Goal: Task Accomplishment & Management: Use online tool/utility

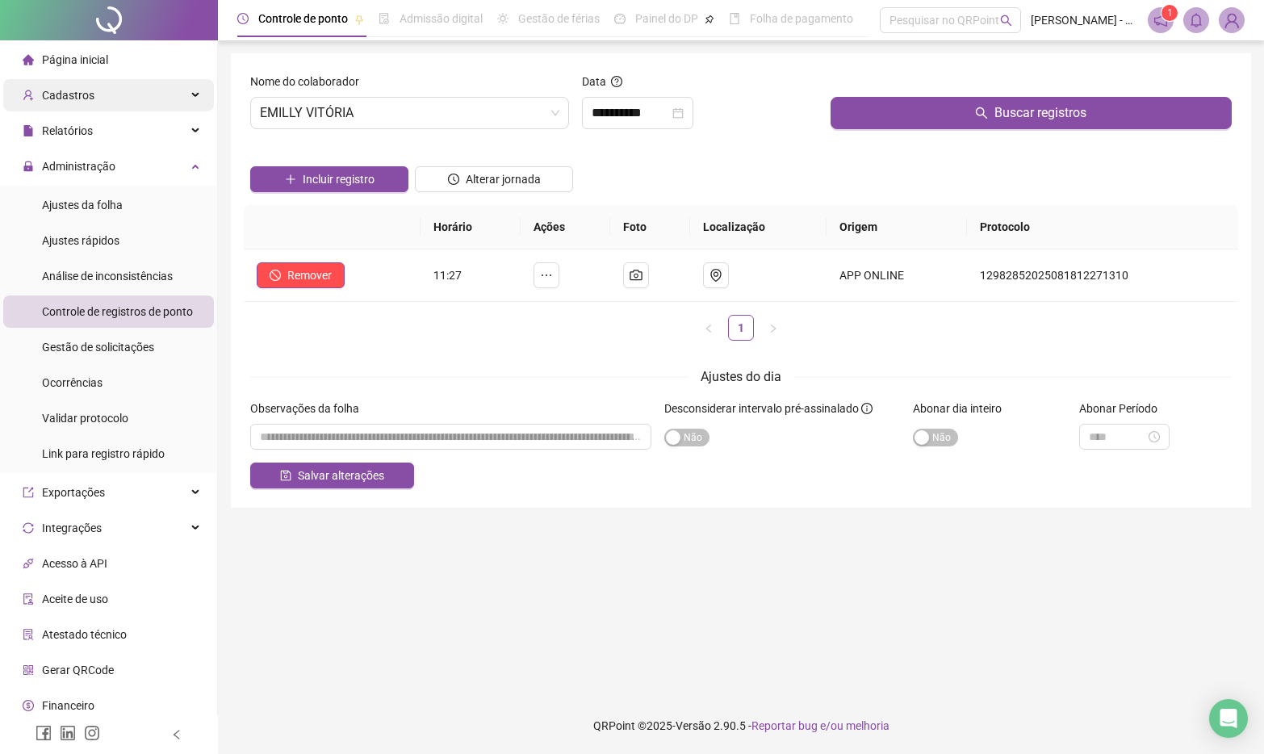
click at [74, 104] on span "Cadastros" at bounding box center [59, 95] width 72 height 32
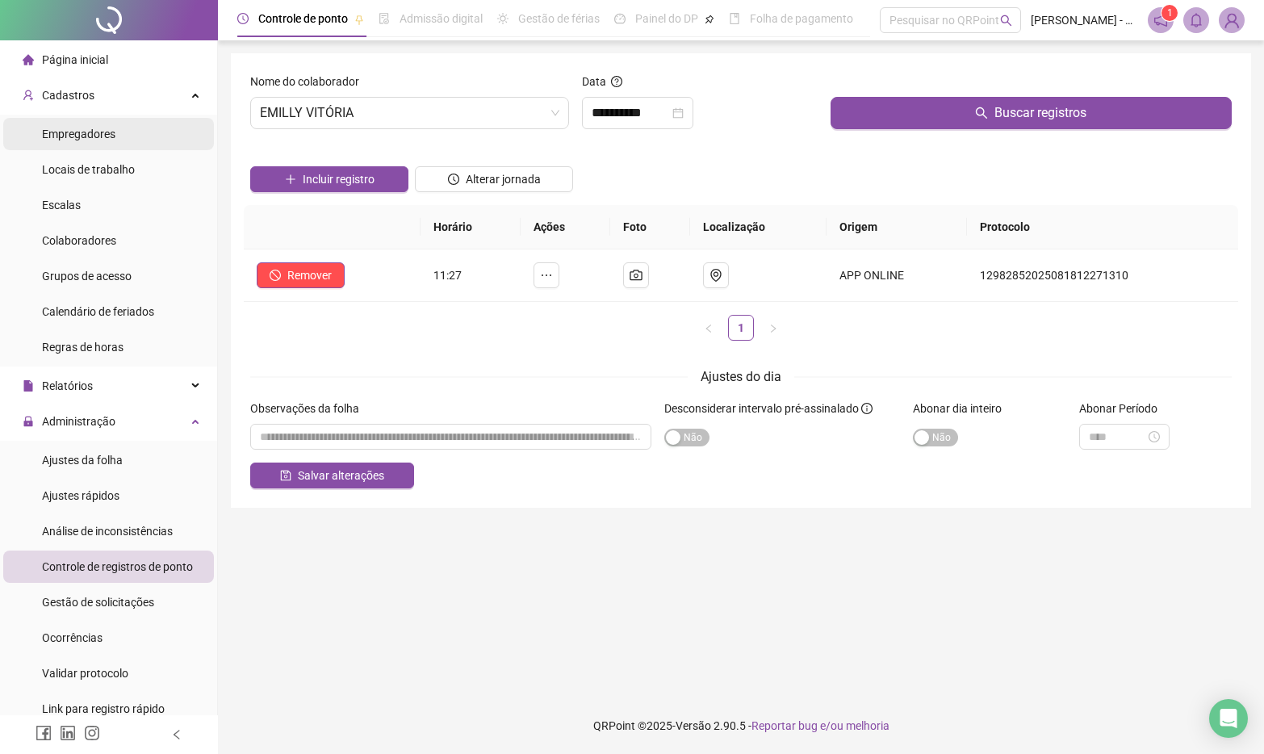
click at [86, 133] on span "Empregadores" at bounding box center [78, 134] width 73 height 13
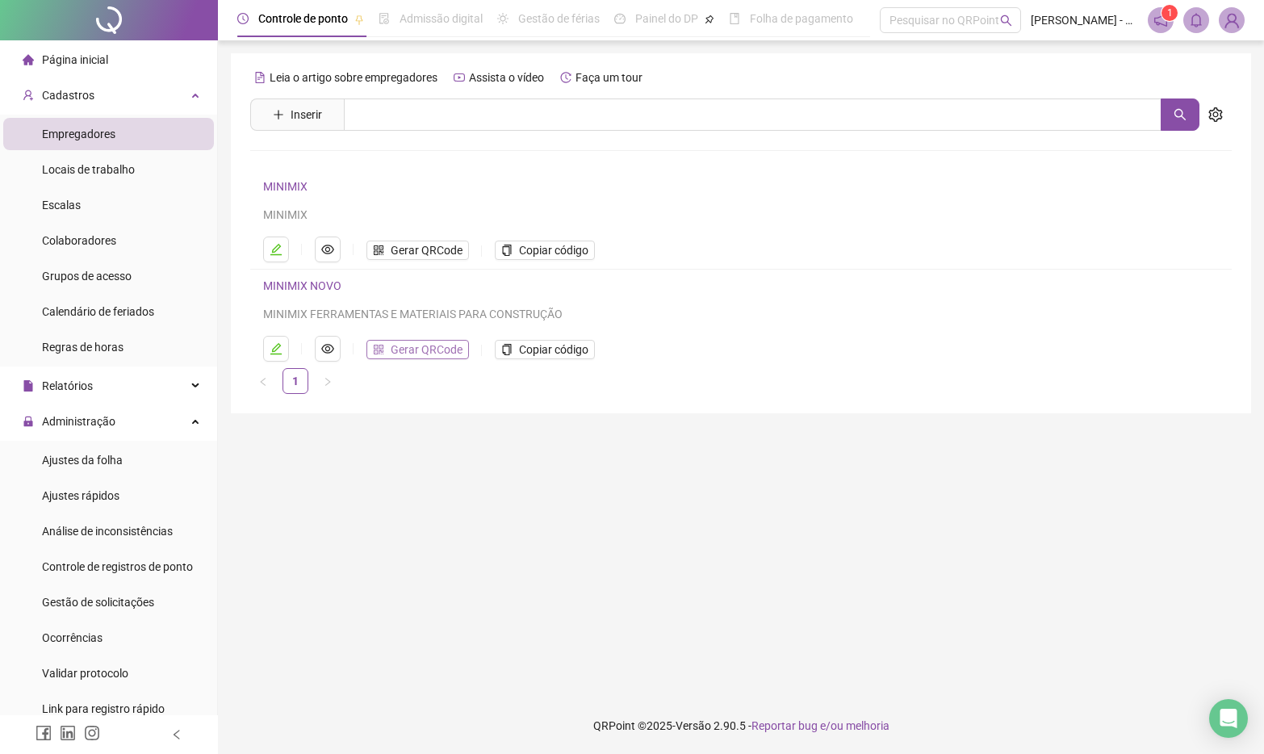
click at [448, 351] on span "Gerar QRCode" at bounding box center [427, 350] width 72 height 18
click at [93, 163] on span "Locais de trabalho" at bounding box center [88, 169] width 93 height 13
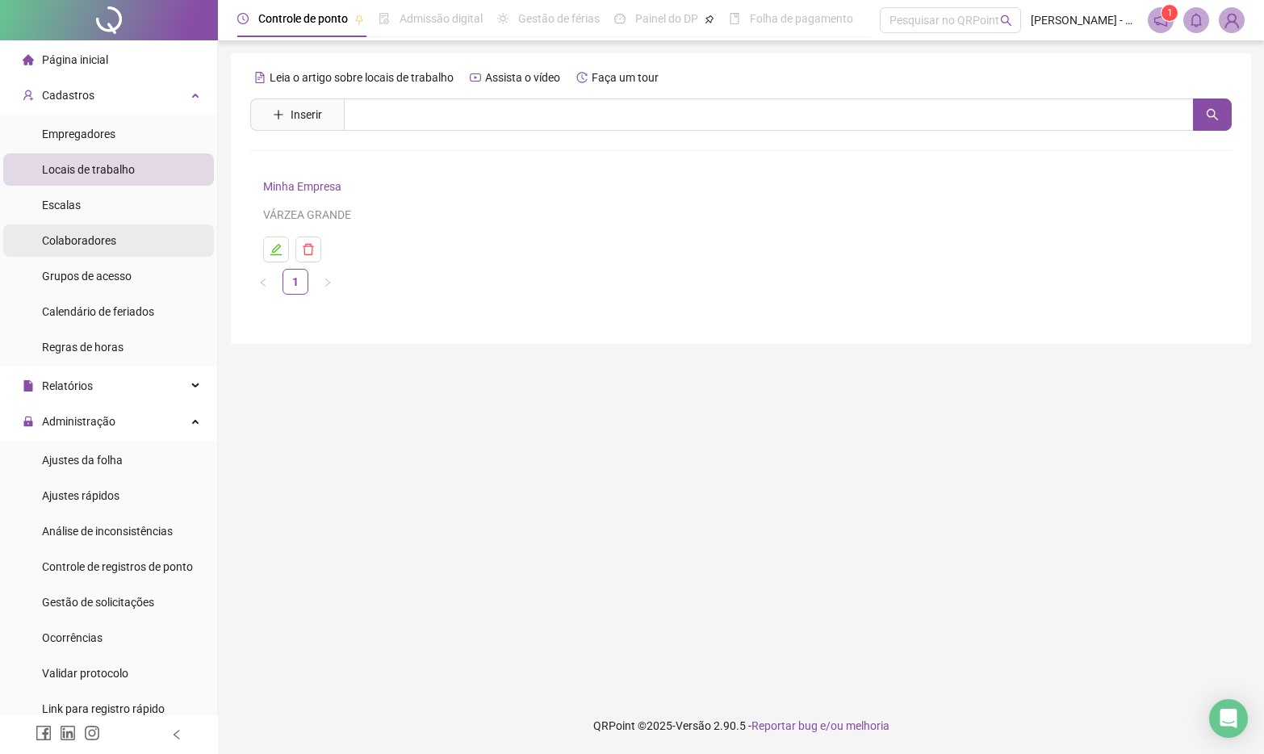
click at [102, 239] on span "Colaboradores" at bounding box center [79, 240] width 74 height 13
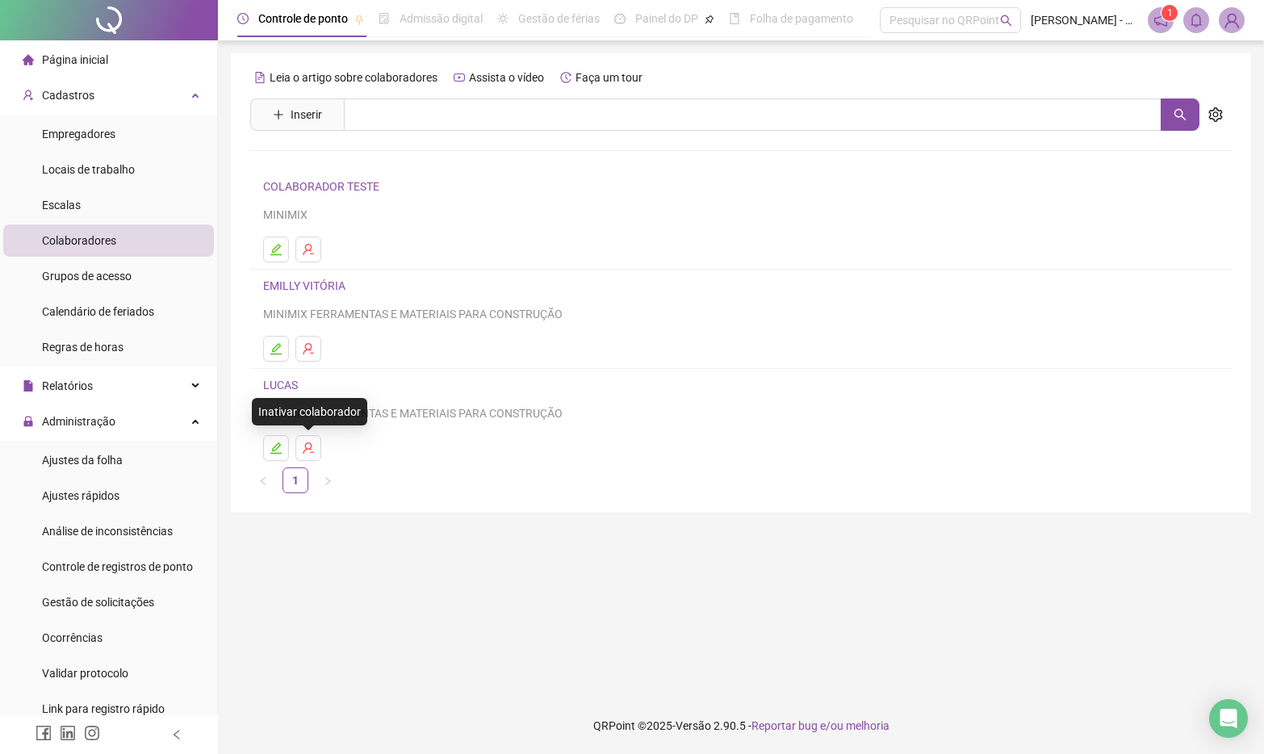
click at [318, 395] on div "LUCAS MINIMIX FERRAMENTAS E MATERIAIS PARA CONSTRUÇÃO" at bounding box center [741, 398] width 956 height 47
click at [273, 440] on button "button" at bounding box center [276, 448] width 26 height 26
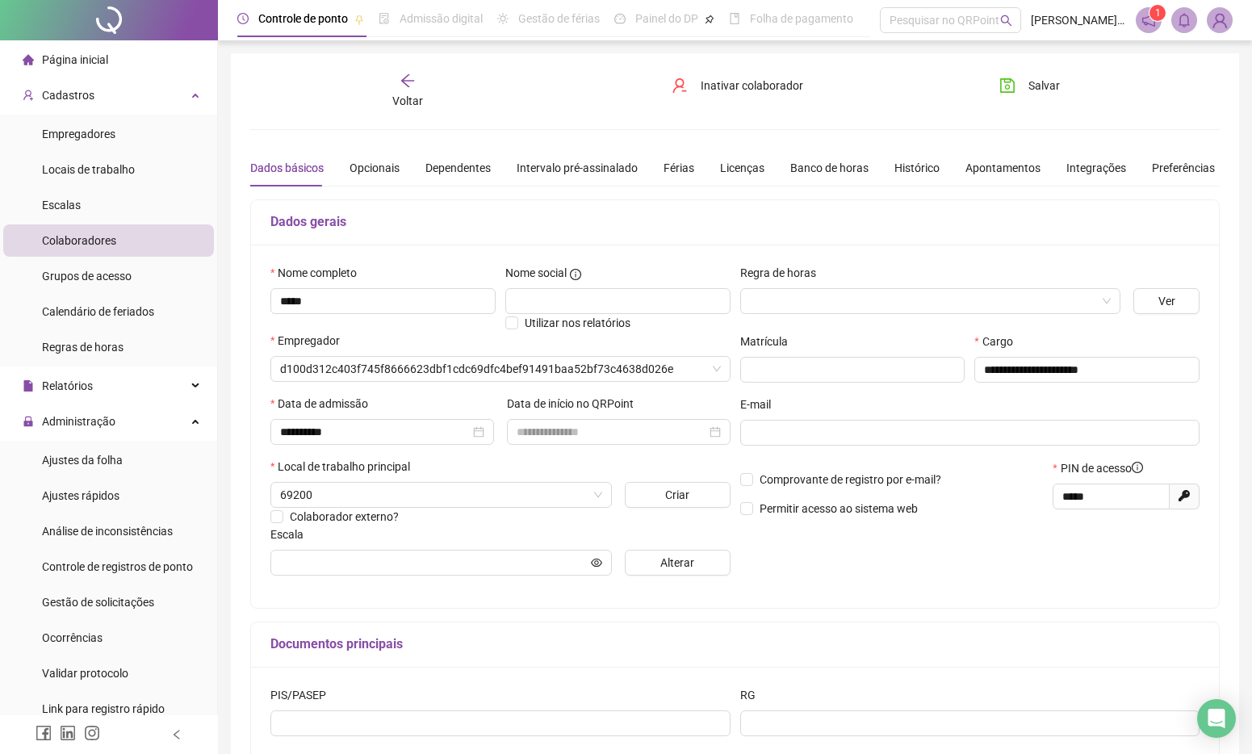
type input "**********"
click at [417, 77] on div "Voltar" at bounding box center [407, 91] width 151 height 37
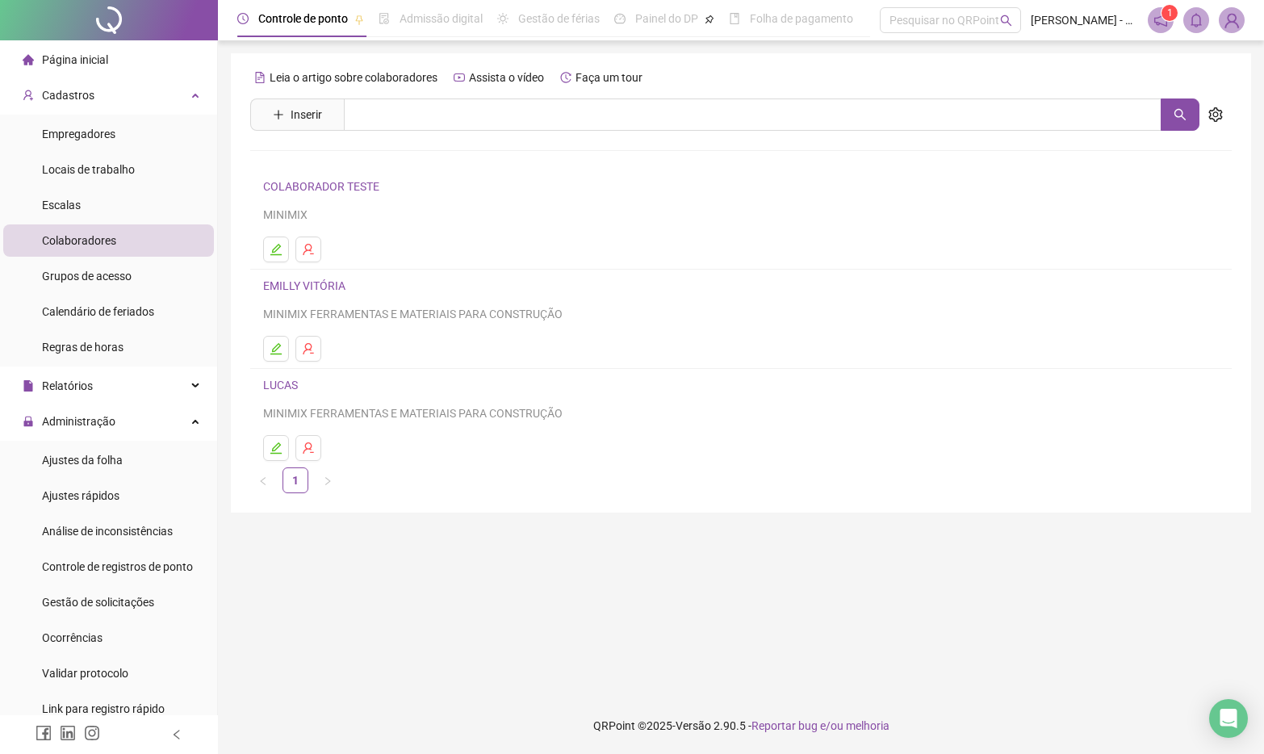
click at [96, 58] on span "Página inicial" at bounding box center [75, 59] width 66 height 13
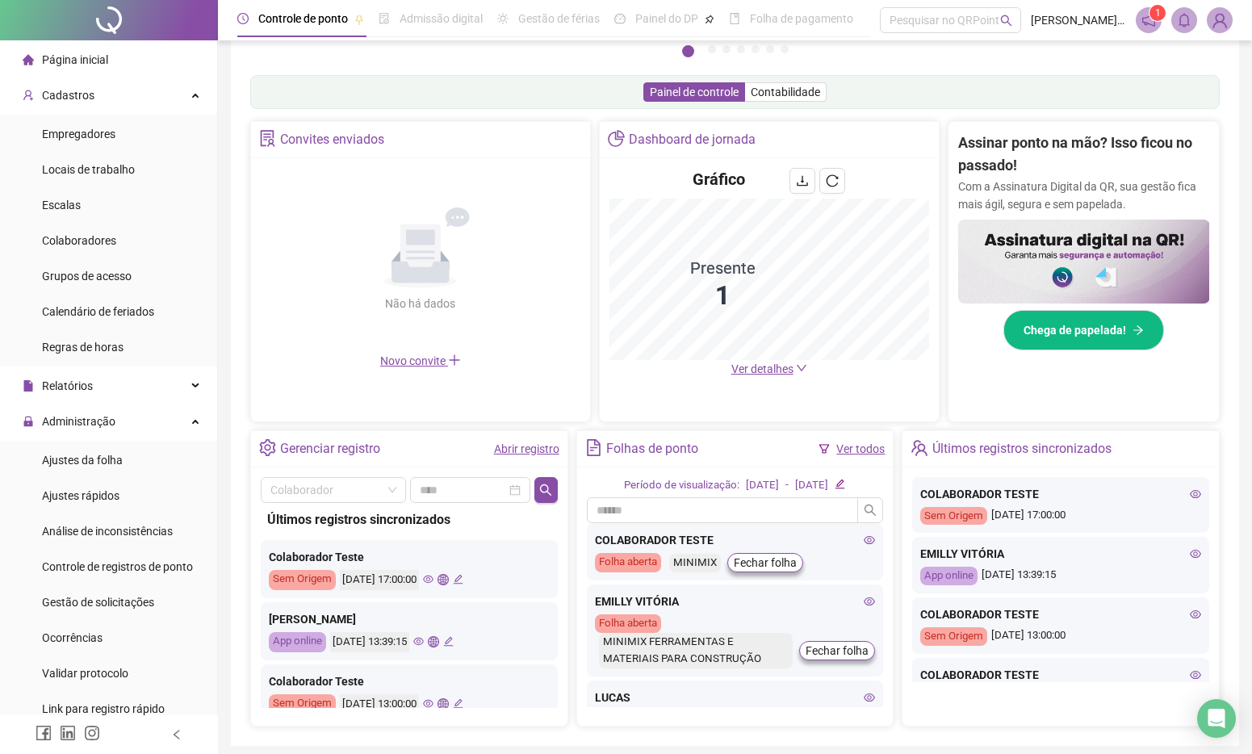
scroll to position [266, 0]
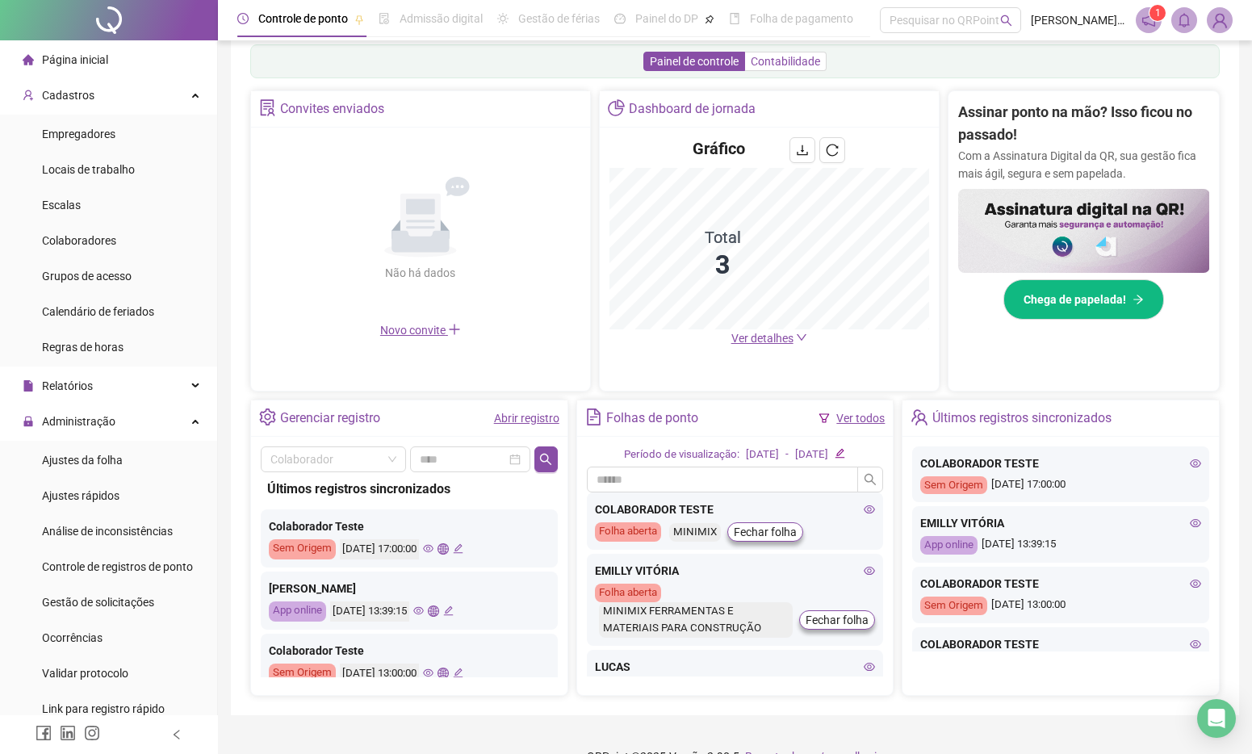
click at [779, 67] on span "Contabilidade" at bounding box center [785, 61] width 69 height 13
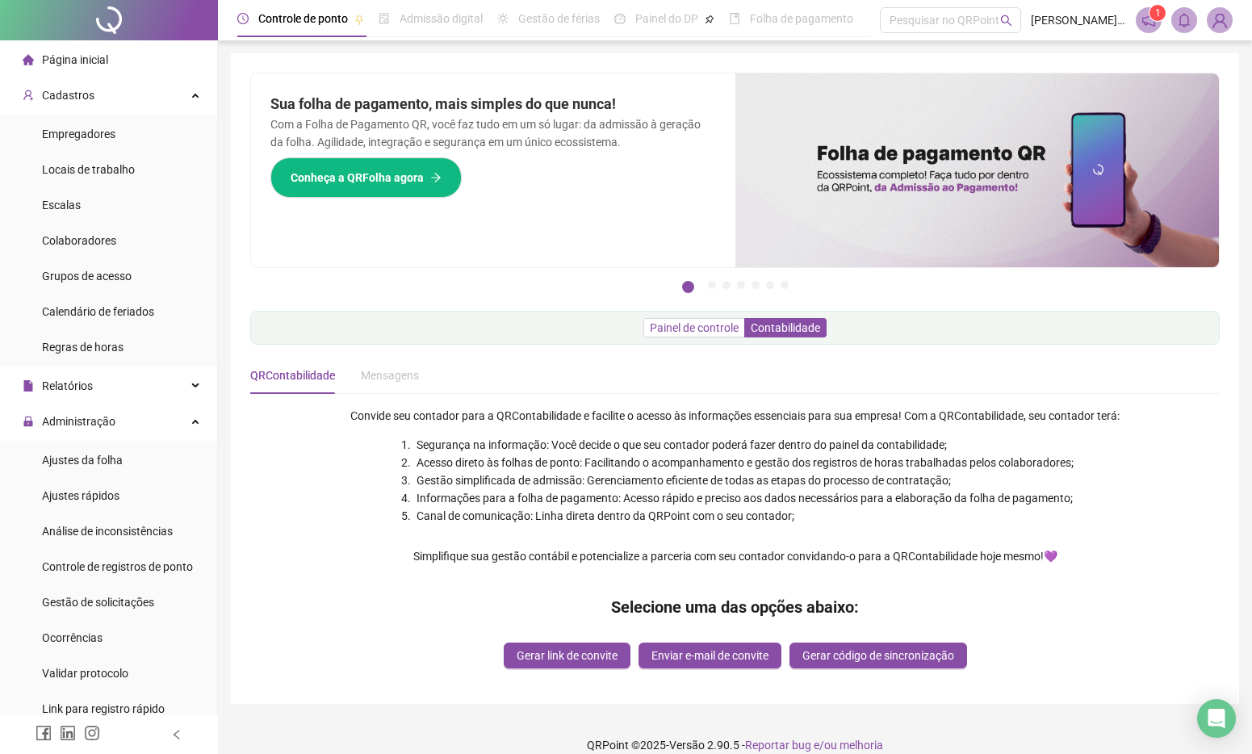
click at [712, 318] on label "Painel de controle" at bounding box center [694, 327] width 102 height 19
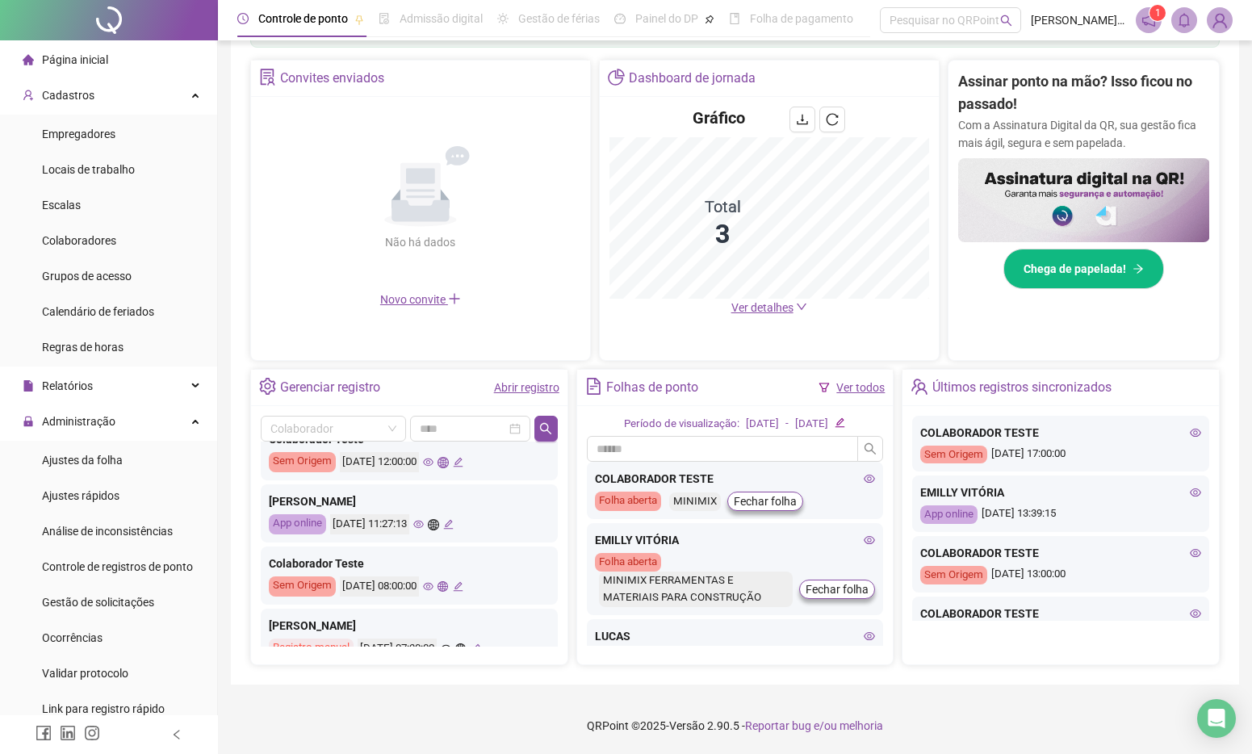
scroll to position [323, 0]
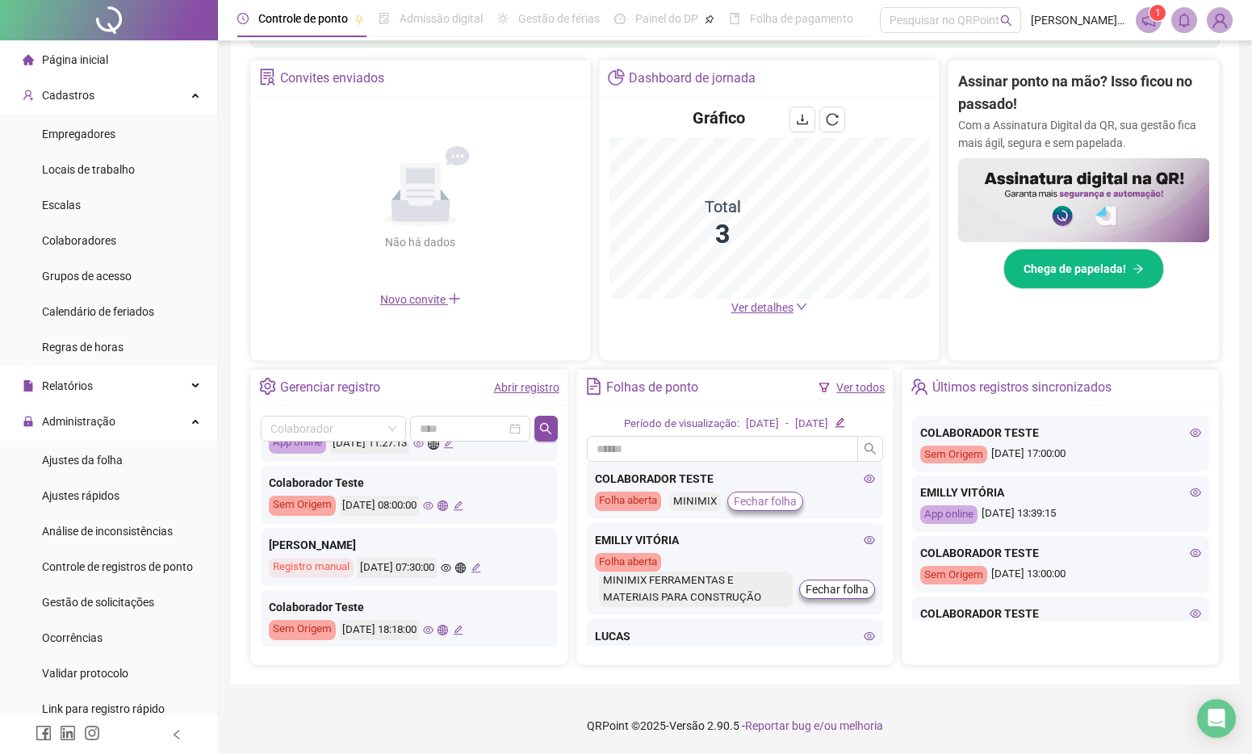
click at [775, 498] on span "Fechar folha" at bounding box center [765, 501] width 63 height 18
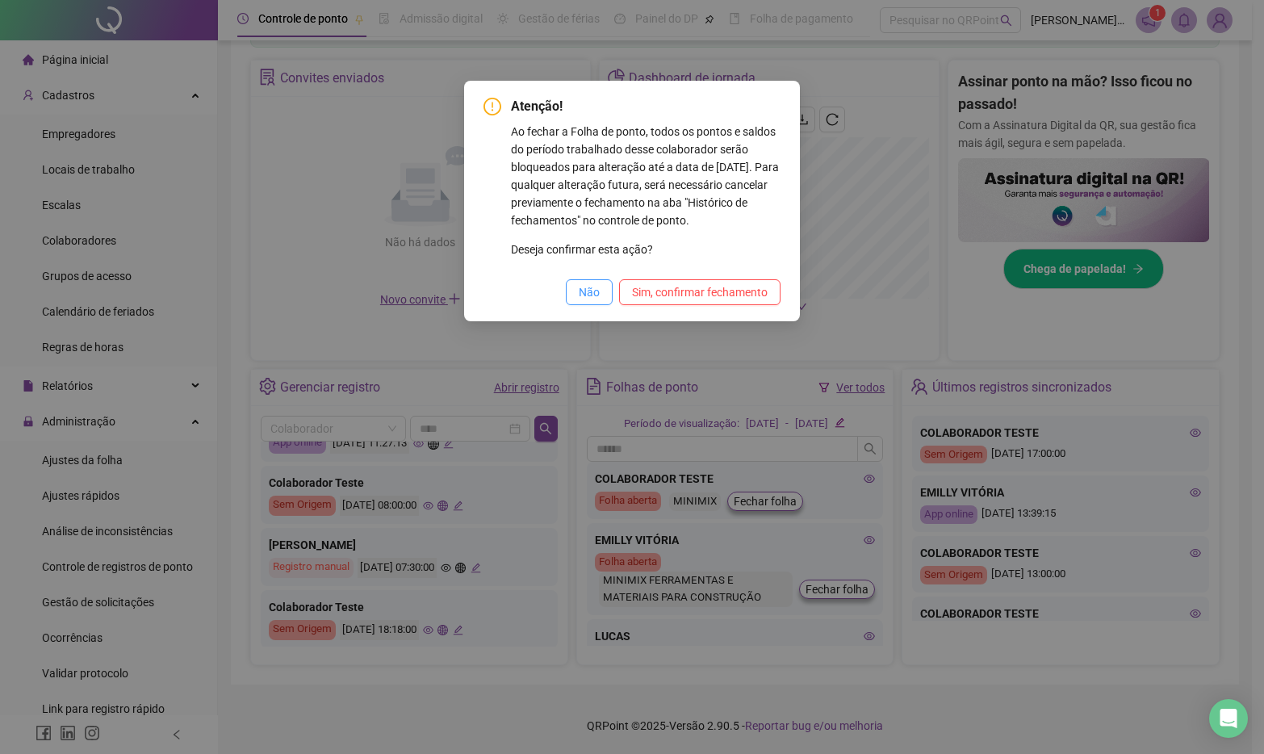
click at [590, 292] on span "Não" at bounding box center [589, 292] width 21 height 18
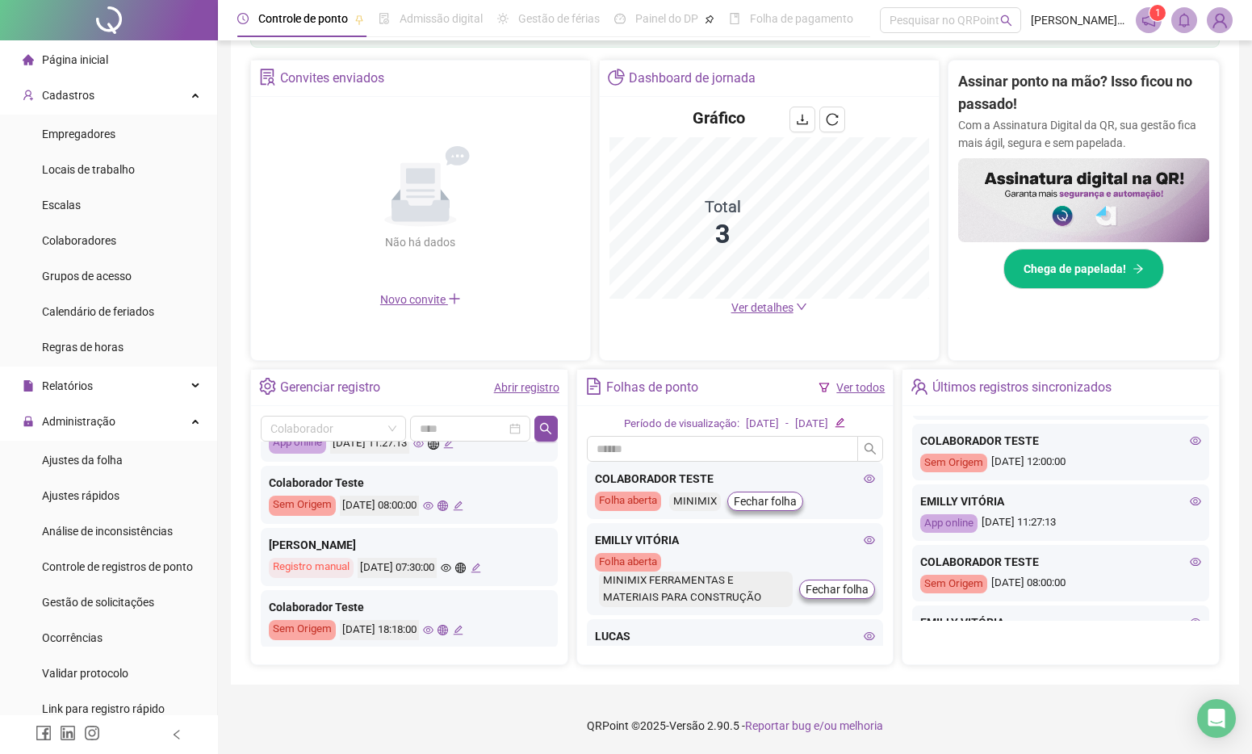
scroll to position [242, 0]
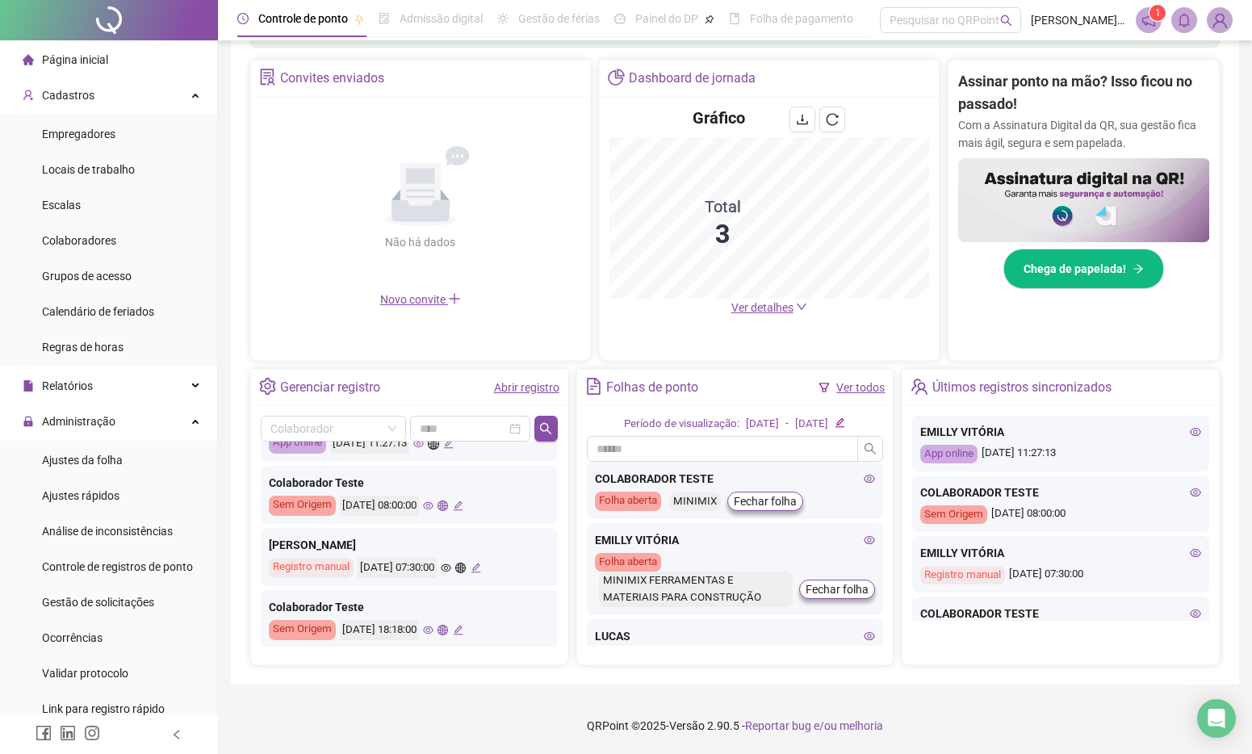
click at [1190, 496] on icon "eye" at bounding box center [1195, 492] width 11 height 8
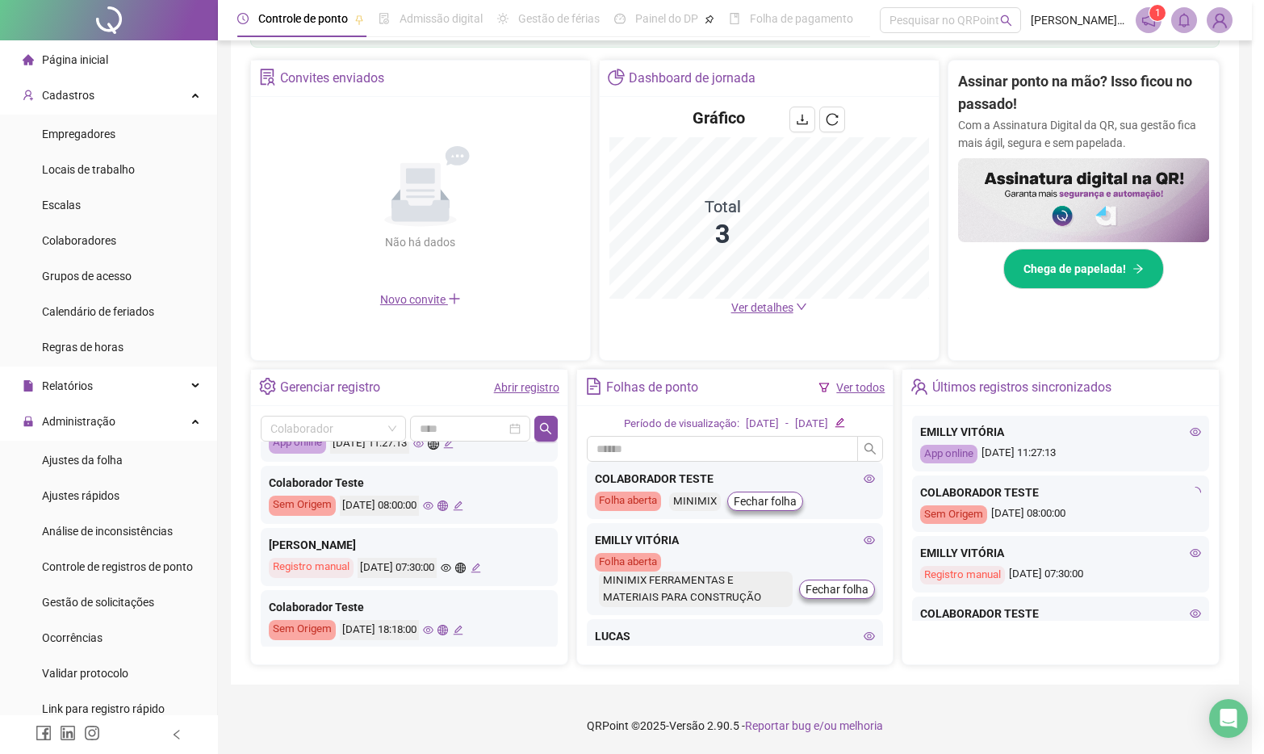
type input "**********"
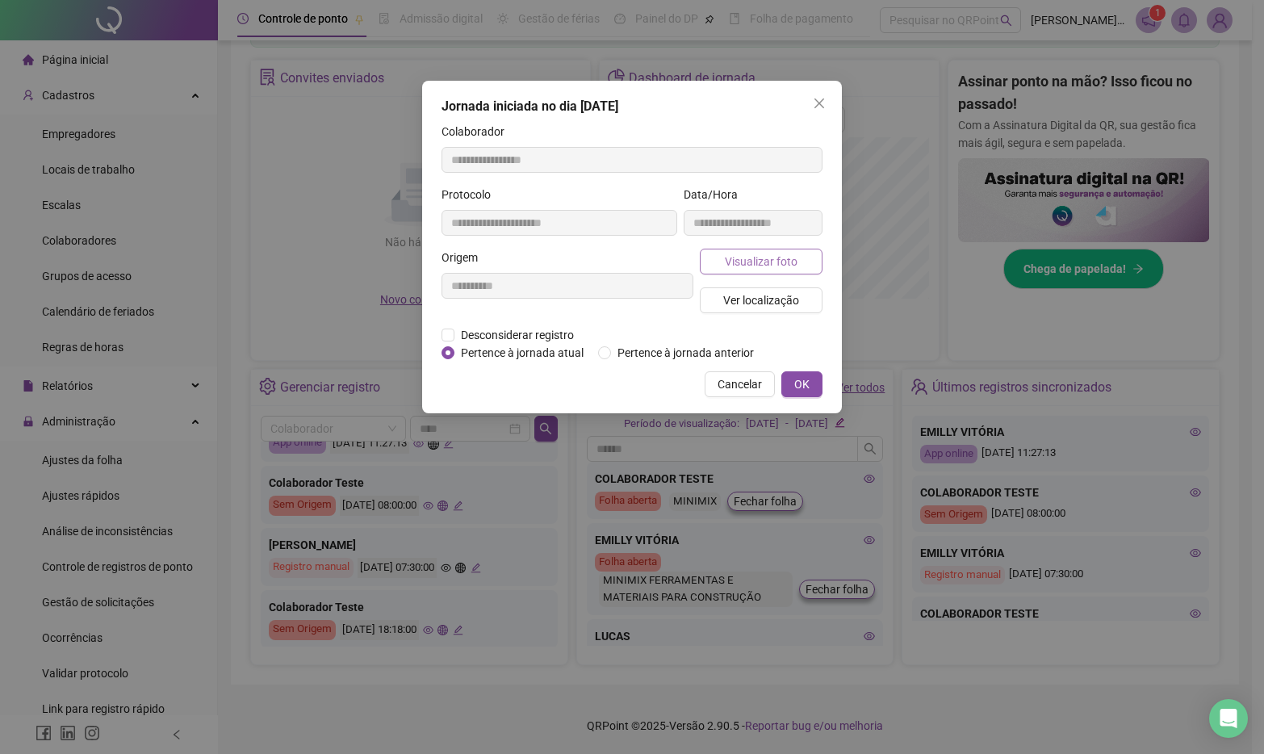
click at [759, 266] on span "Visualizar foto" at bounding box center [761, 262] width 73 height 18
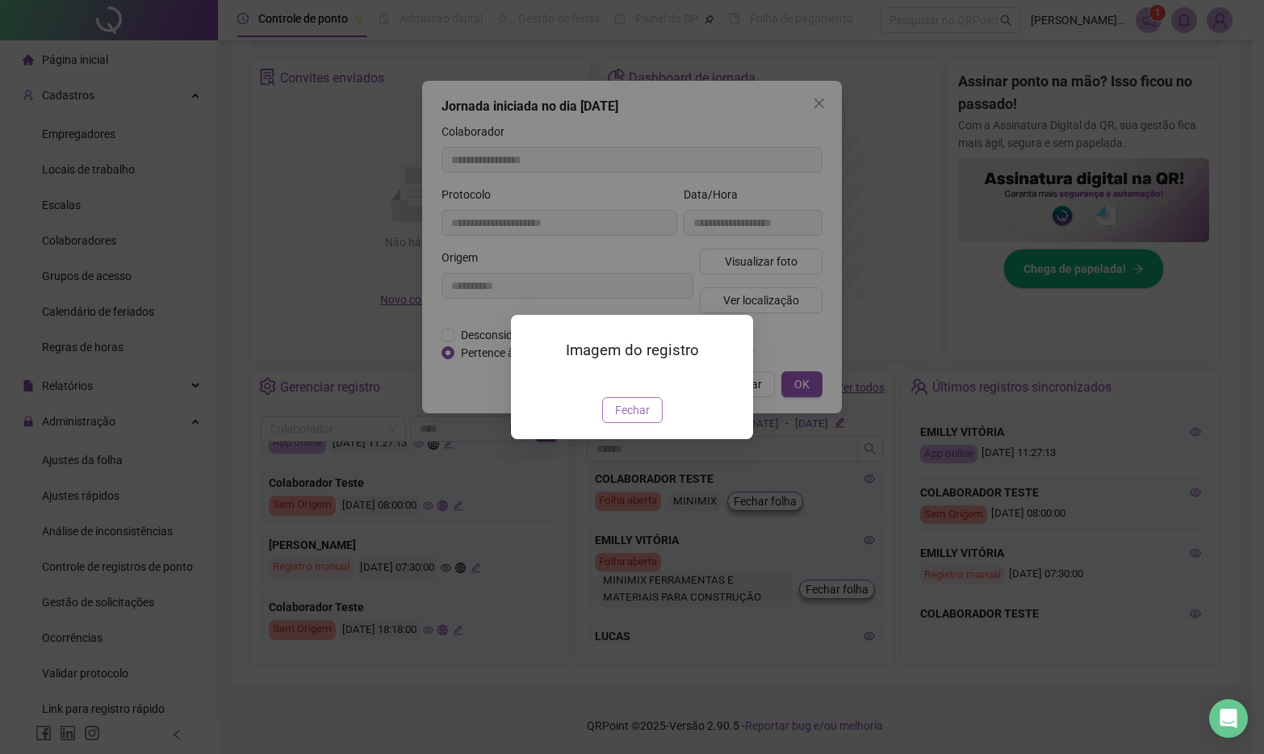
click at [629, 419] on span "Fechar" at bounding box center [632, 410] width 35 height 18
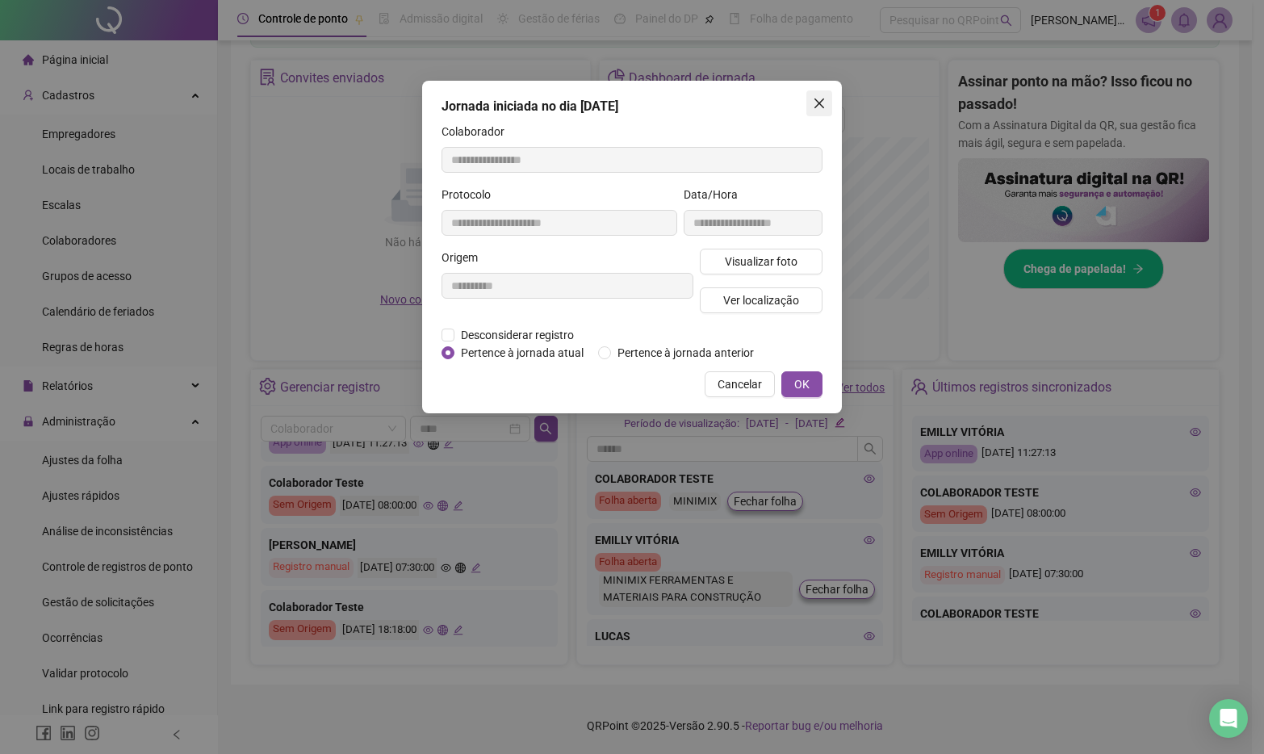
click at [810, 95] on button "Close" at bounding box center [819, 103] width 26 height 26
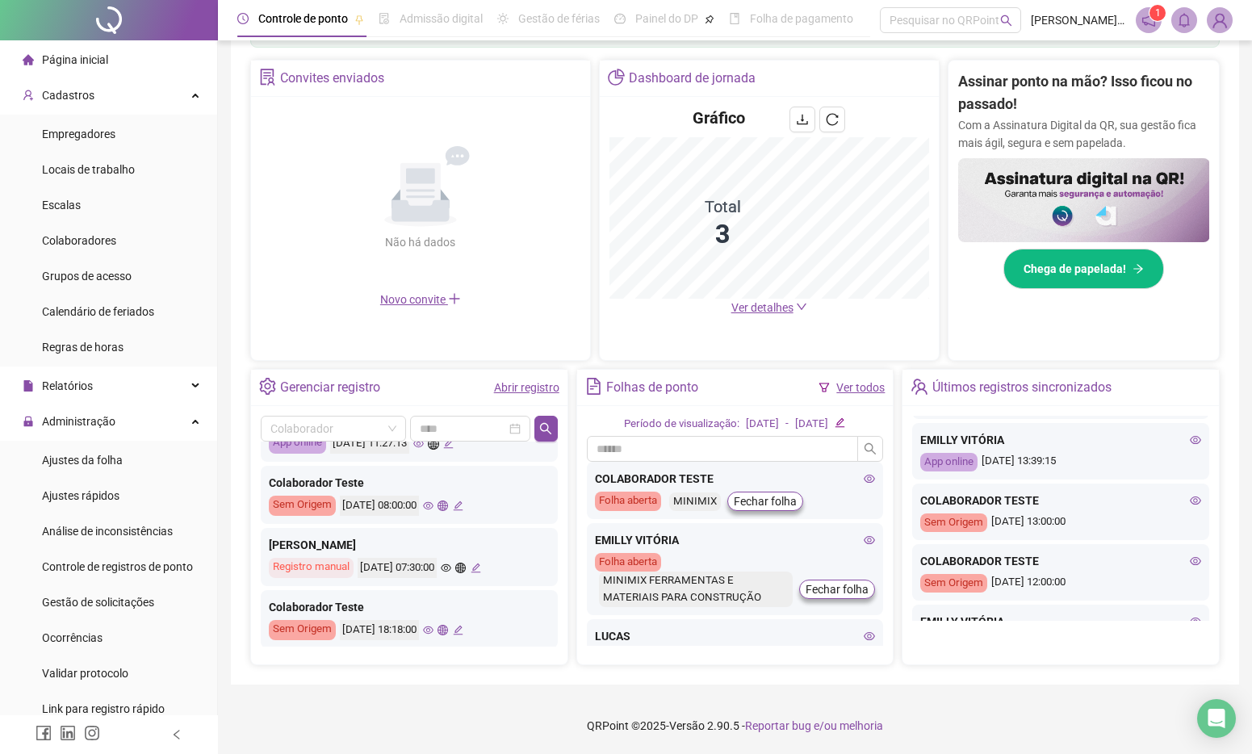
scroll to position [0, 0]
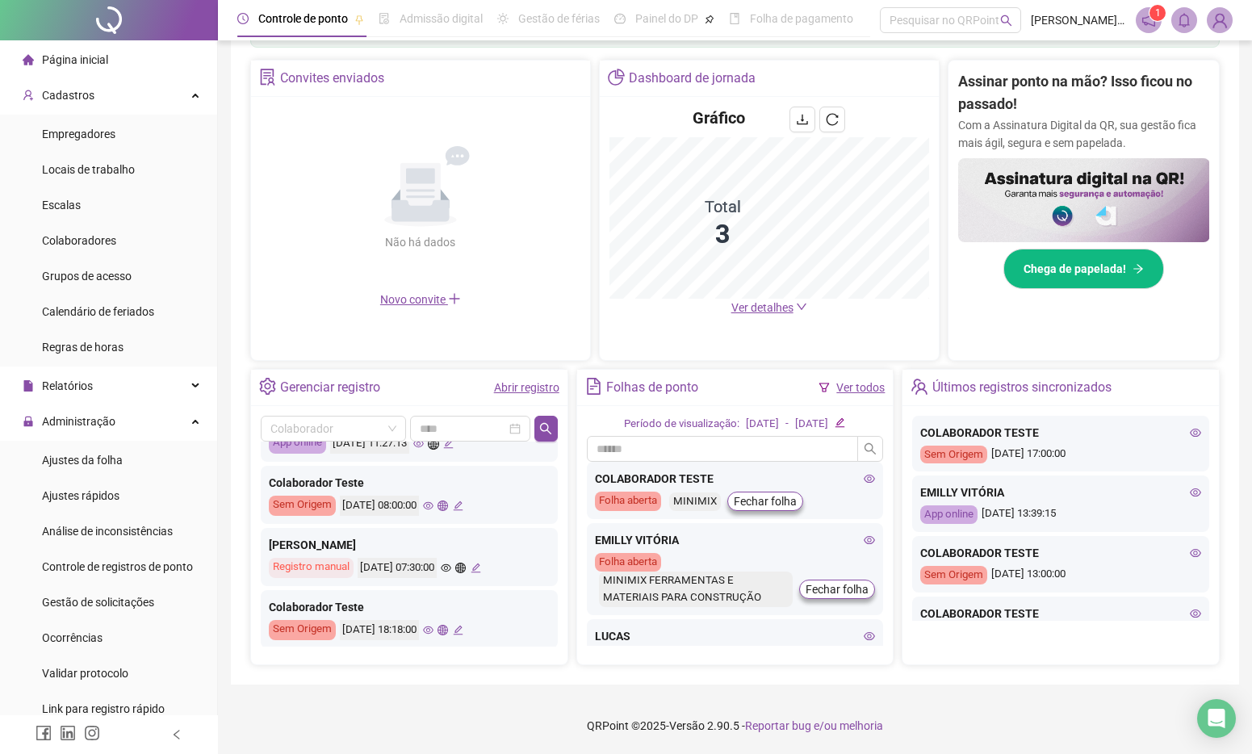
click at [83, 45] on div "Página inicial" at bounding box center [66, 60] width 86 height 32
click at [90, 49] on div "Página inicial" at bounding box center [66, 60] width 86 height 32
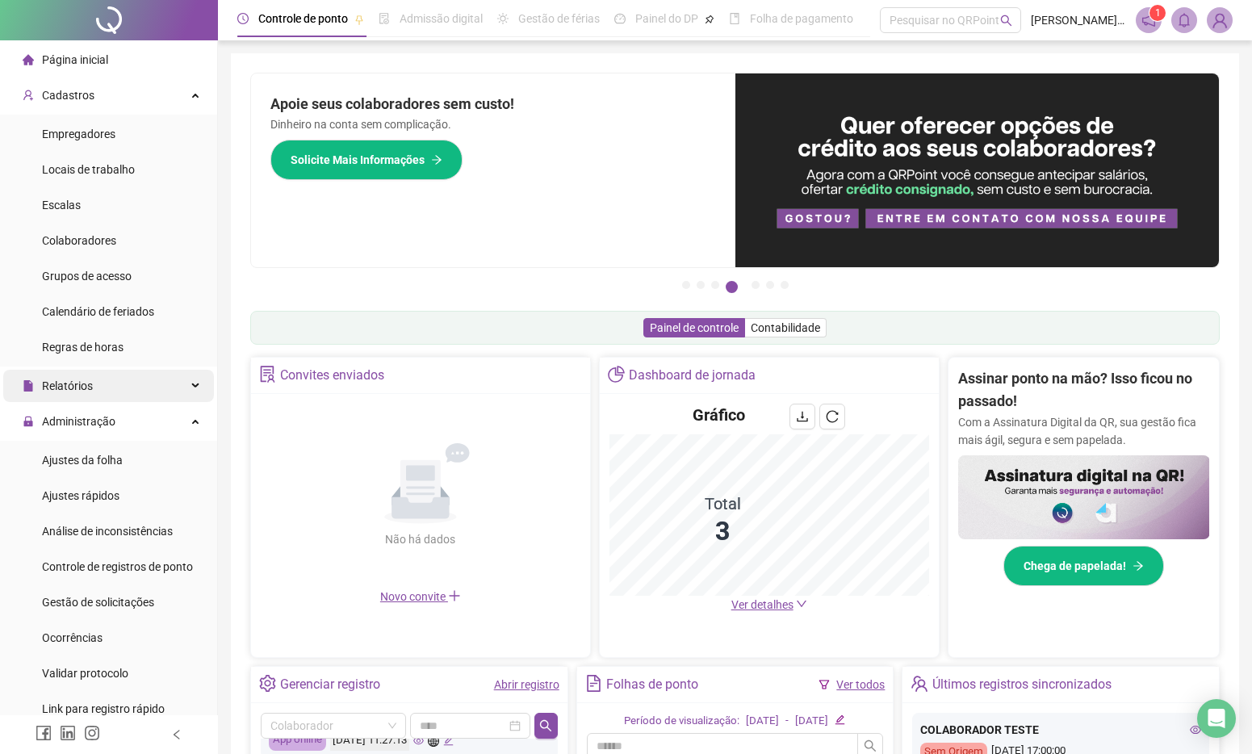
click at [65, 381] on span "Relatórios" at bounding box center [67, 385] width 51 height 13
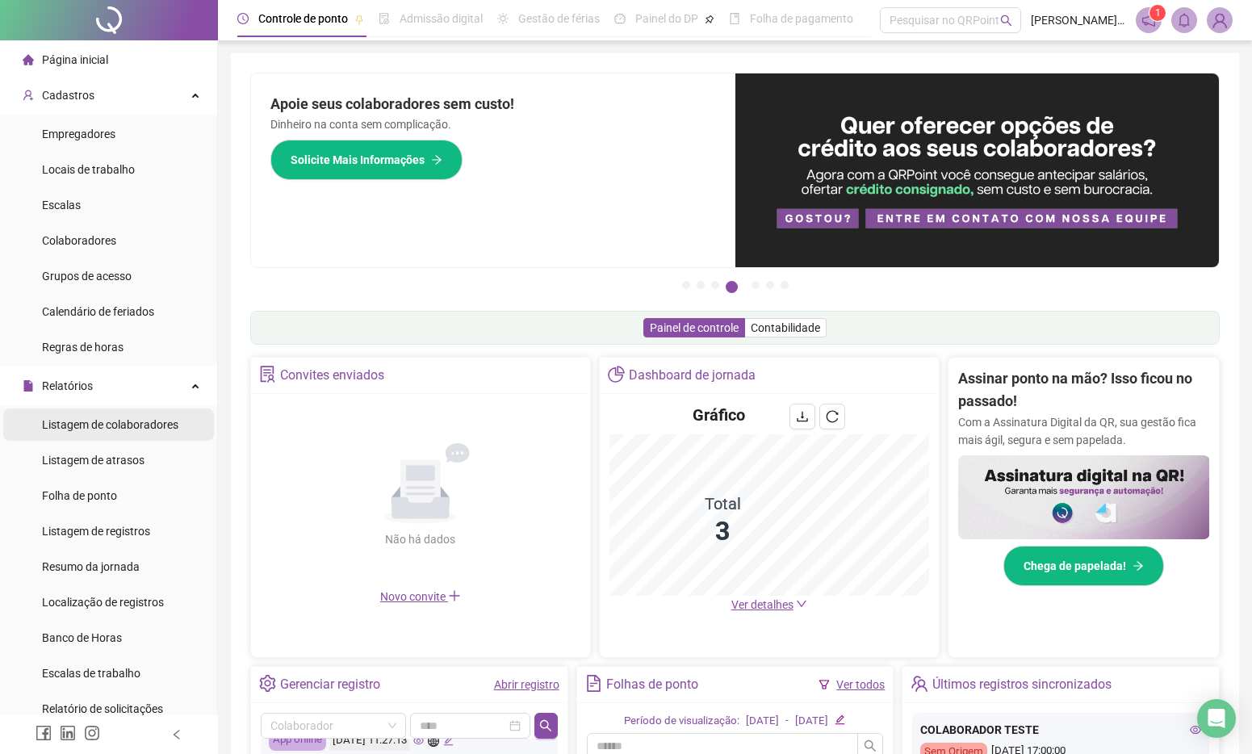
click at [90, 428] on span "Listagem de colaboradores" at bounding box center [110, 424] width 136 height 13
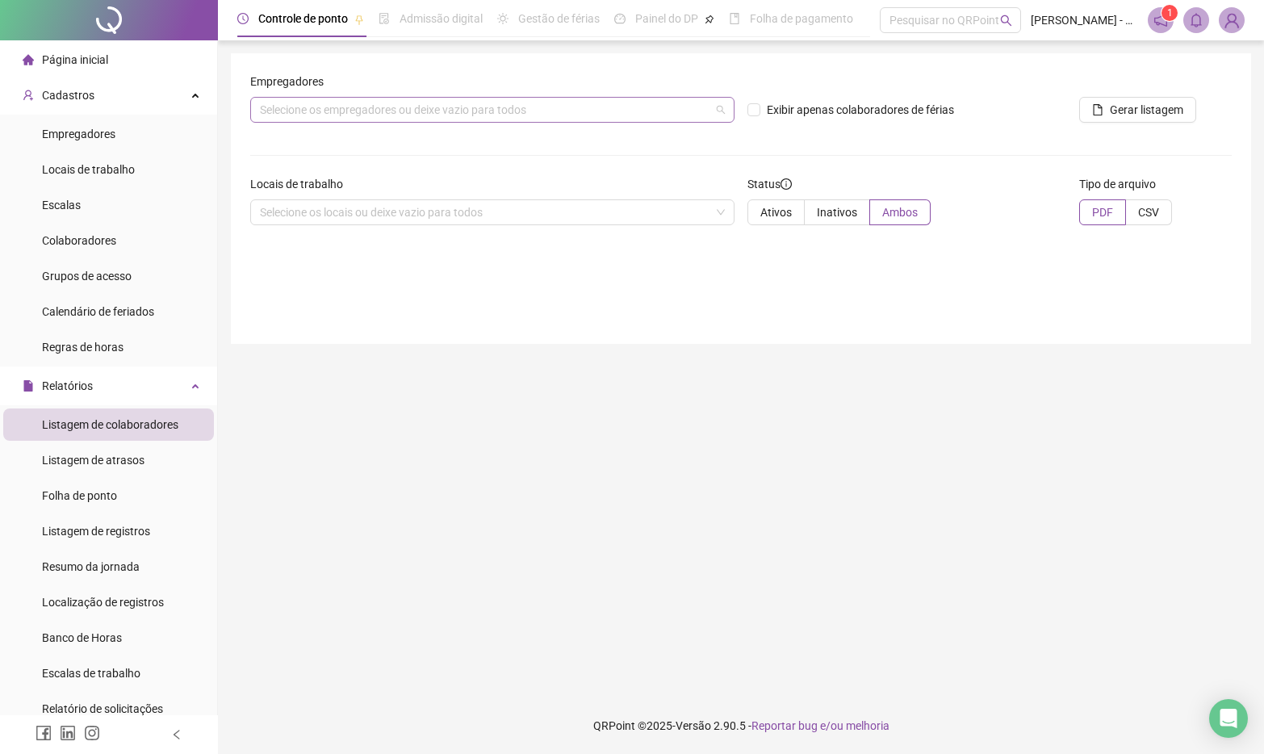
click at [343, 108] on div "Selecione os empregadores ou deixe vazio para todos" at bounding box center [492, 110] width 484 height 26
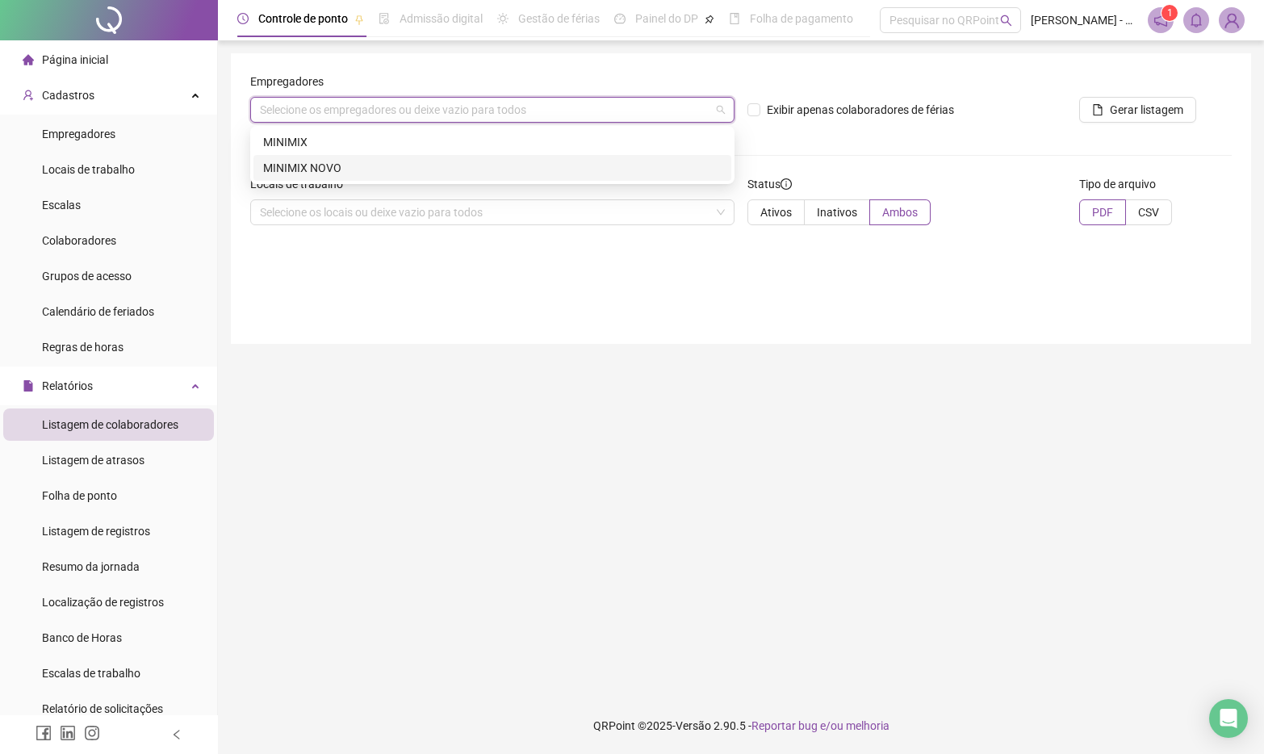
click at [334, 164] on div "MINIMIX NOVO" at bounding box center [492, 168] width 458 height 18
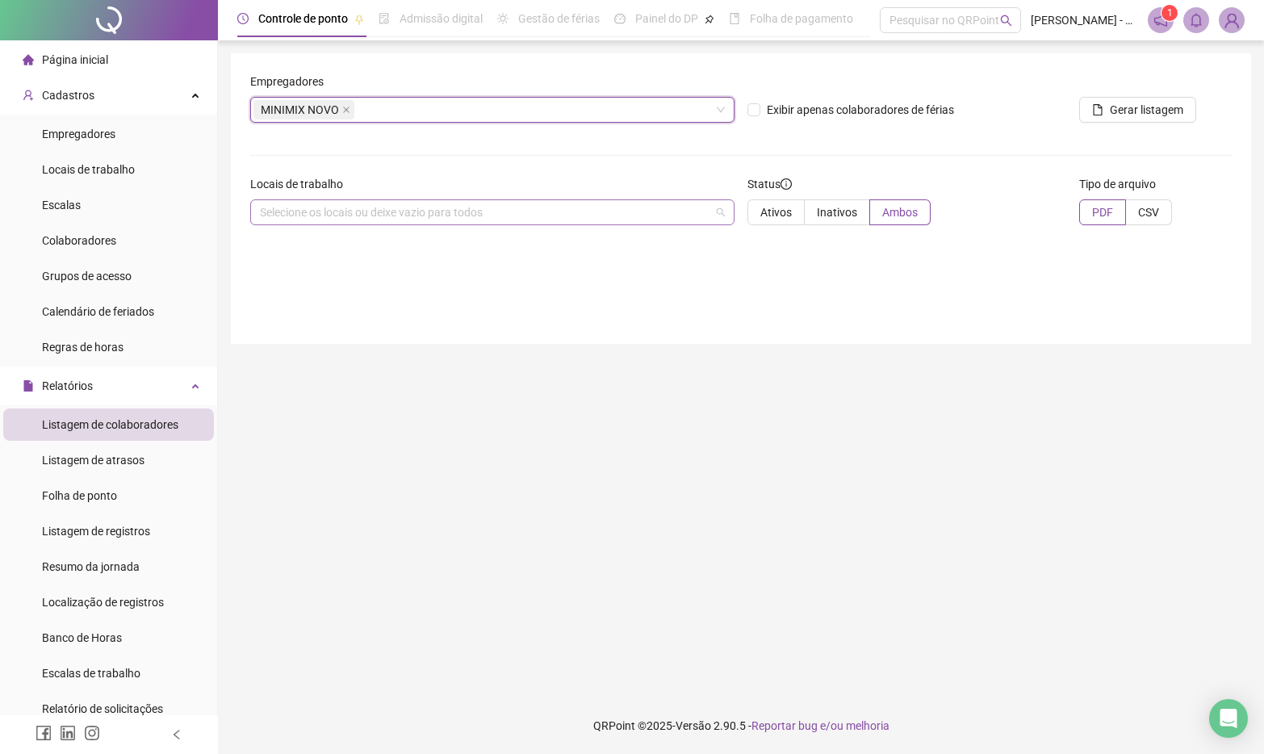
click at [346, 212] on div "Selecione os locais ou deixe vazio para todos" at bounding box center [492, 212] width 484 height 26
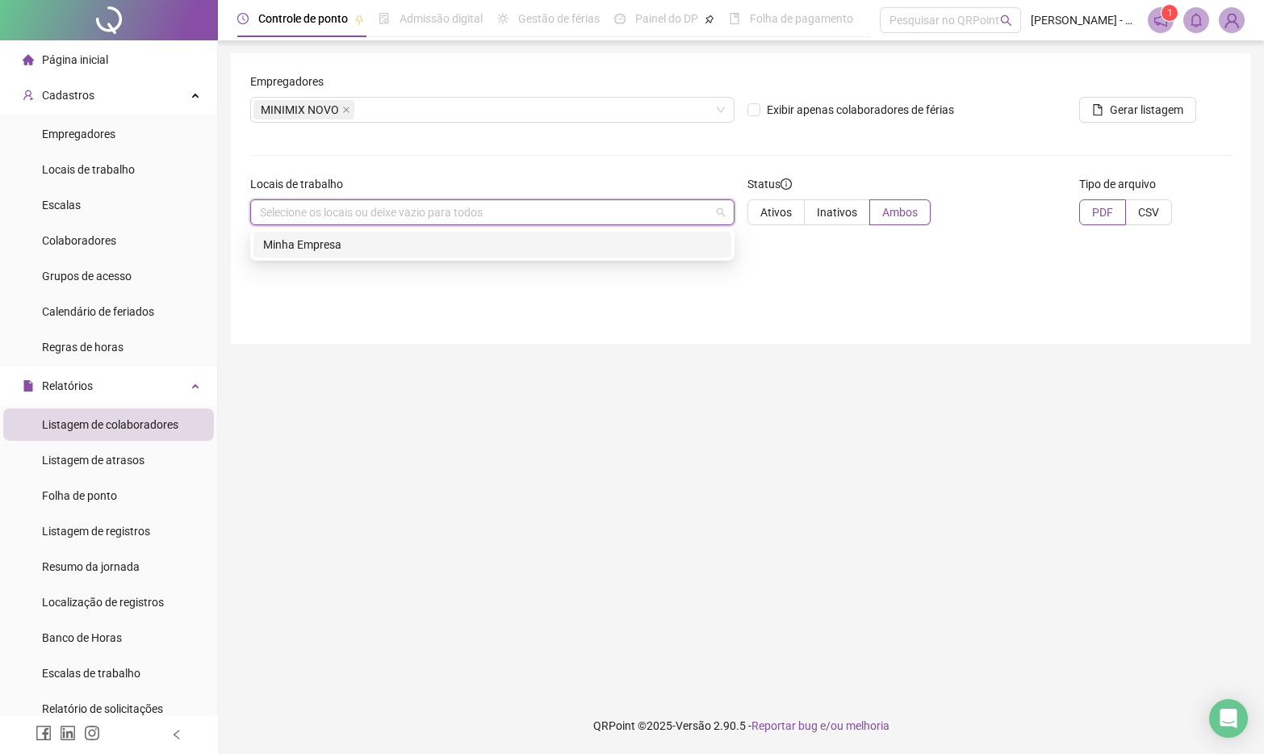
drag, startPoint x: 346, startPoint y: 246, endPoint x: 409, endPoint y: 270, distance: 67.2
click at [345, 246] on div "Minha Empresa" at bounding box center [492, 245] width 458 height 18
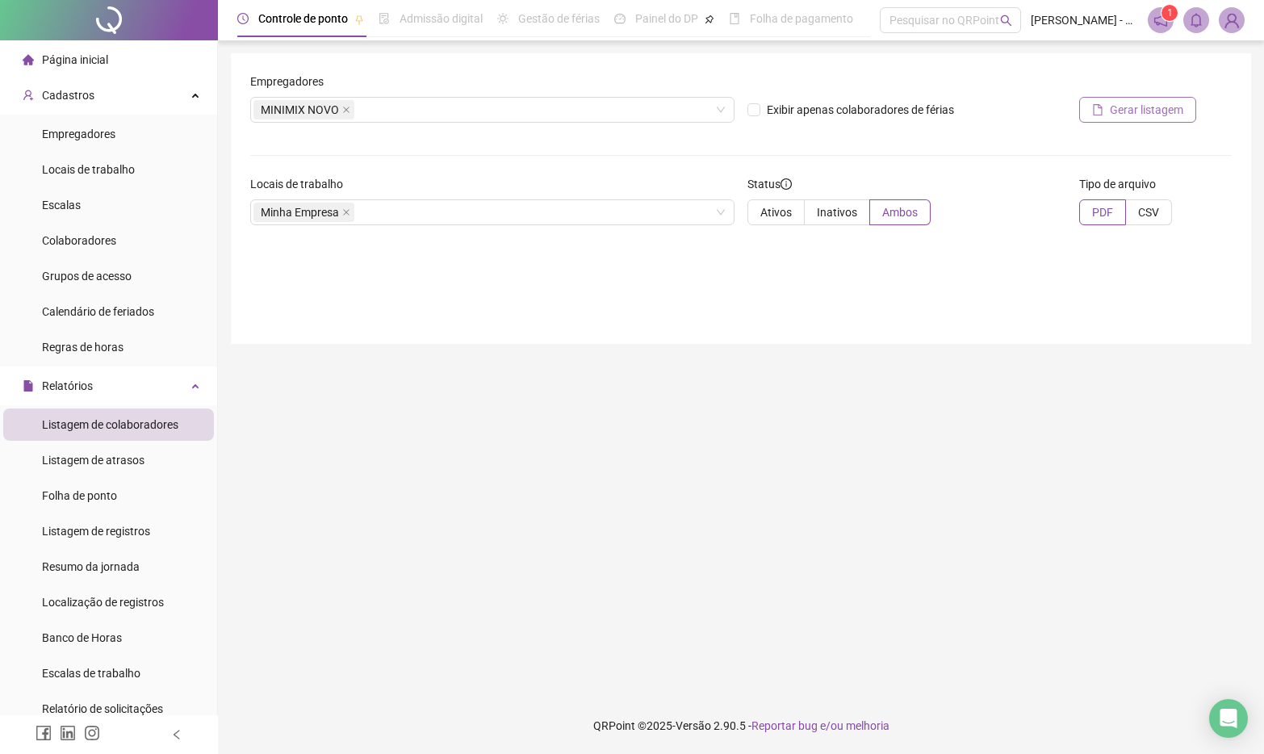
click at [1152, 106] on span "Gerar listagem" at bounding box center [1146, 110] width 73 height 18
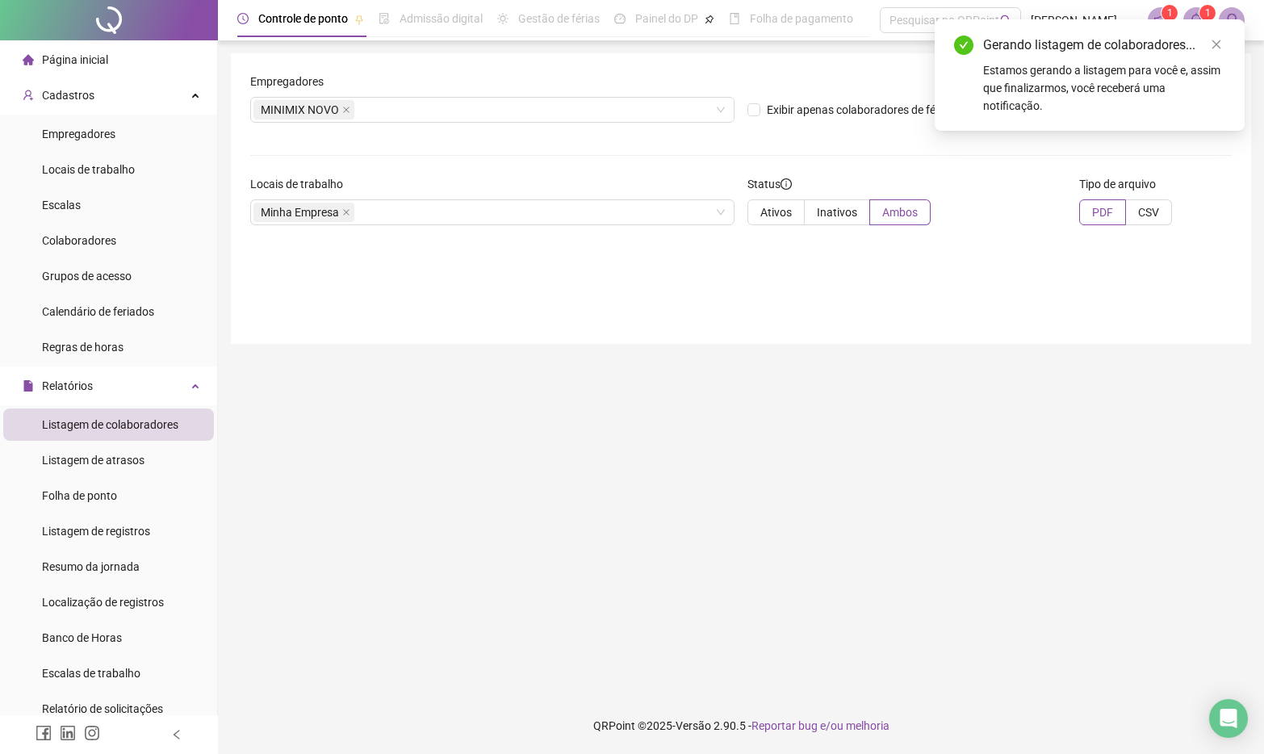
click at [1194, 9] on span at bounding box center [1196, 20] width 26 height 26
click at [1215, 44] on icon "close" at bounding box center [1216, 44] width 11 height 11
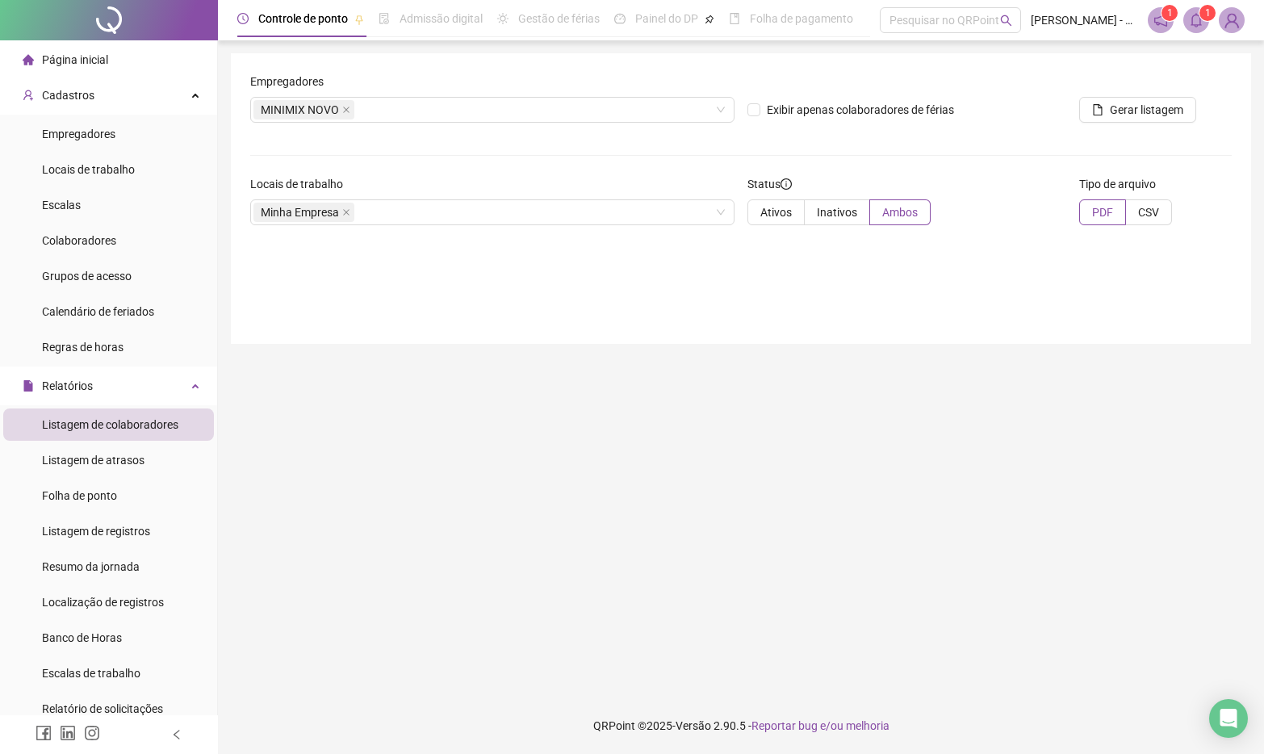
click at [1193, 11] on span at bounding box center [1196, 20] width 26 height 26
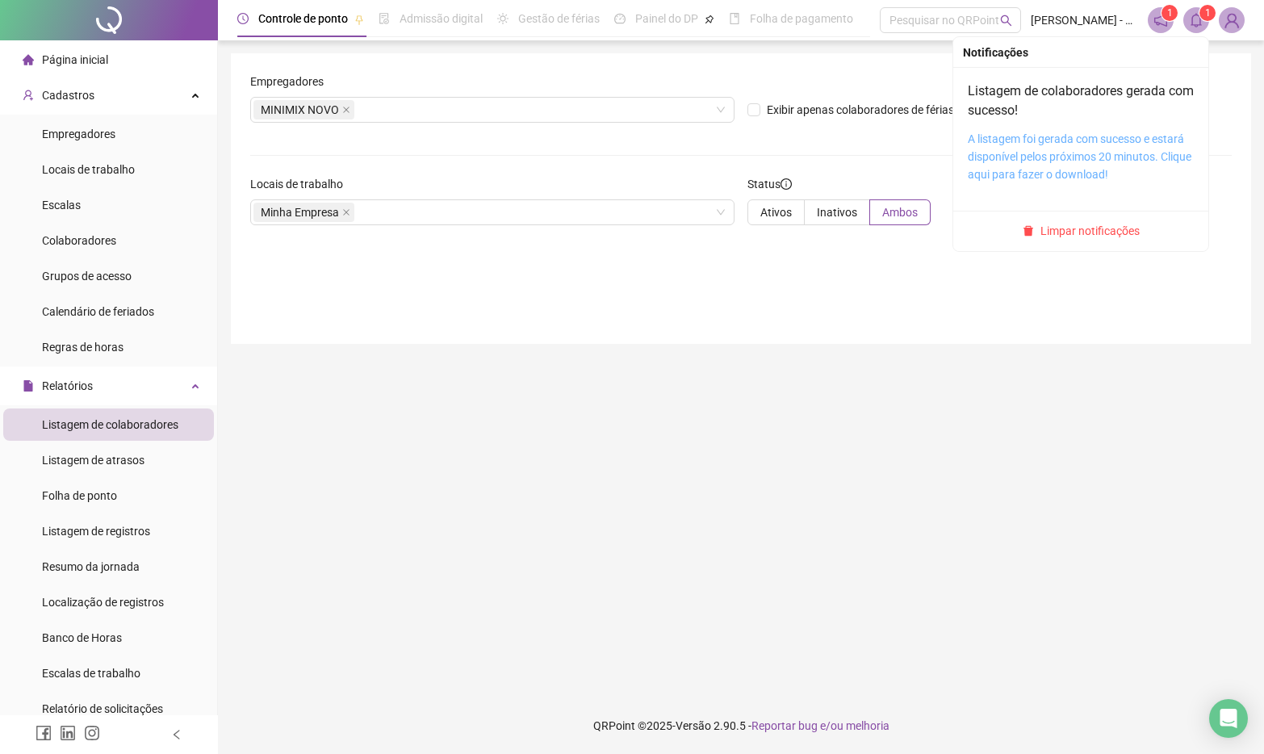
click at [1084, 173] on link "A listagem foi gerada com sucesso e estará disponível pelos próximos 20 minutos…" at bounding box center [1080, 156] width 224 height 48
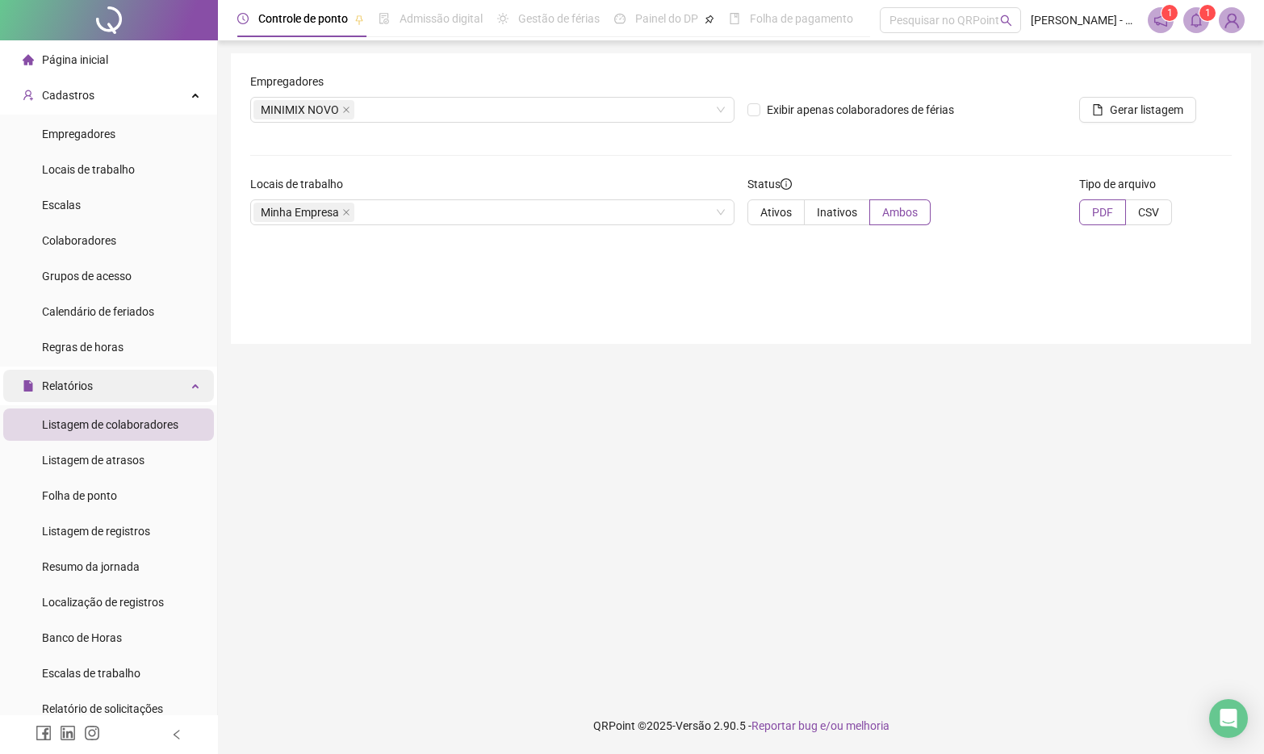
click at [88, 387] on span "Relatórios" at bounding box center [67, 385] width 51 height 13
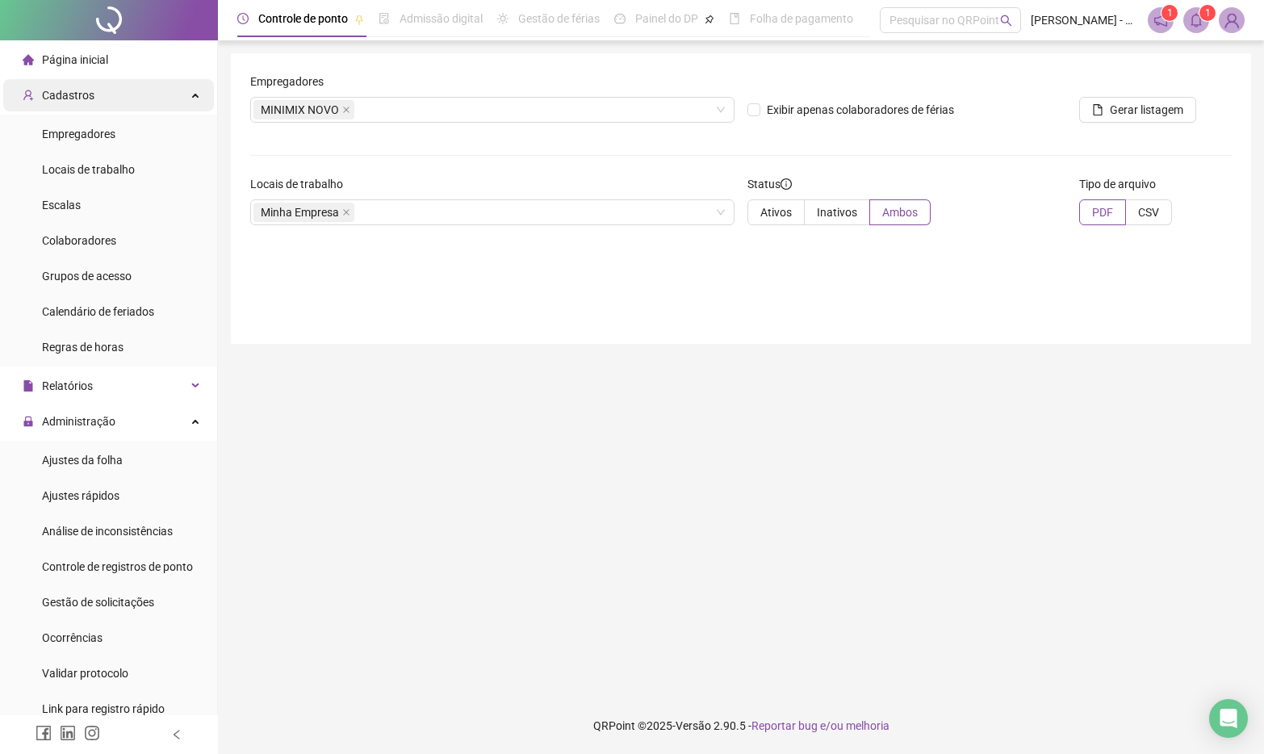
click at [117, 109] on div "Cadastros" at bounding box center [108, 95] width 211 height 32
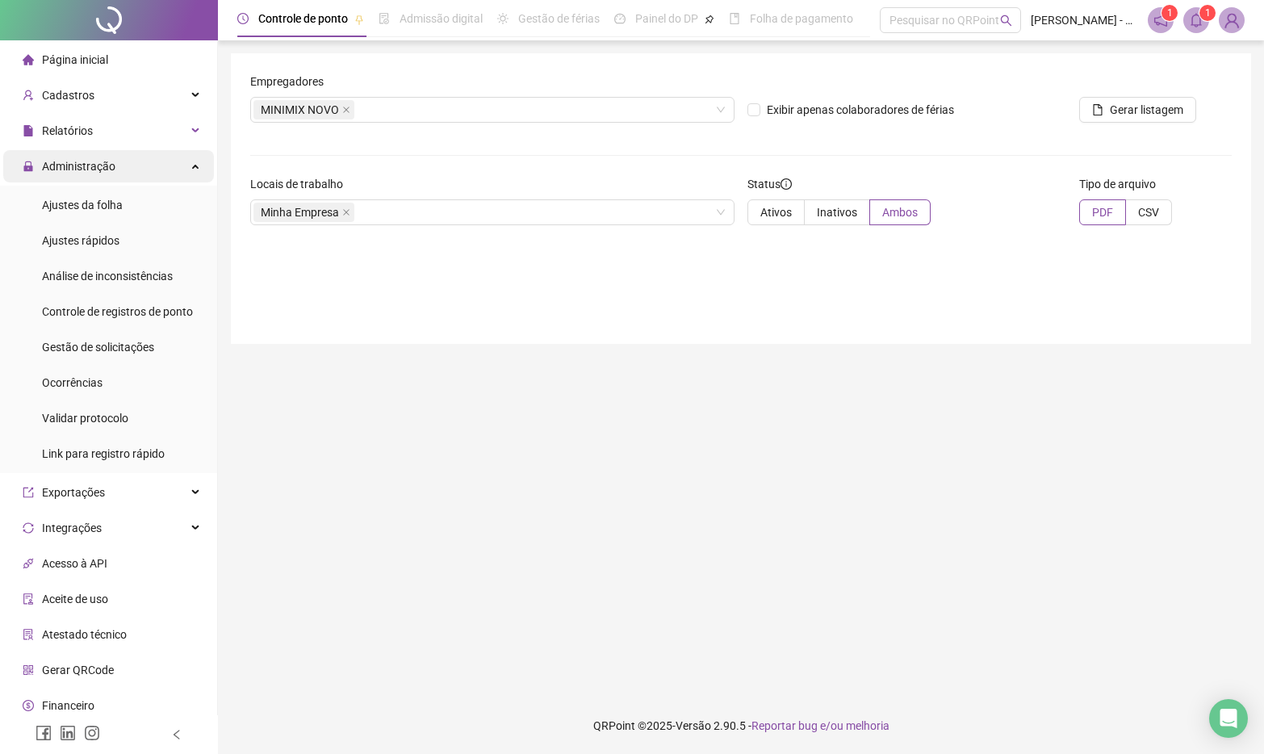
click at [120, 162] on div "Administração" at bounding box center [108, 166] width 211 height 32
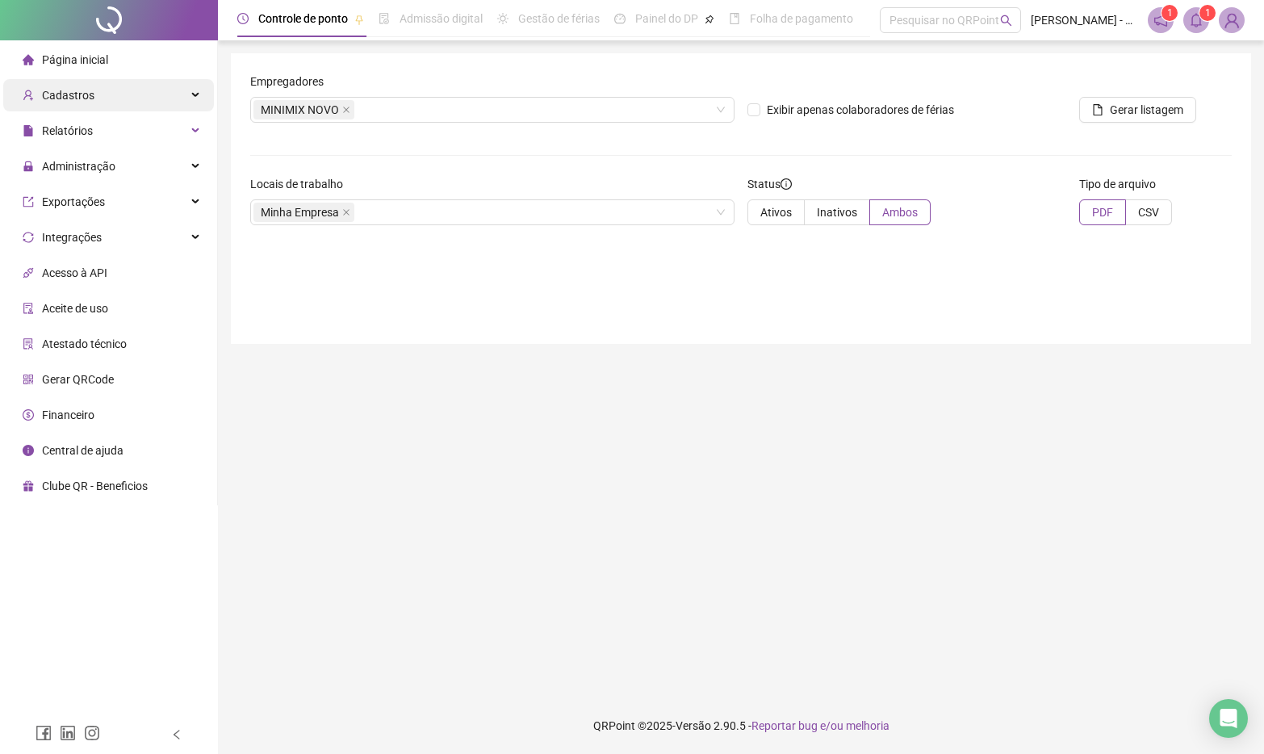
click at [132, 106] on div "Cadastros" at bounding box center [108, 95] width 211 height 32
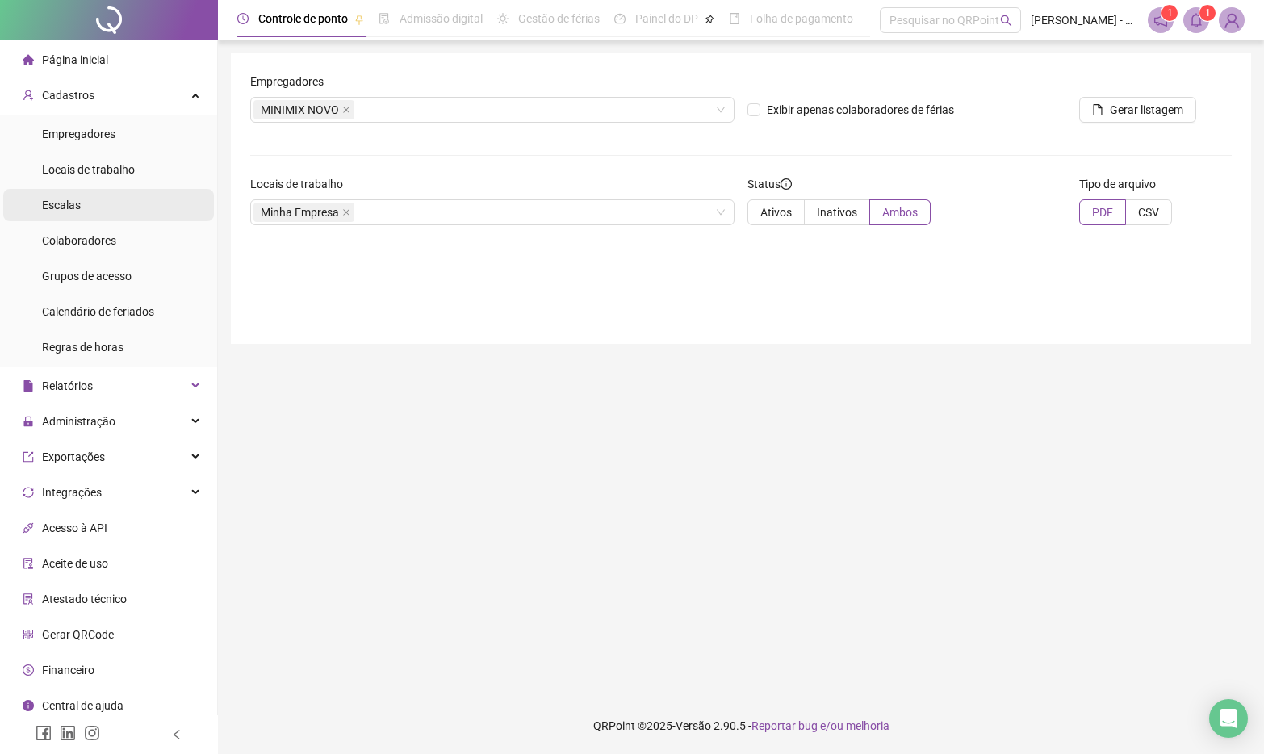
click at [79, 208] on li "Escalas" at bounding box center [108, 205] width 211 height 32
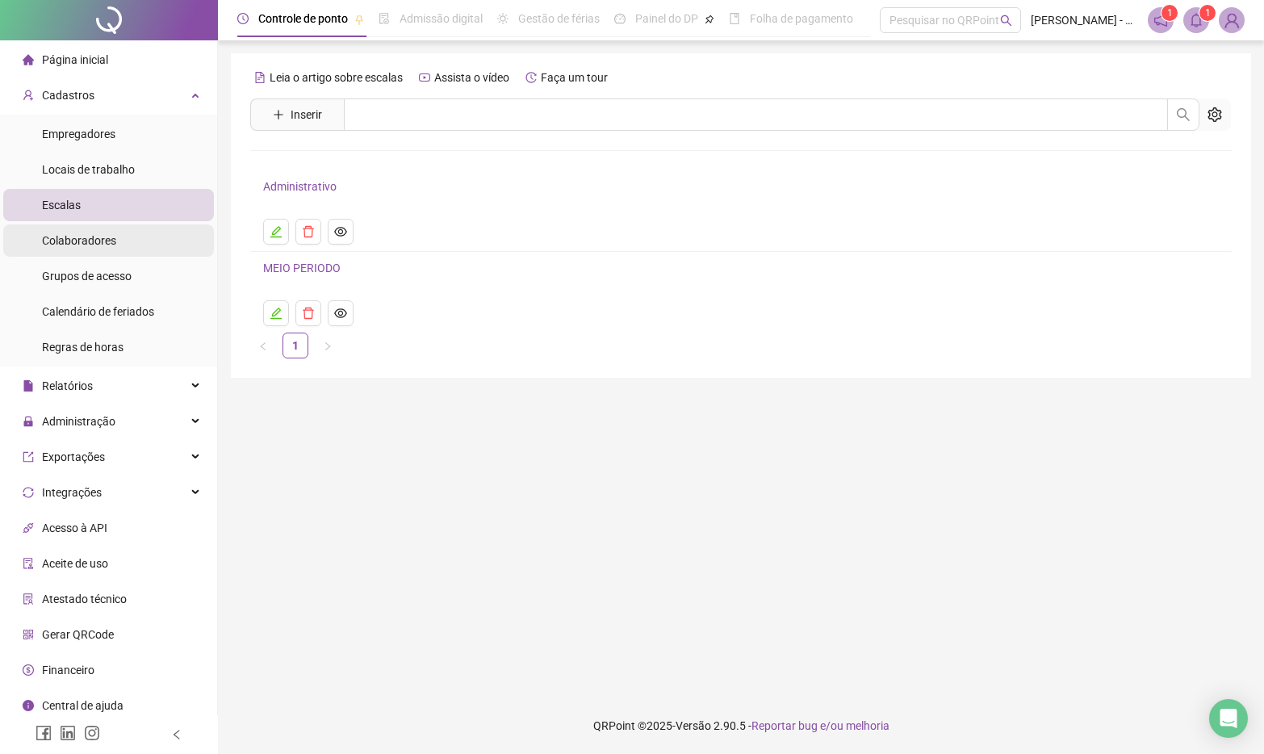
click at [65, 242] on span "Colaboradores" at bounding box center [79, 240] width 74 height 13
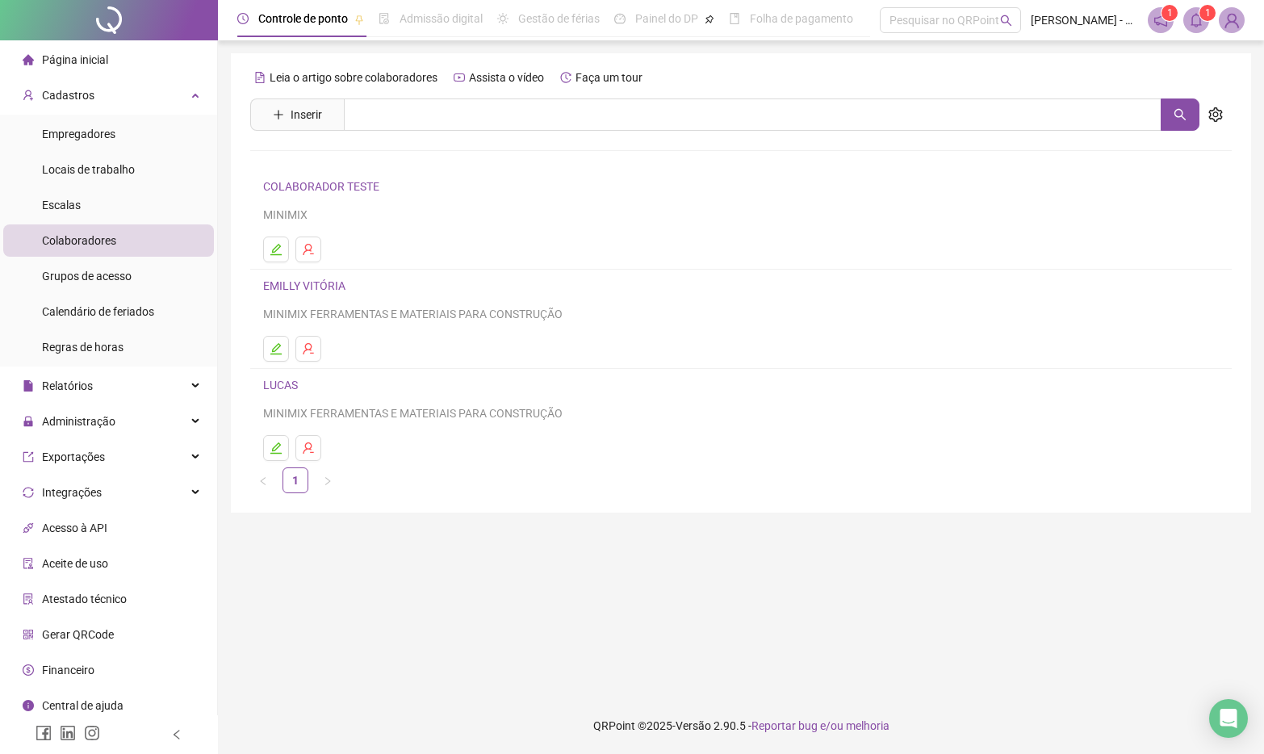
click at [383, 293] on h4 "EMILLY VITÓRIA" at bounding box center [741, 285] width 956 height 19
click at [284, 340] on button "button" at bounding box center [276, 349] width 26 height 26
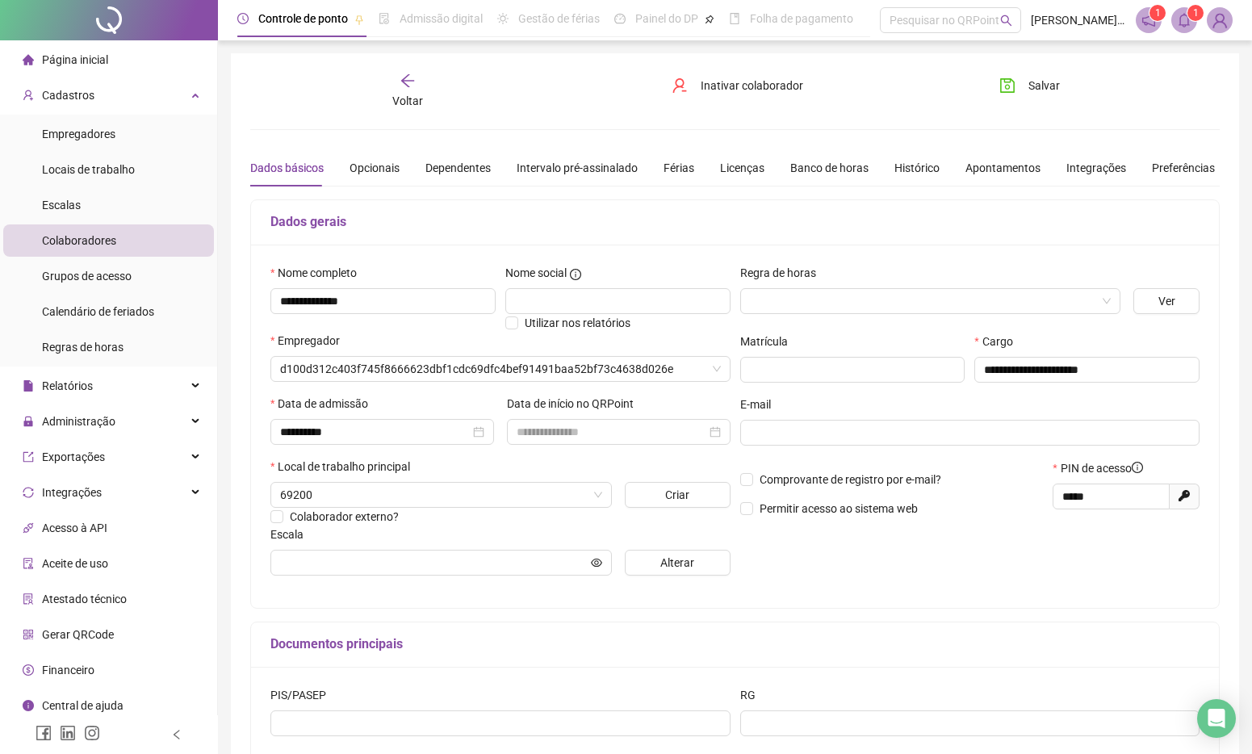
type input "**********"
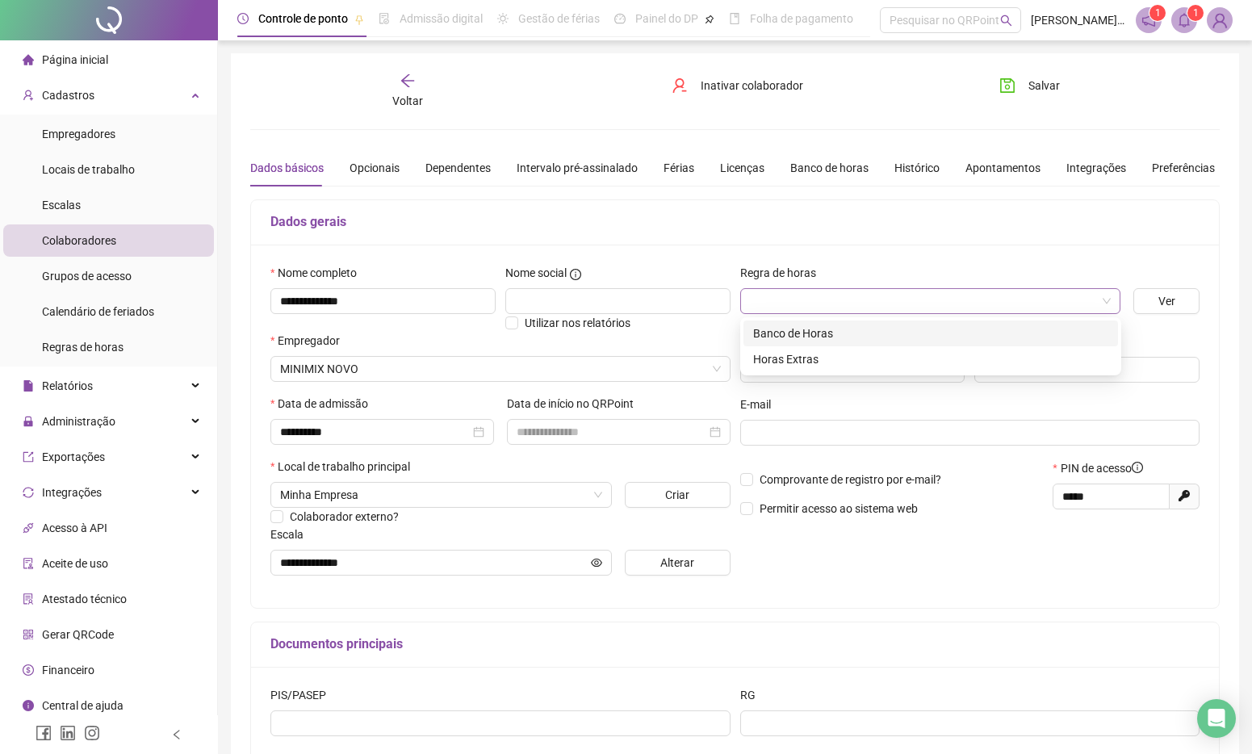
click at [1111, 303] on div at bounding box center [930, 301] width 381 height 26
click at [1105, 298] on span at bounding box center [931, 301] width 362 height 24
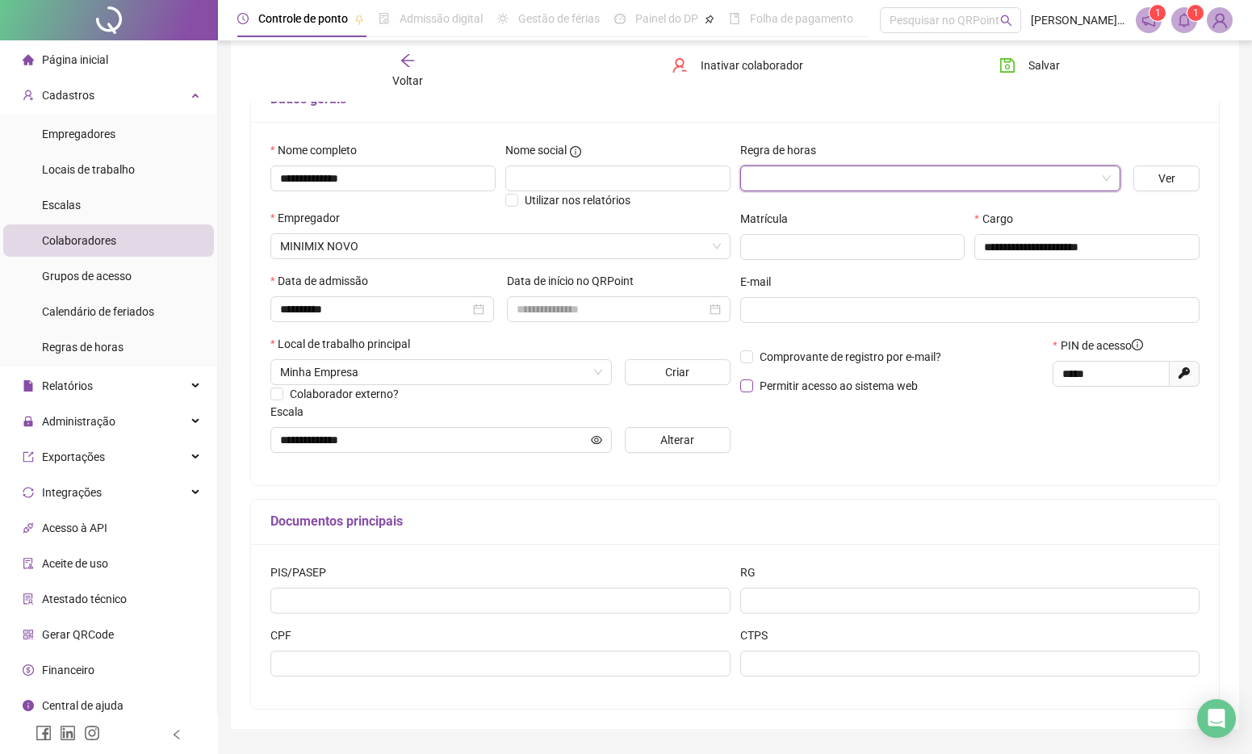
scroll to position [161, 0]
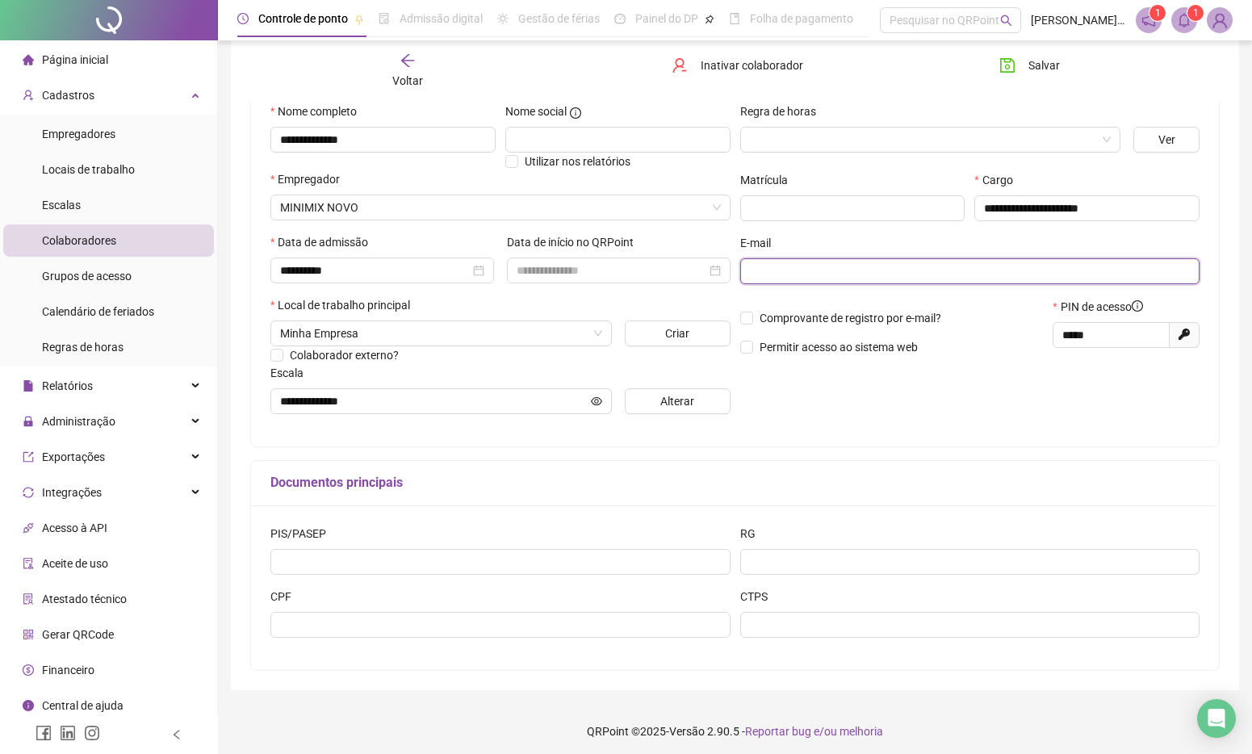
click at [817, 270] on input "text" at bounding box center [968, 271] width 437 height 18
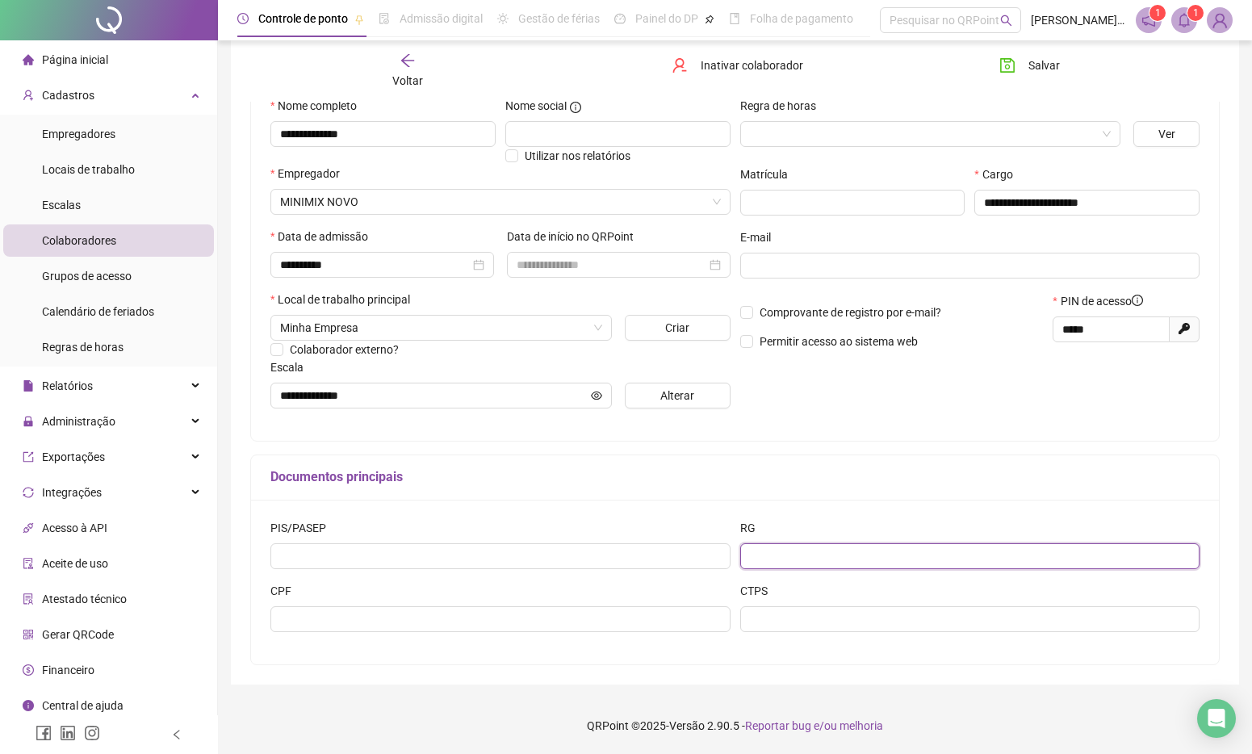
click at [831, 550] on input "text" at bounding box center [970, 556] width 460 height 26
click at [644, 612] on input "text" at bounding box center [500, 619] width 460 height 26
type input "**********"
click at [595, 554] on input "text" at bounding box center [500, 556] width 460 height 26
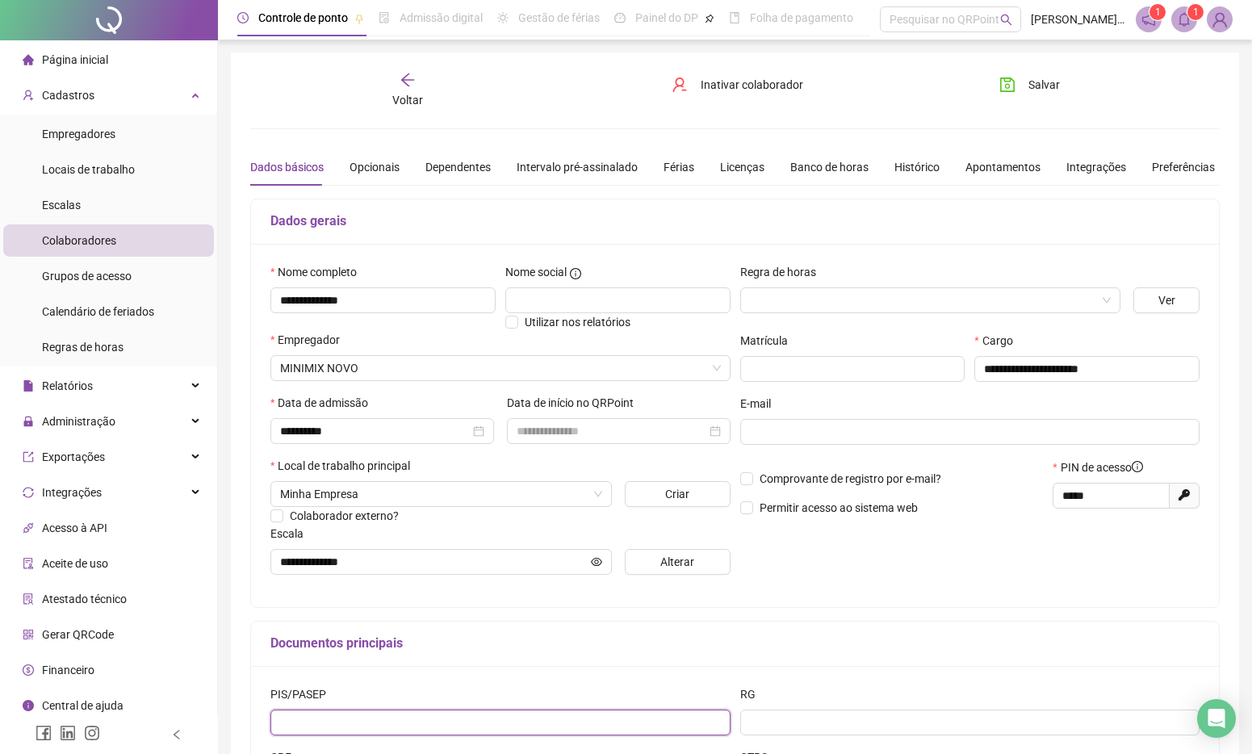
scroll to position [0, 0]
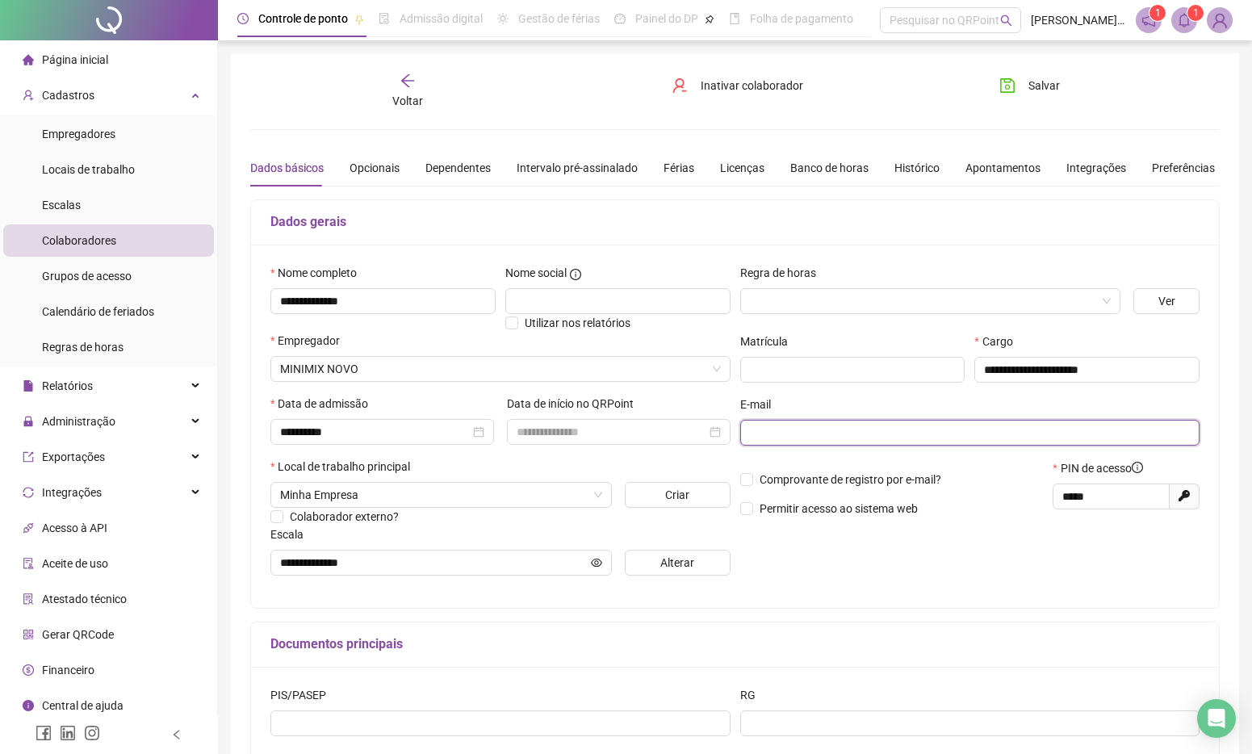
click at [784, 435] on input "text" at bounding box center [968, 433] width 437 height 18
drag, startPoint x: 1015, startPoint y: 82, endPoint x: 861, endPoint y: 57, distance: 156.0
click at [1014, 82] on button "Salvar" at bounding box center [1029, 86] width 85 height 26
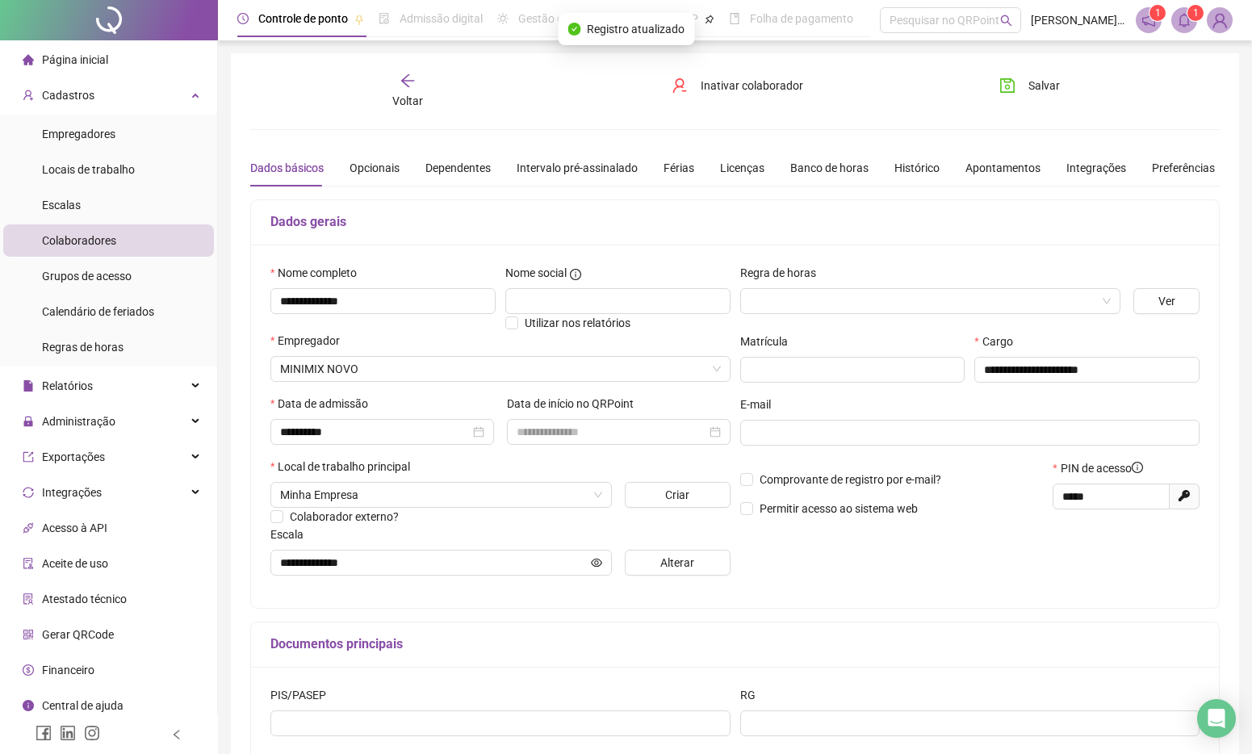
click at [403, 88] on icon "arrow-left" at bounding box center [407, 81] width 16 height 16
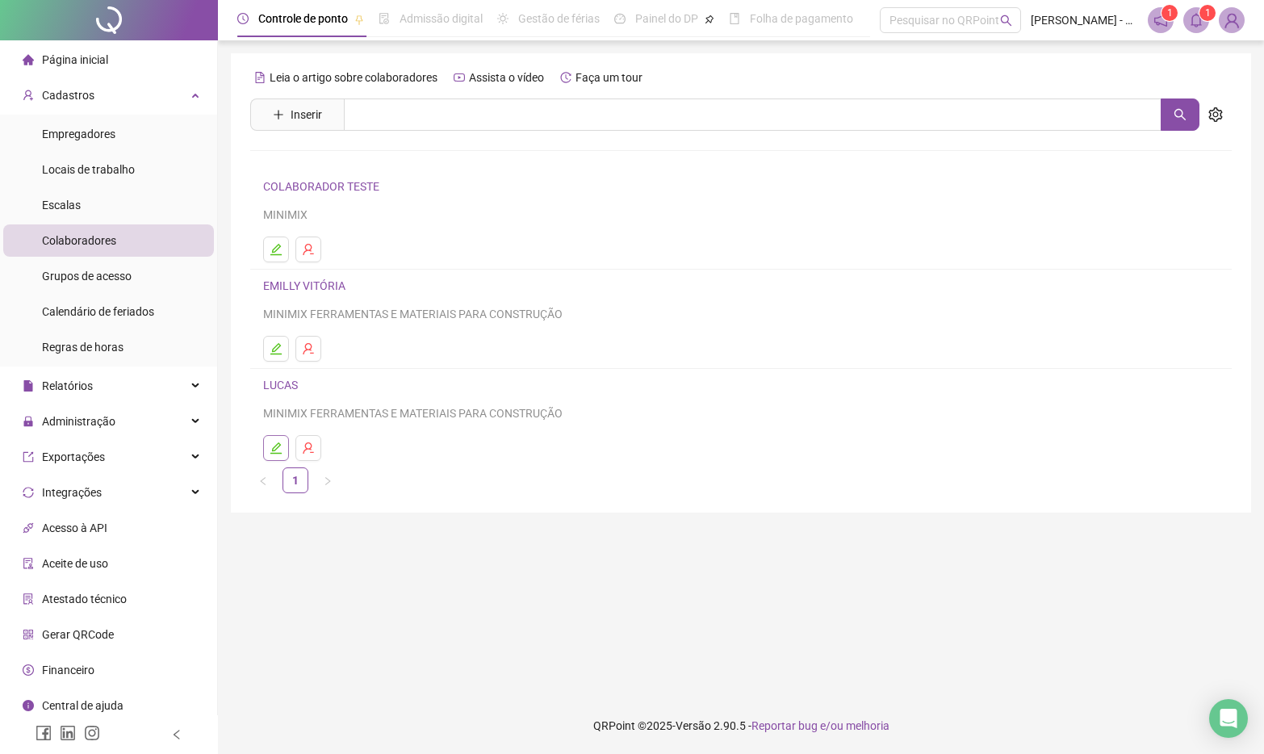
click at [278, 443] on icon "edit" at bounding box center [275, 447] width 11 height 11
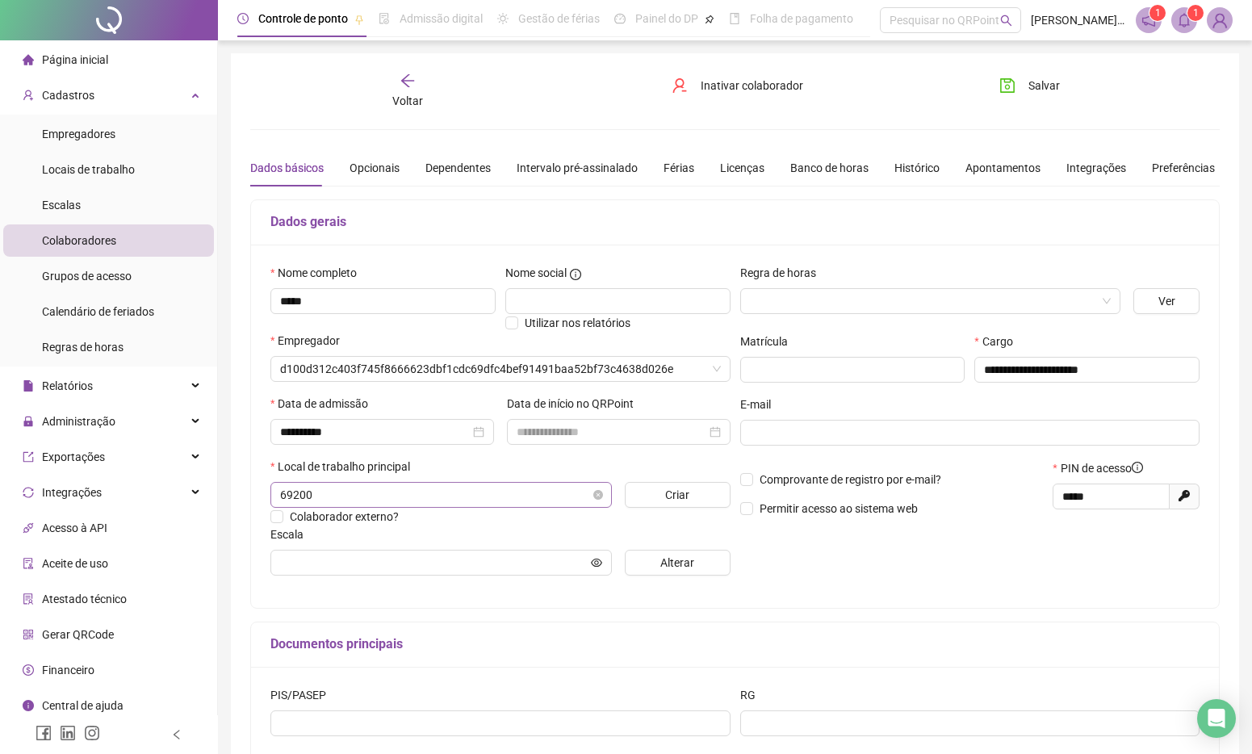
type input "**********"
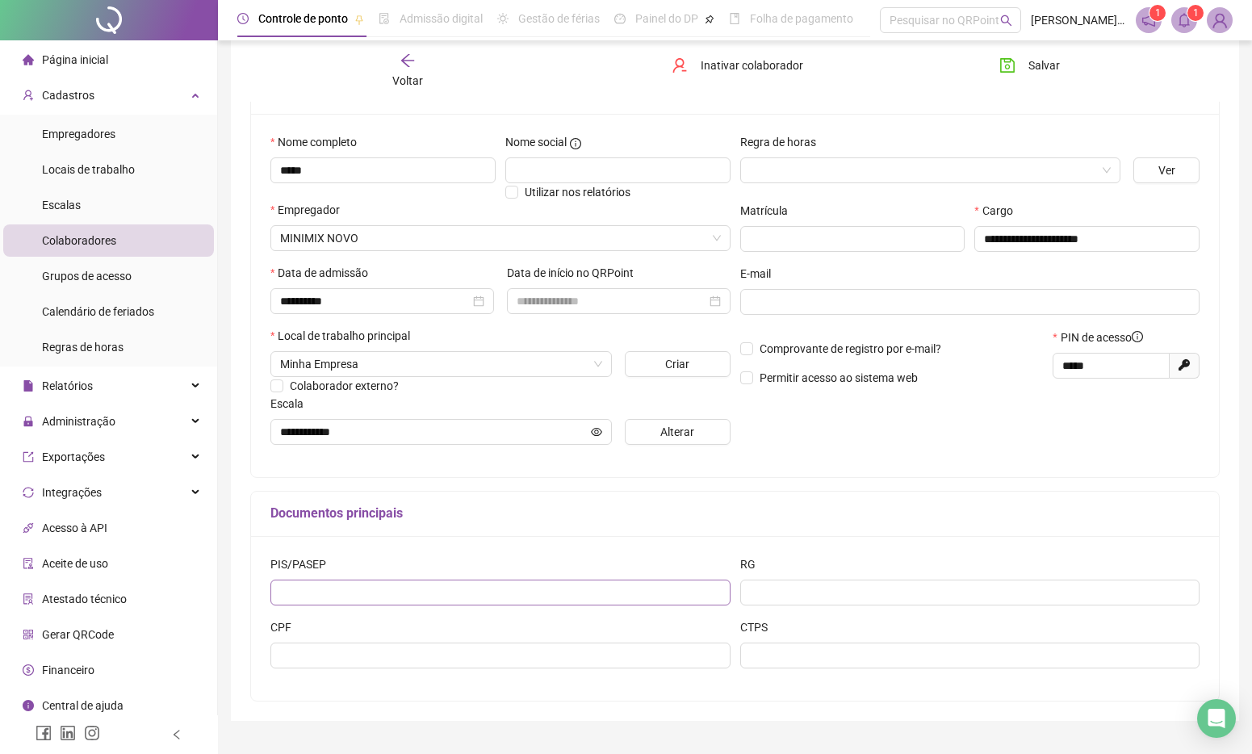
scroll to position [167, 0]
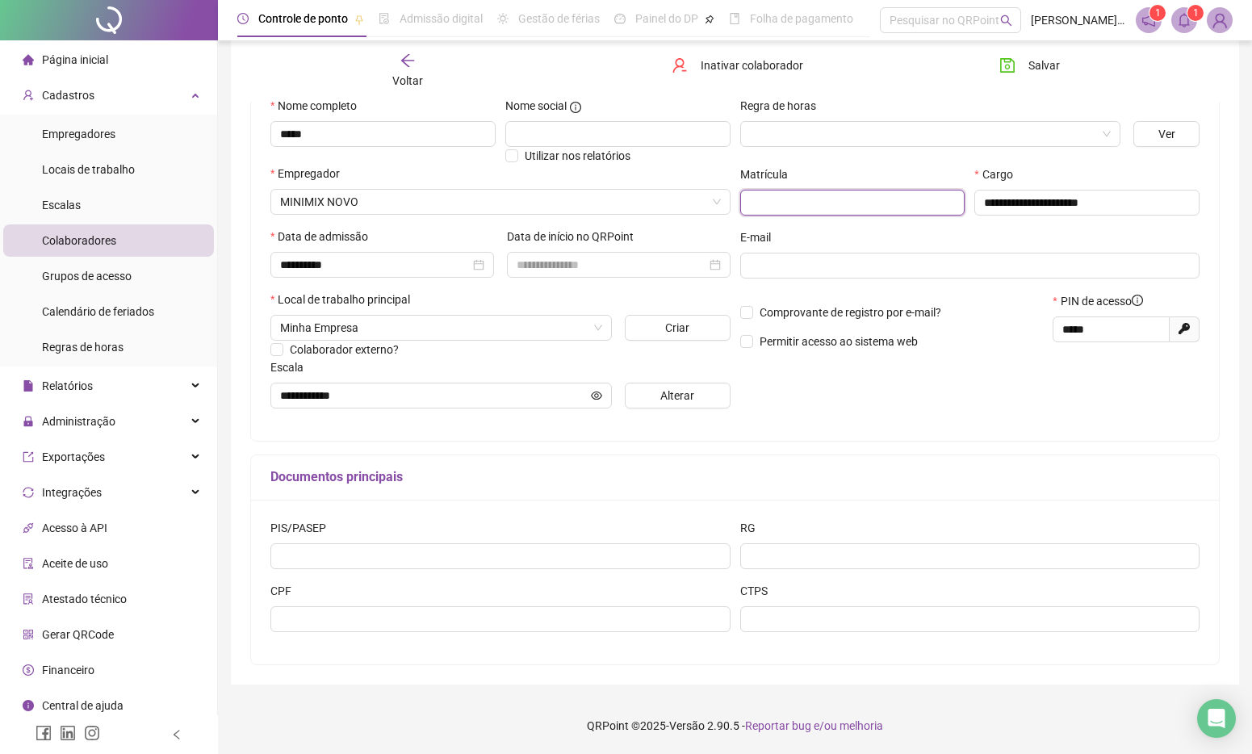
click at [796, 193] on input "text" at bounding box center [852, 203] width 225 height 26
click at [360, 554] on input "text" at bounding box center [500, 556] width 460 height 26
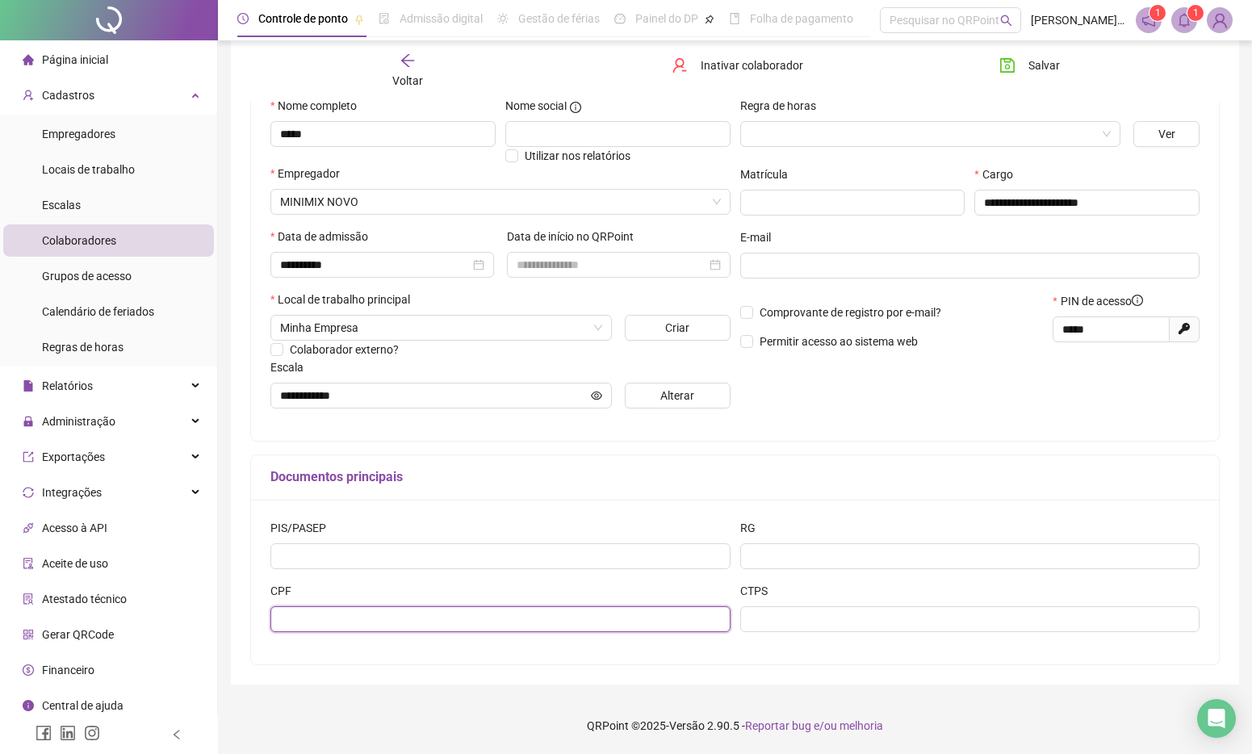
click at [395, 620] on input "text" at bounding box center [500, 619] width 460 height 26
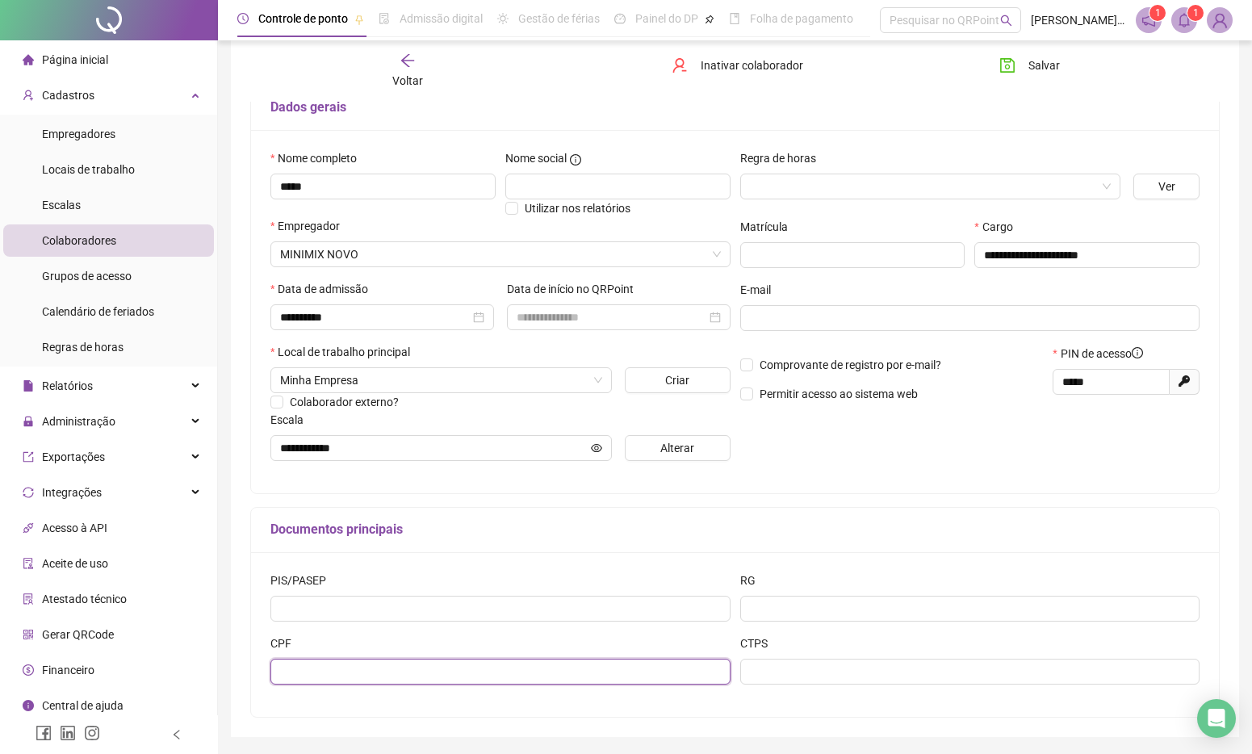
scroll to position [86, 0]
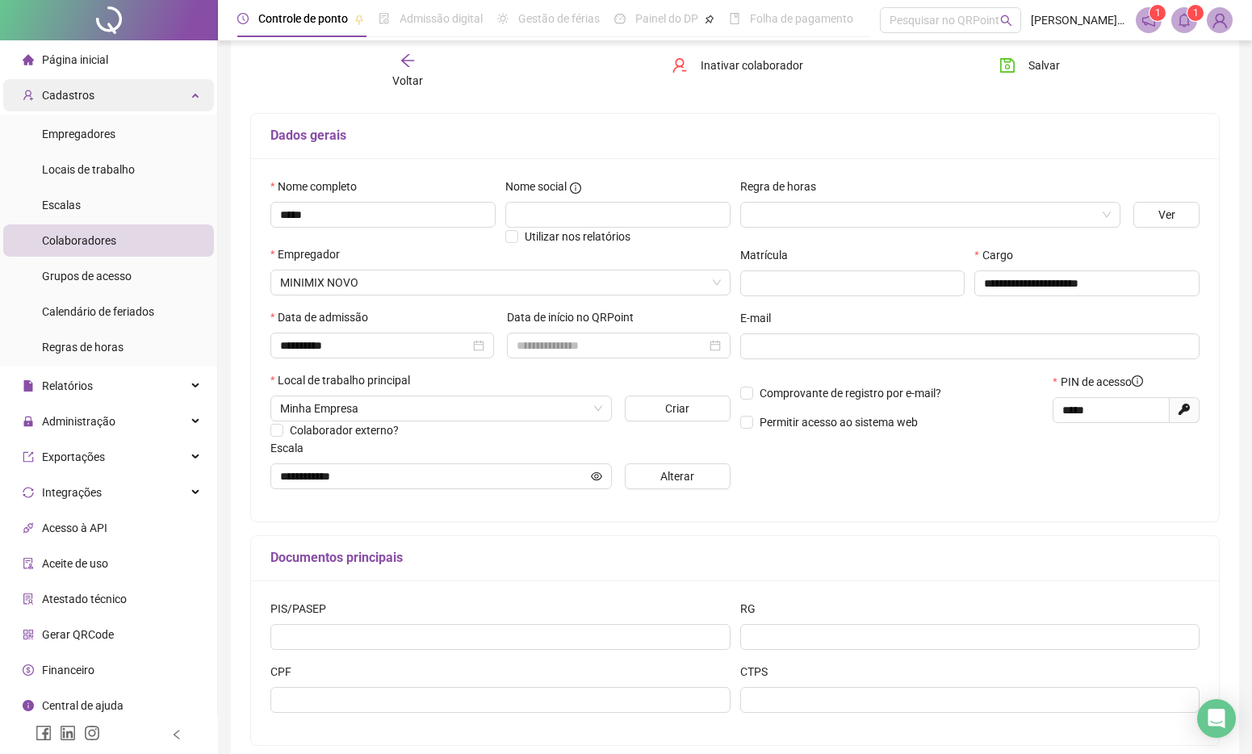
click at [74, 98] on span "Cadastros" at bounding box center [68, 95] width 52 height 13
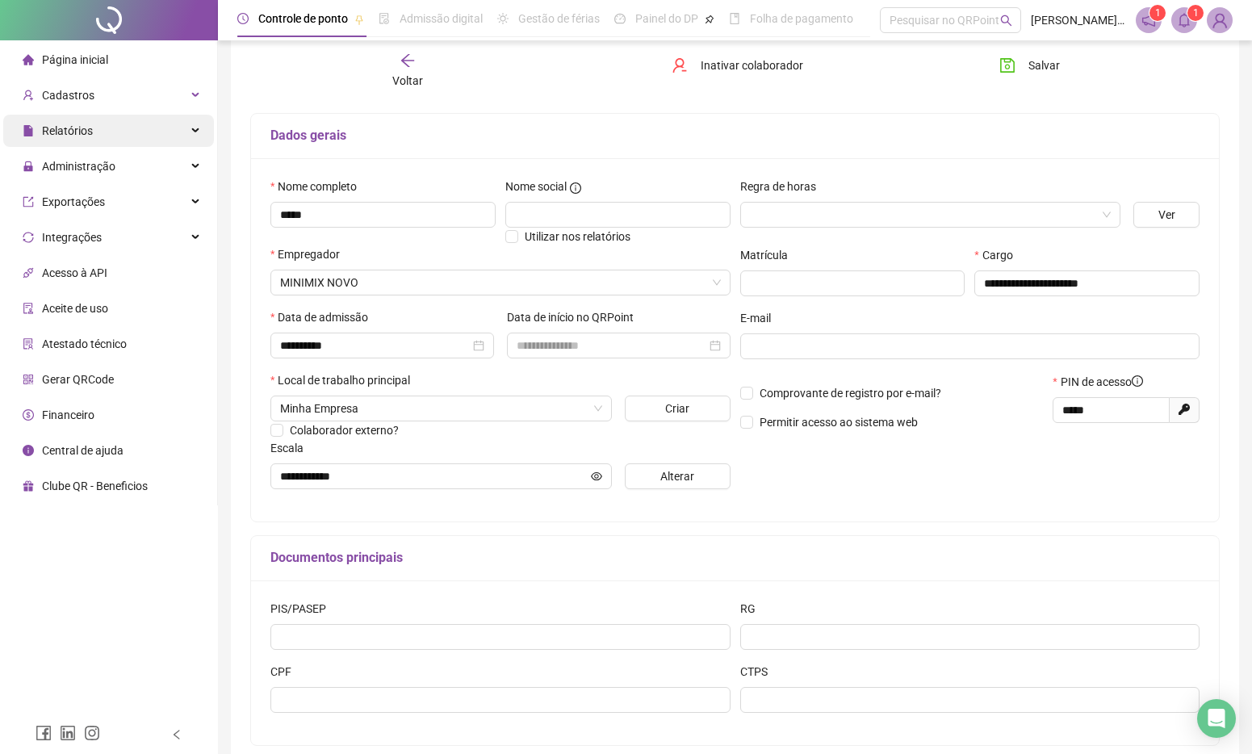
click at [120, 138] on div "Relatórios" at bounding box center [108, 131] width 211 height 32
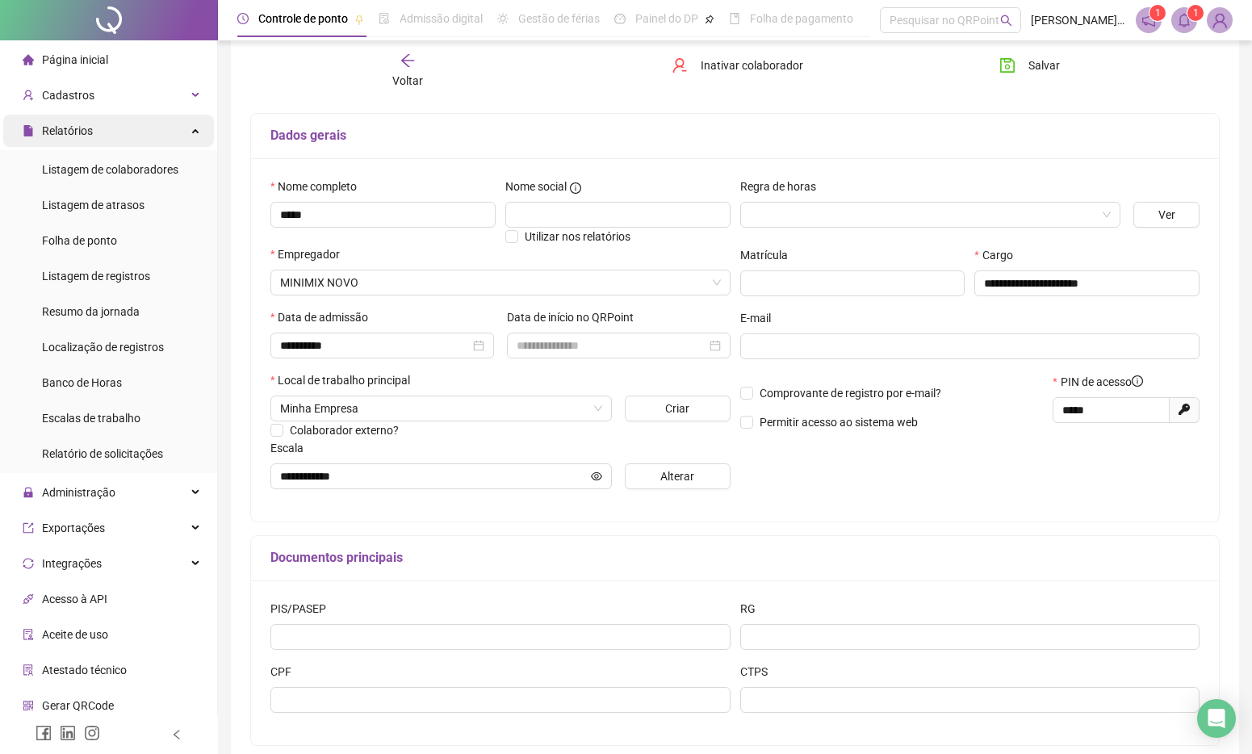
click at [120, 138] on div "Relatórios" at bounding box center [108, 131] width 211 height 32
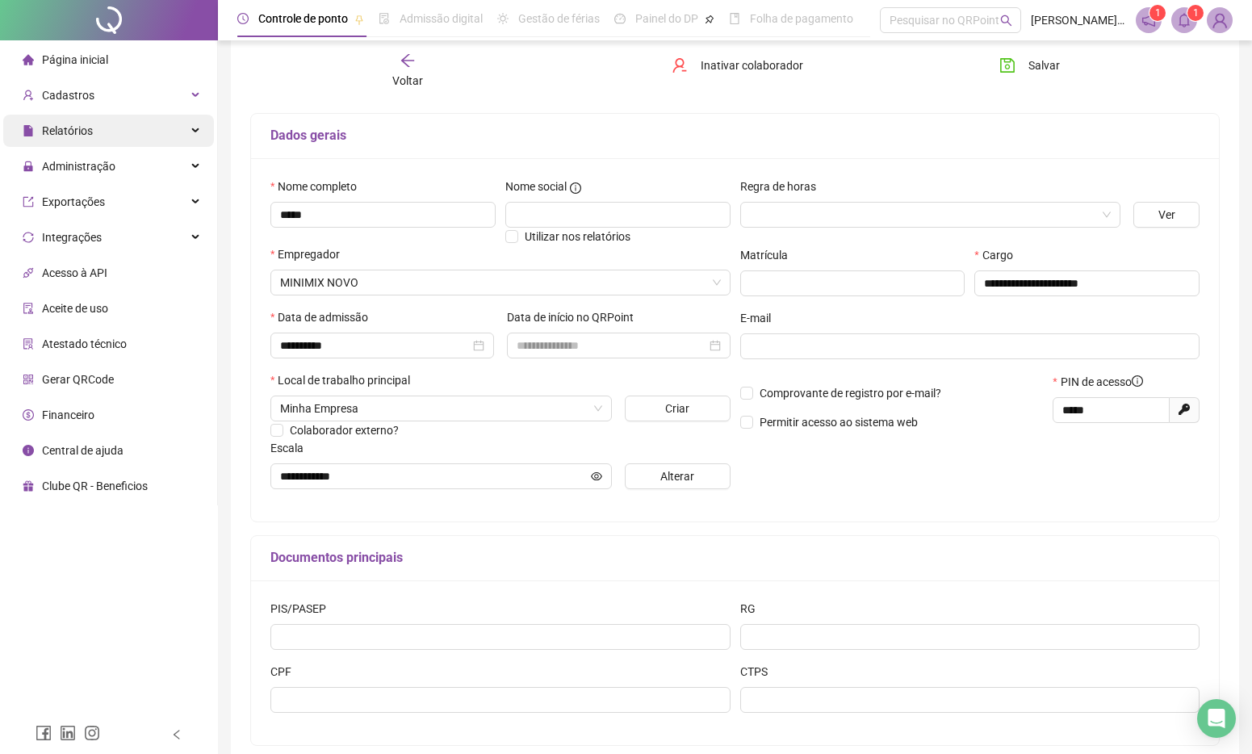
click at [117, 129] on div "Relatórios" at bounding box center [108, 131] width 211 height 32
click at [122, 161] on div "Administração" at bounding box center [108, 166] width 211 height 32
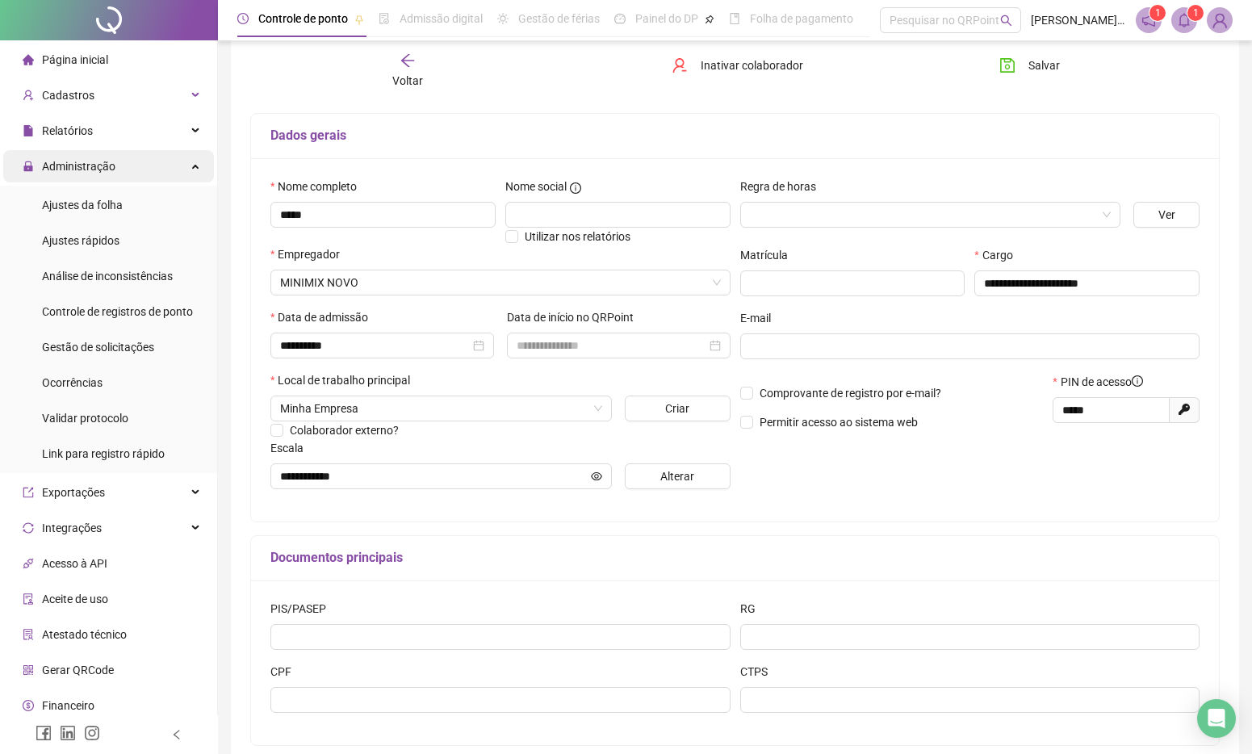
click at [132, 170] on div "Administração" at bounding box center [108, 166] width 211 height 32
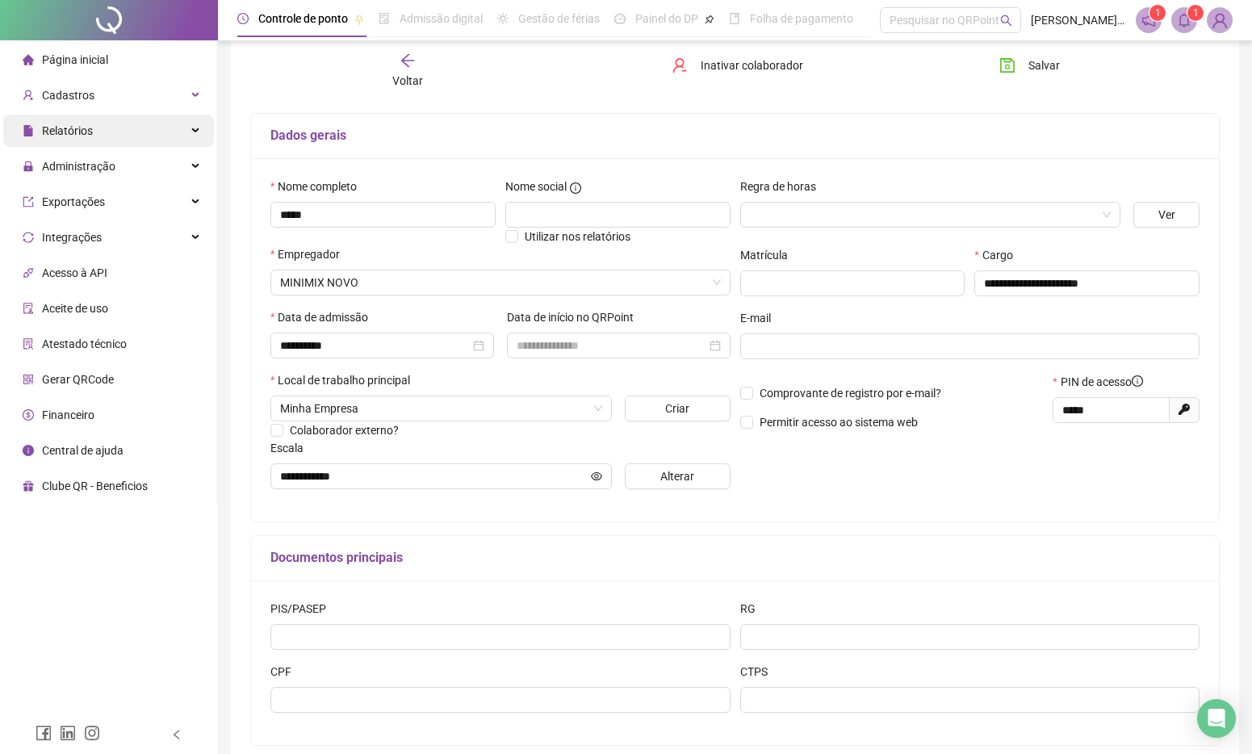
click at [117, 129] on div "Relatórios" at bounding box center [108, 131] width 211 height 32
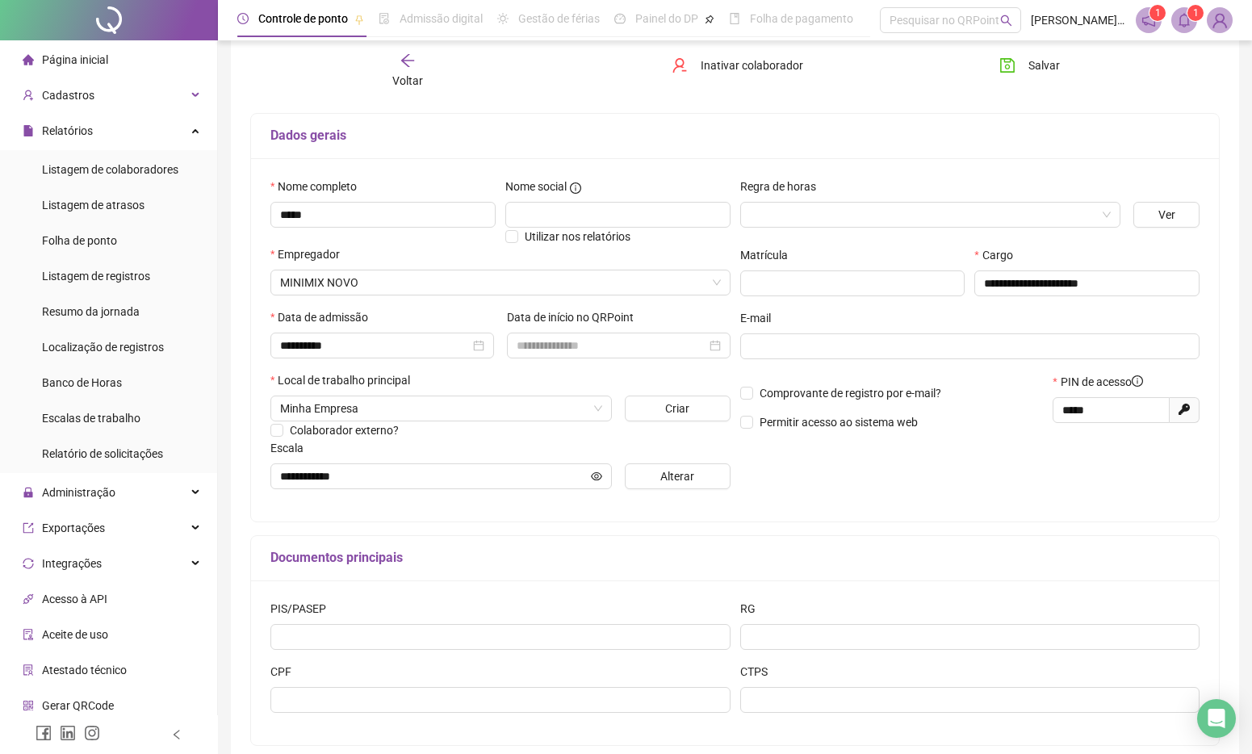
click at [400, 59] on icon "arrow-left" at bounding box center [407, 60] width 16 height 16
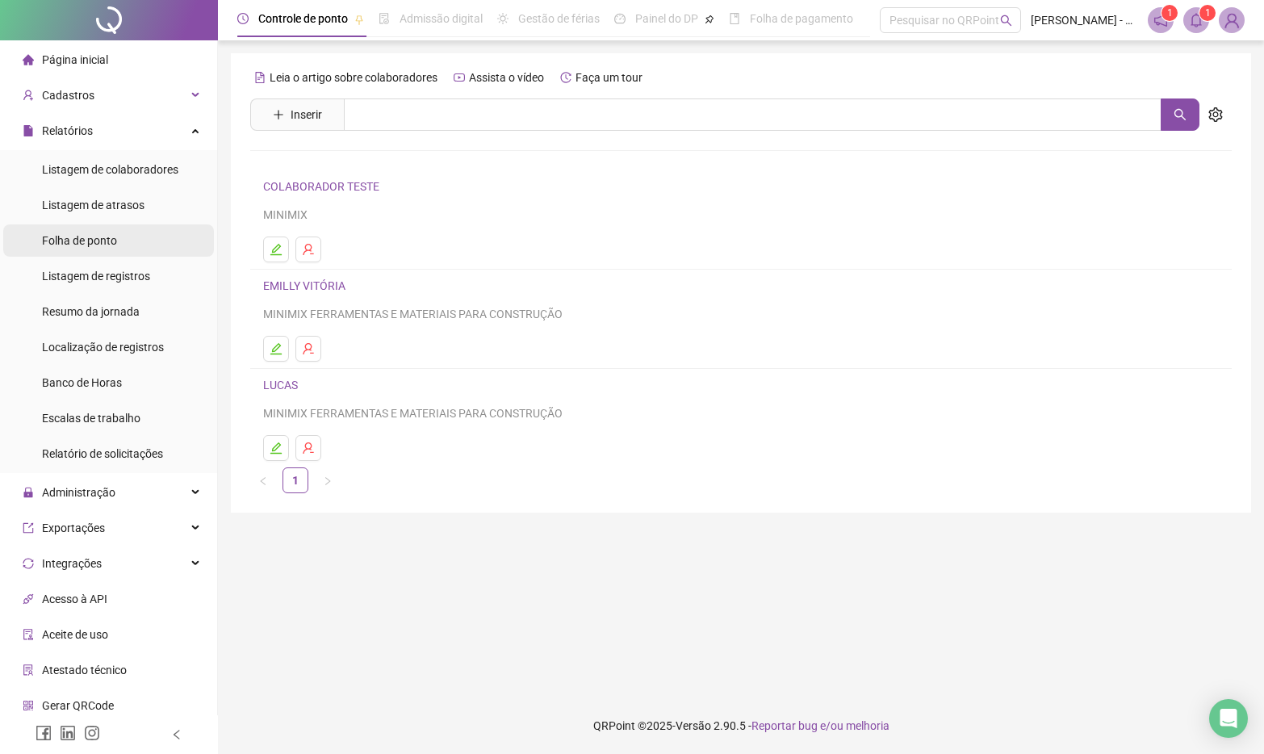
click at [90, 247] on span "Folha de ponto" at bounding box center [79, 240] width 75 height 13
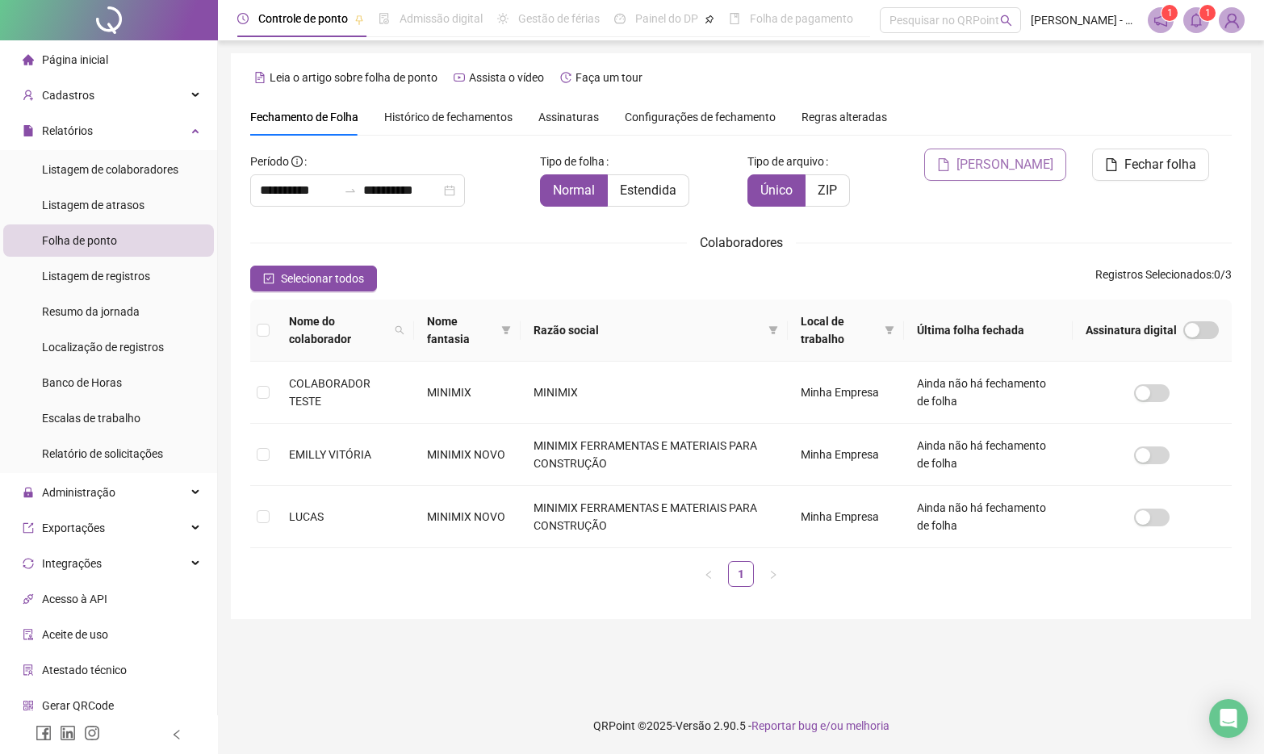
click at [971, 160] on button "[PERSON_NAME]" at bounding box center [995, 164] width 142 height 32
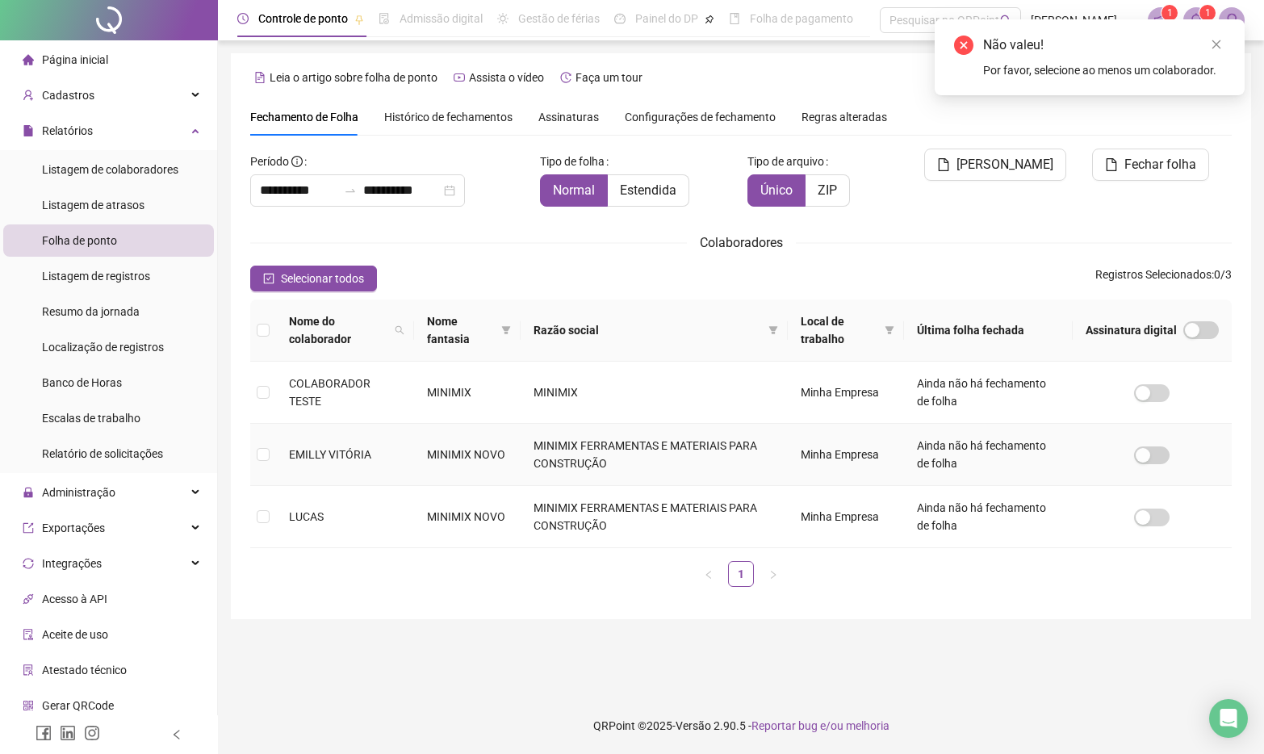
click at [281, 451] on td "EMILLY VITÓRIA" at bounding box center [345, 455] width 138 height 62
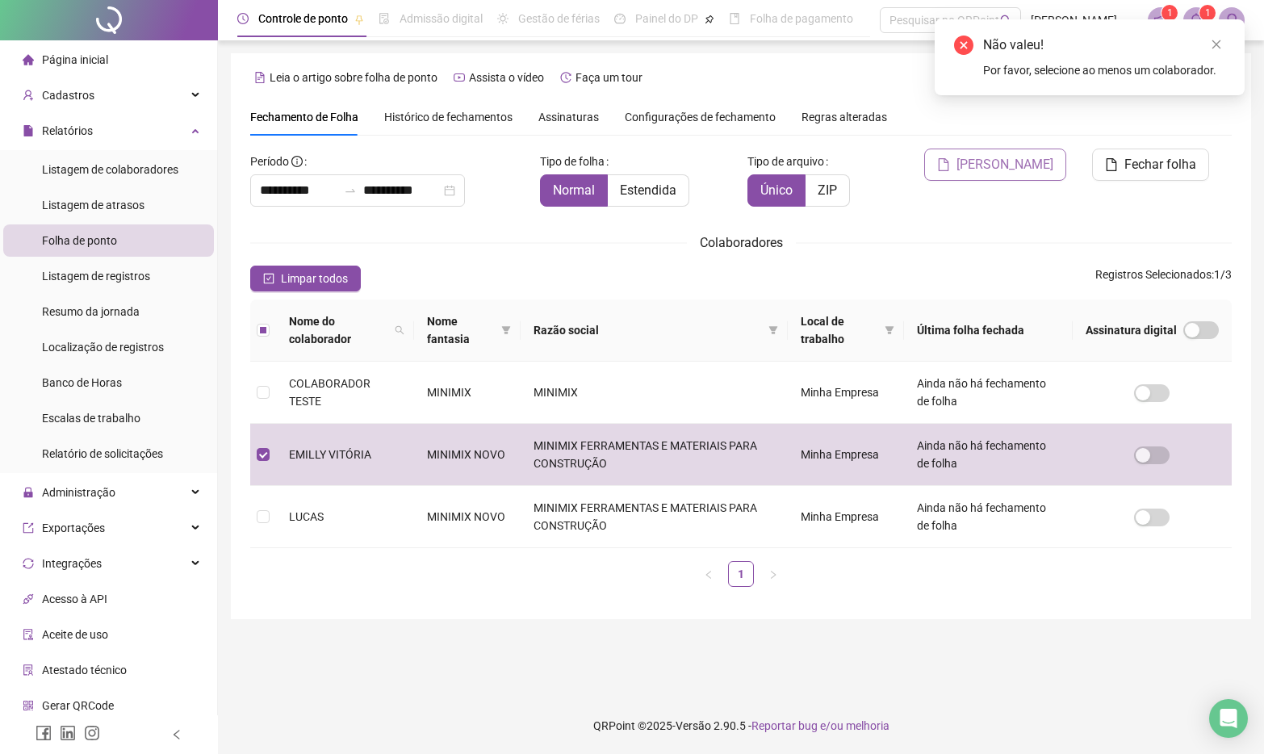
click at [981, 161] on span "[PERSON_NAME]" at bounding box center [1004, 164] width 97 height 19
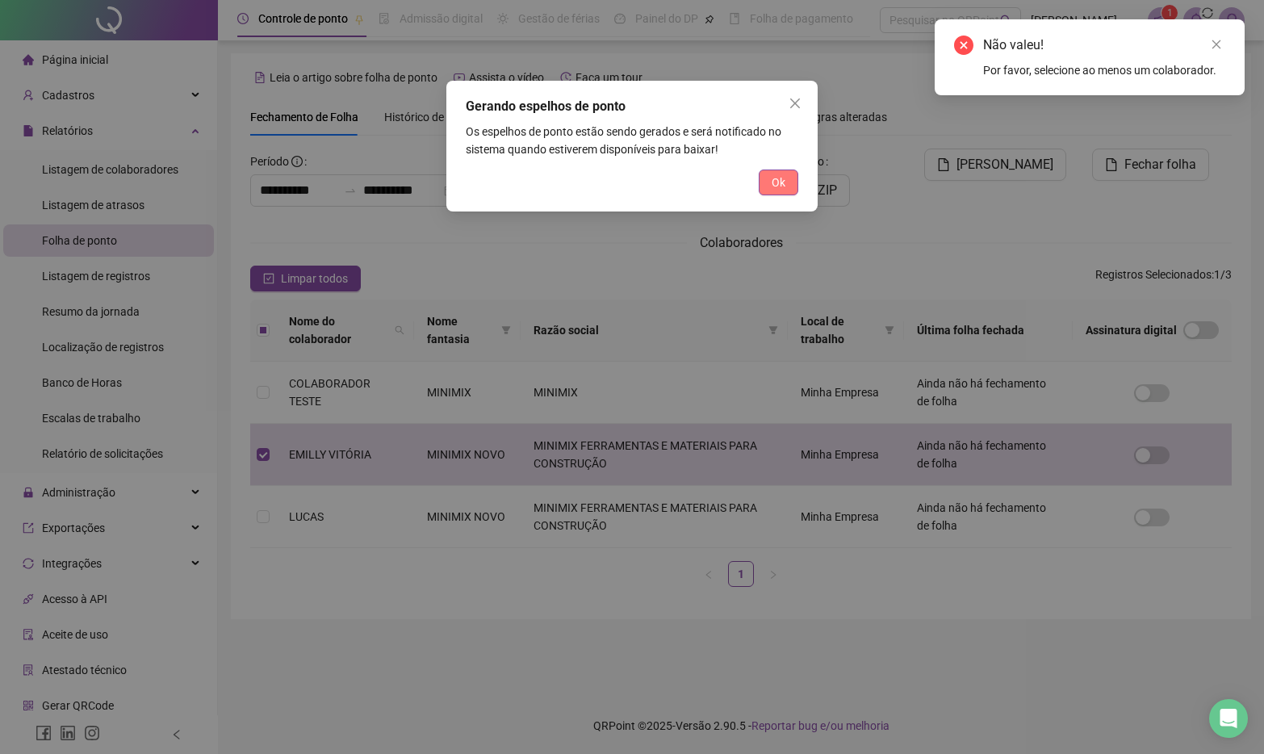
click at [780, 177] on span "Ok" at bounding box center [779, 183] width 14 height 18
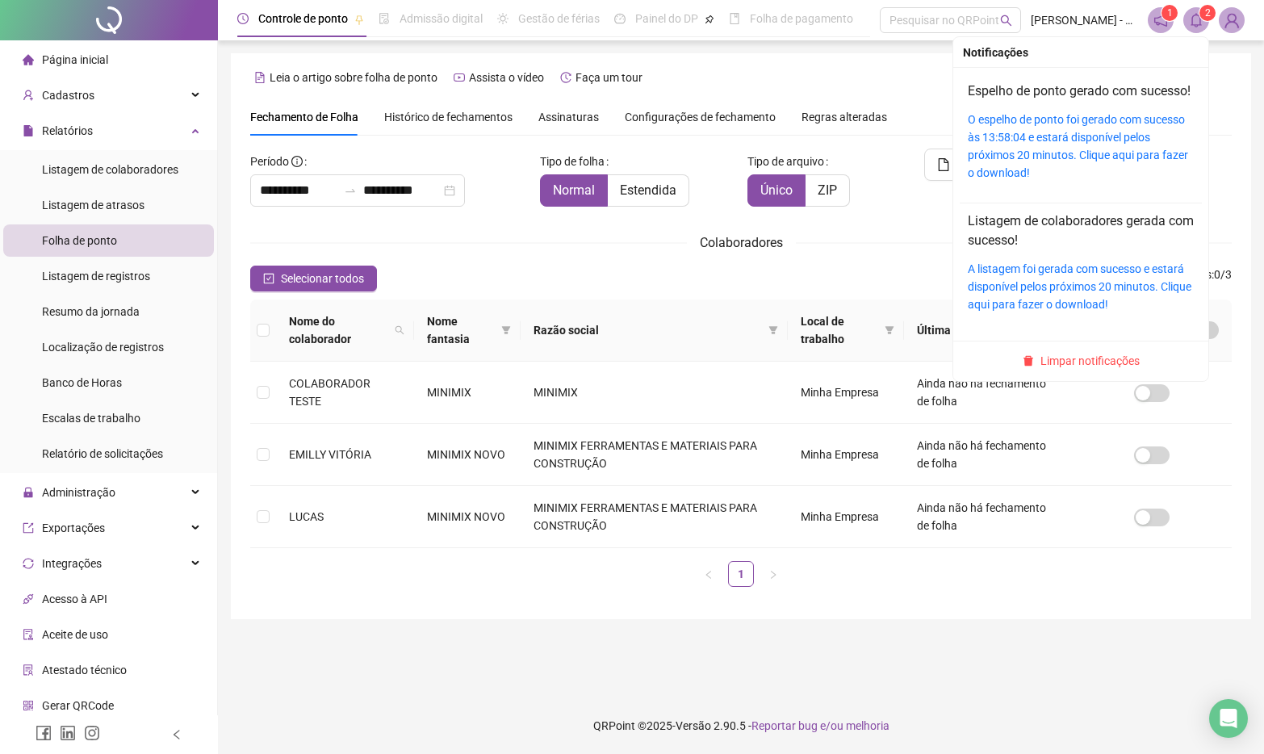
click at [1207, 10] on span "2" at bounding box center [1208, 12] width 6 height 11
drag, startPoint x: 966, startPoint y: 178, endPoint x: 989, endPoint y: 169, distance: 24.8
click at [968, 178] on li "Espelho de ponto gerado com sucesso! O espelho de ponto foi gerado com sucesso …" at bounding box center [1081, 138] width 242 height 130
click at [1006, 160] on link "O espelho de ponto foi gerado com sucesso às 13:58:04 e estará disponível pelos…" at bounding box center [1078, 146] width 220 height 66
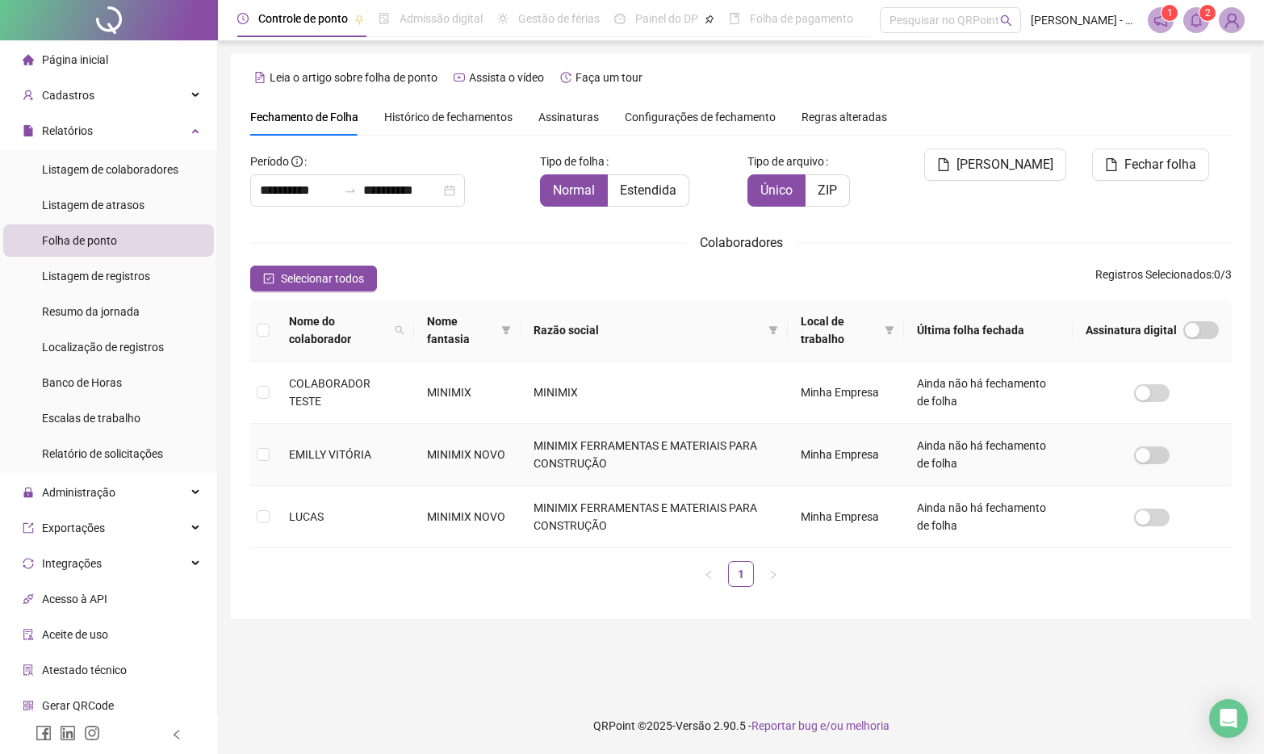
click at [483, 430] on td "MINIMIX NOVO" at bounding box center [467, 455] width 106 height 62
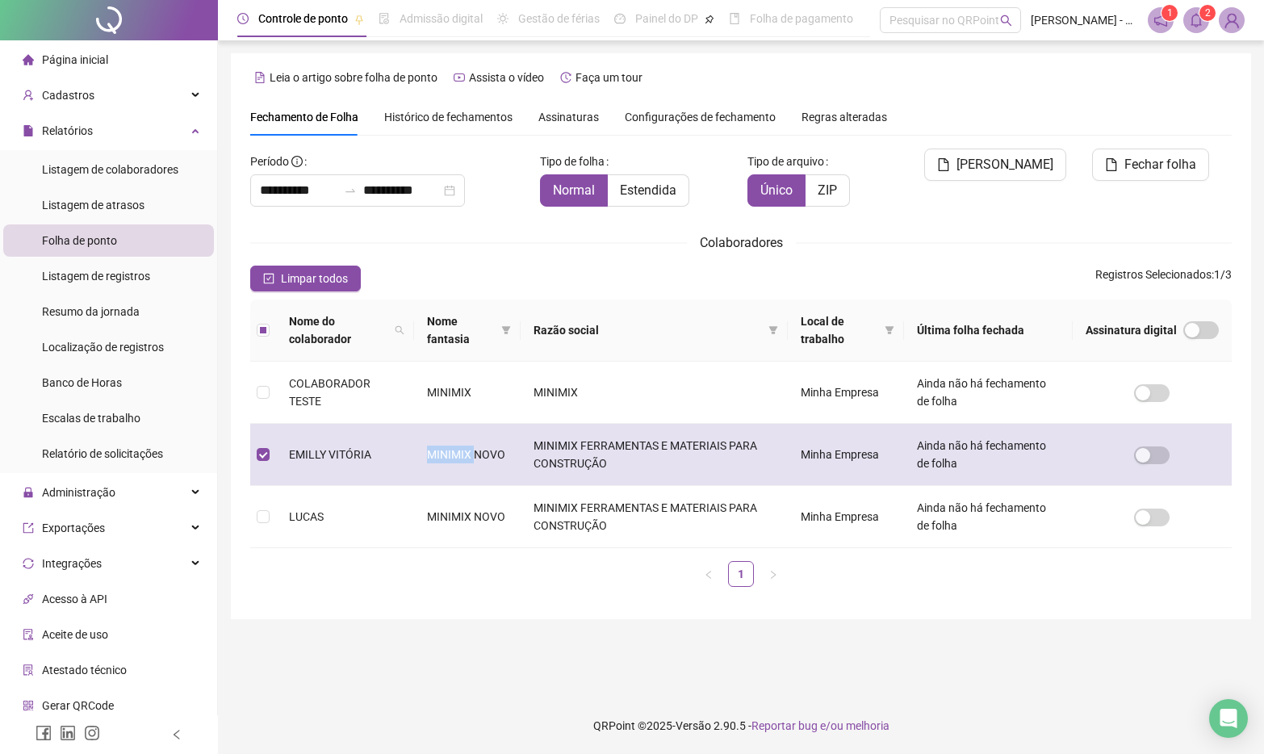
click at [483, 430] on td "MINIMIX NOVO" at bounding box center [467, 455] width 106 height 62
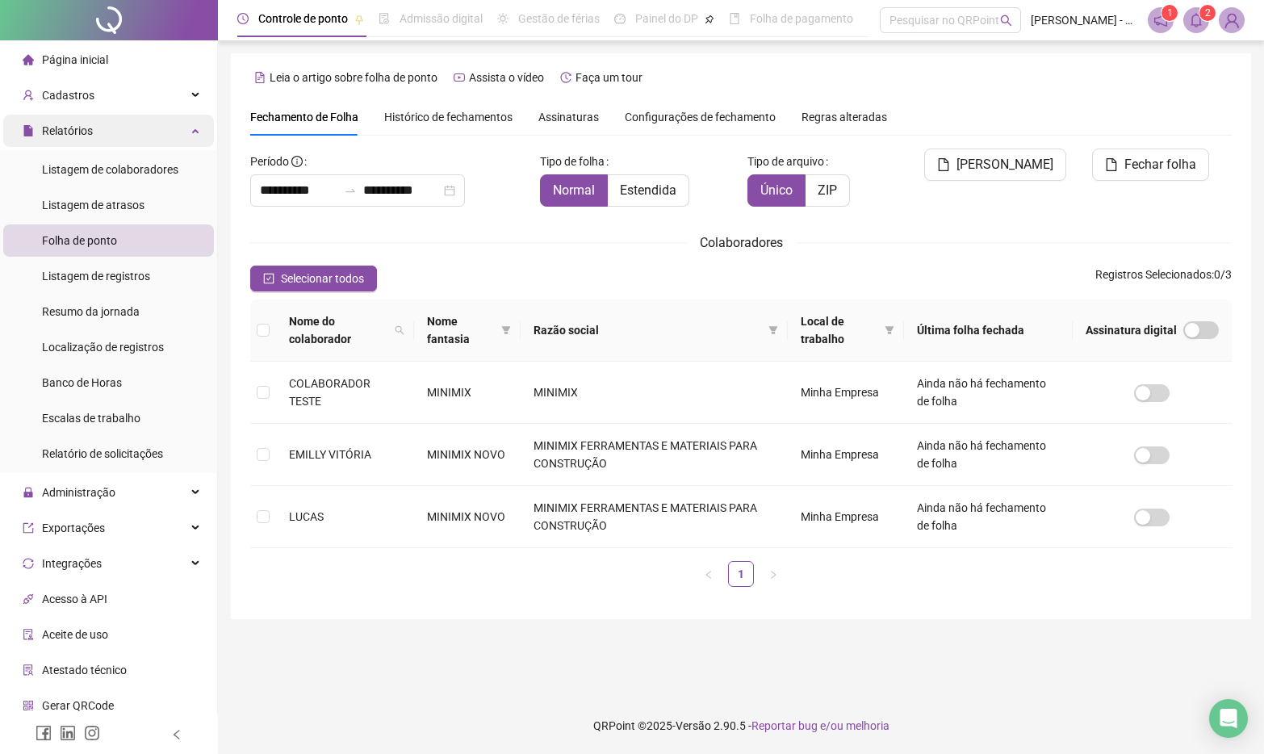
click at [86, 140] on span "Relatórios" at bounding box center [58, 131] width 70 height 32
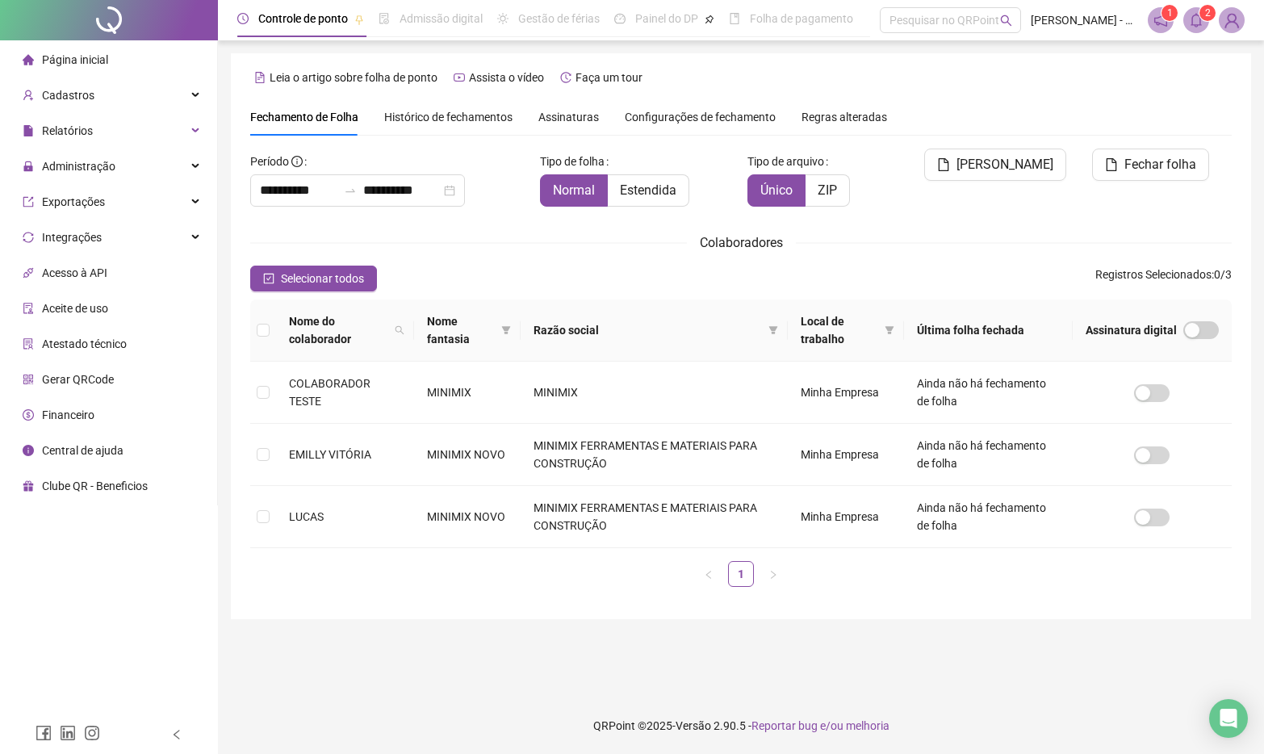
click at [19, 57] on li "Página inicial" at bounding box center [108, 60] width 211 height 32
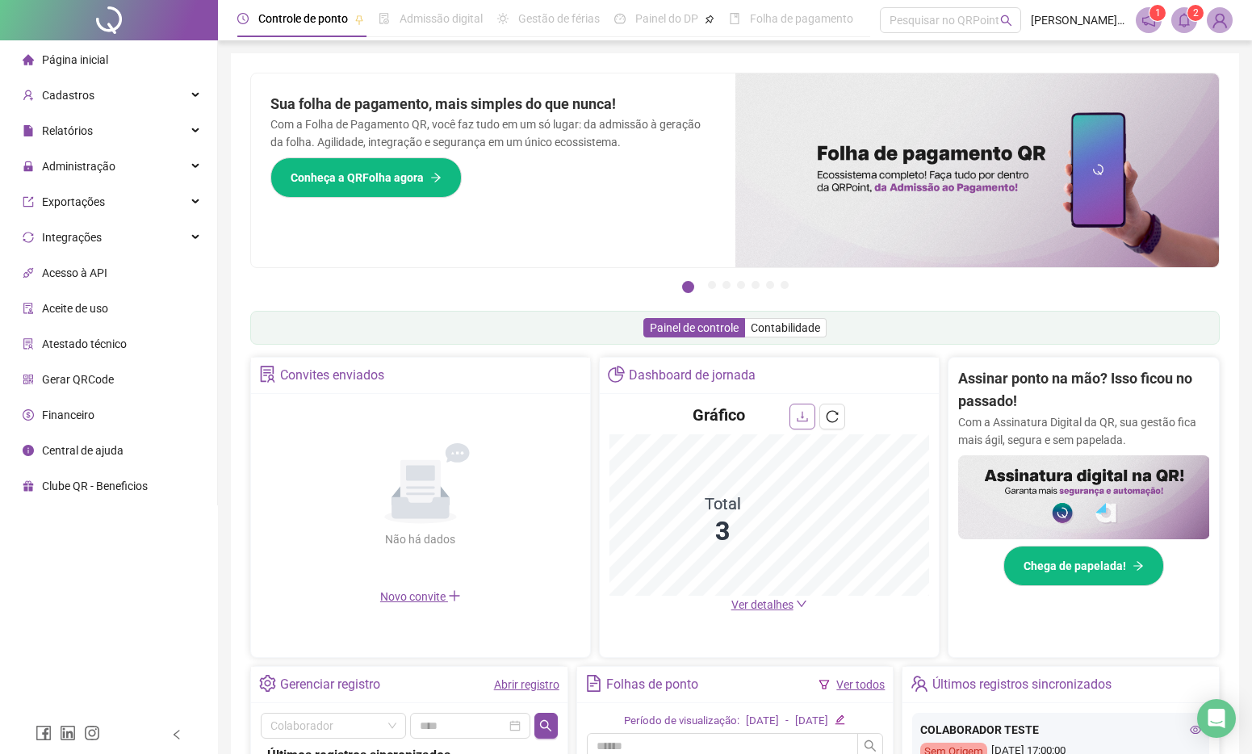
click at [809, 420] on icon "download" at bounding box center [802, 416] width 13 height 13
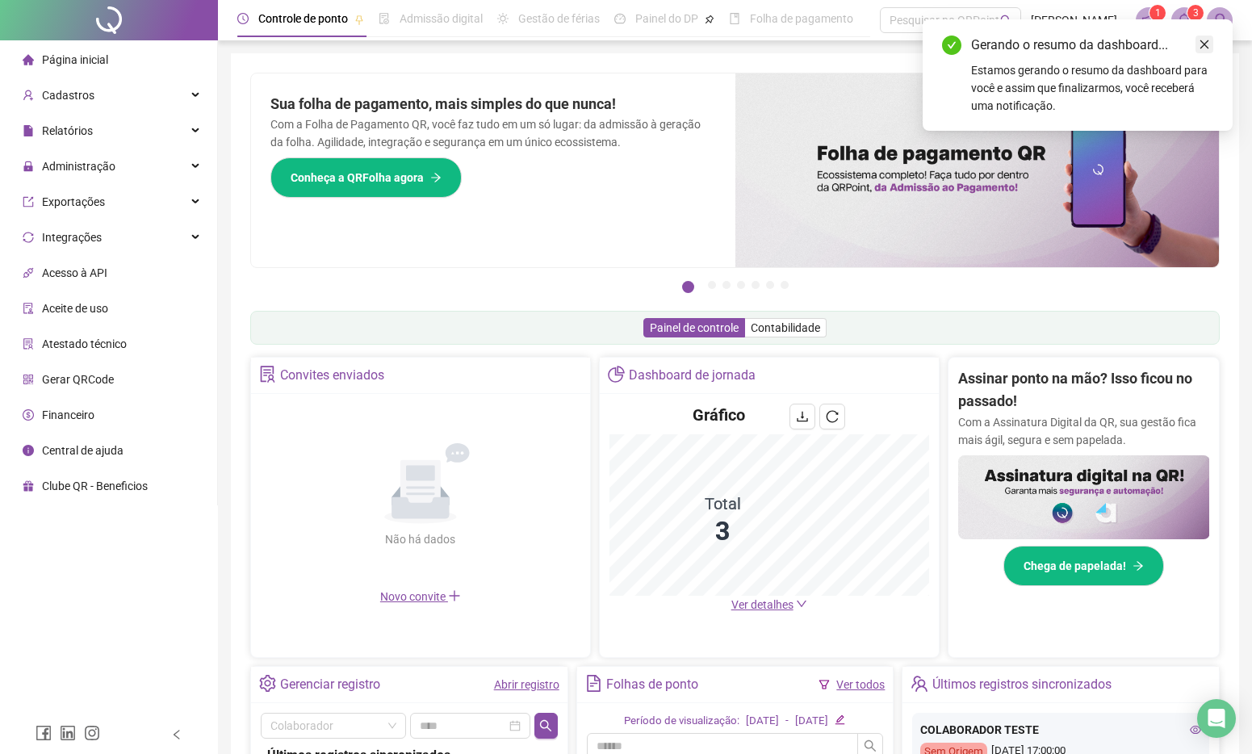
click at [1202, 47] on icon "close" at bounding box center [1203, 44] width 11 height 11
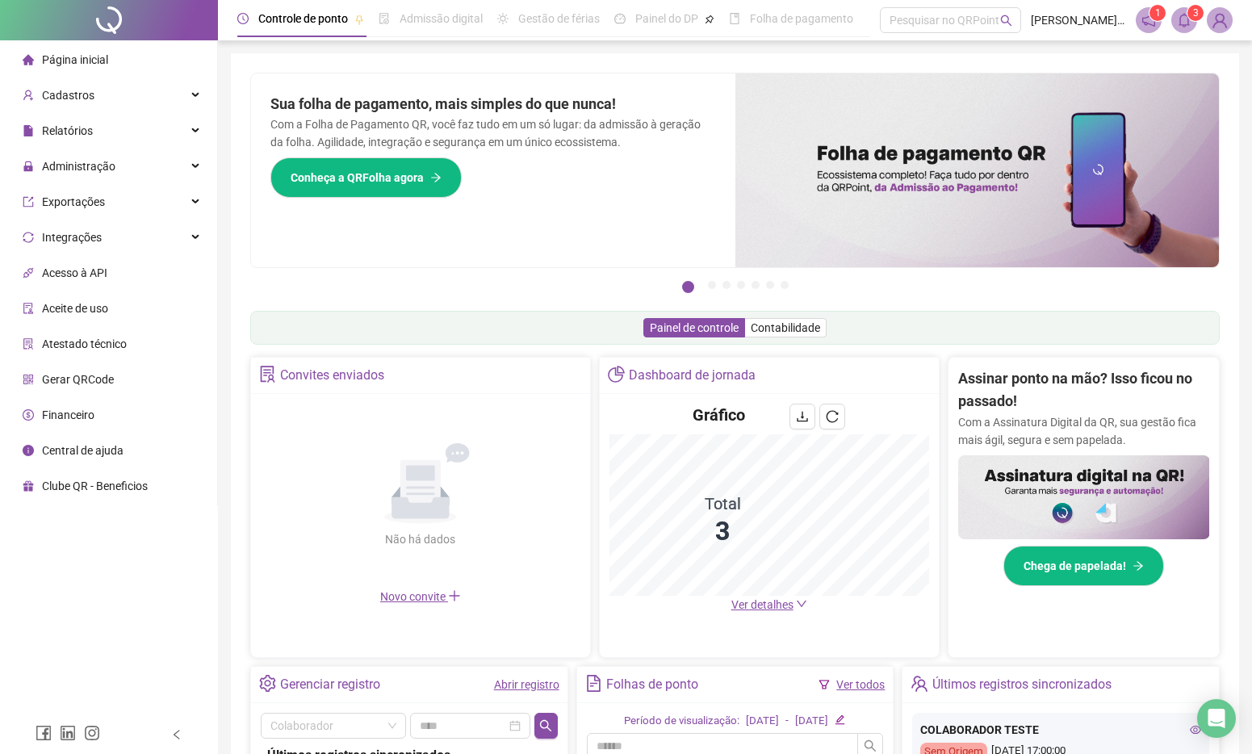
click at [1194, 24] on span at bounding box center [1184, 20] width 26 height 26
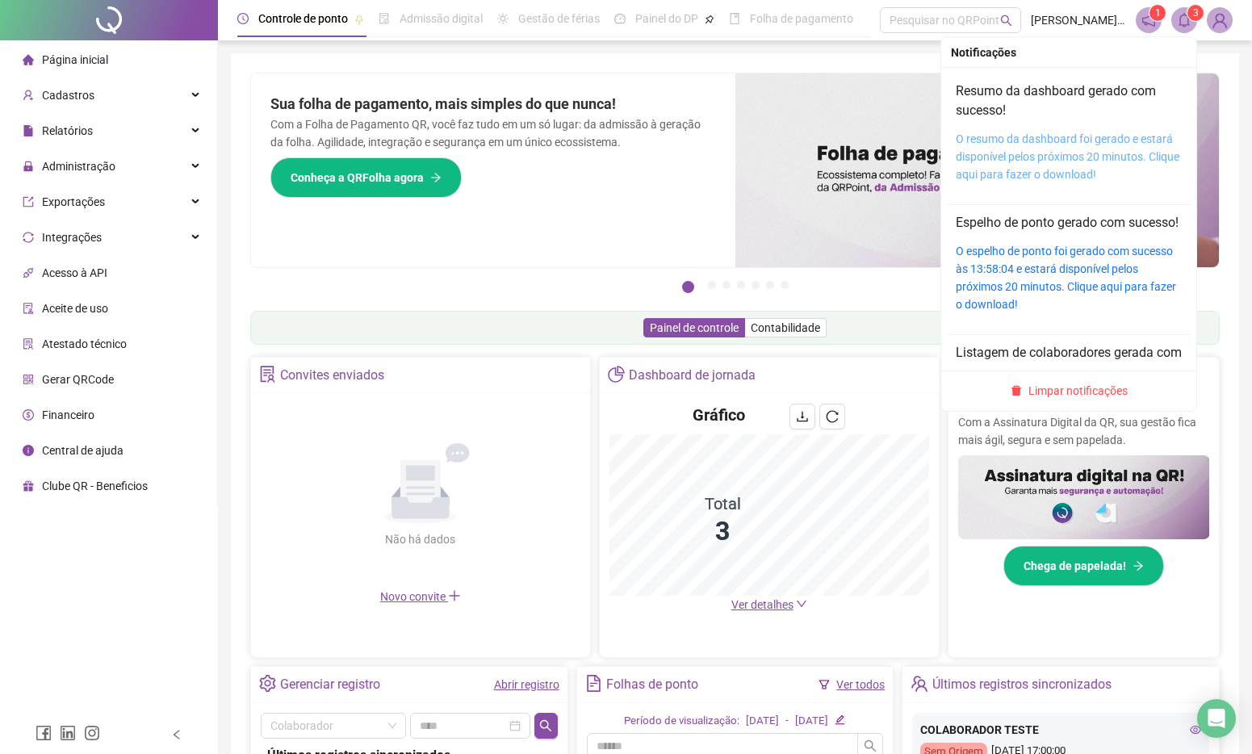
click at [1055, 137] on link "O resumo da dashboard foi gerado e estará disponível pelos próximos 20 minutos.…" at bounding box center [1068, 156] width 224 height 48
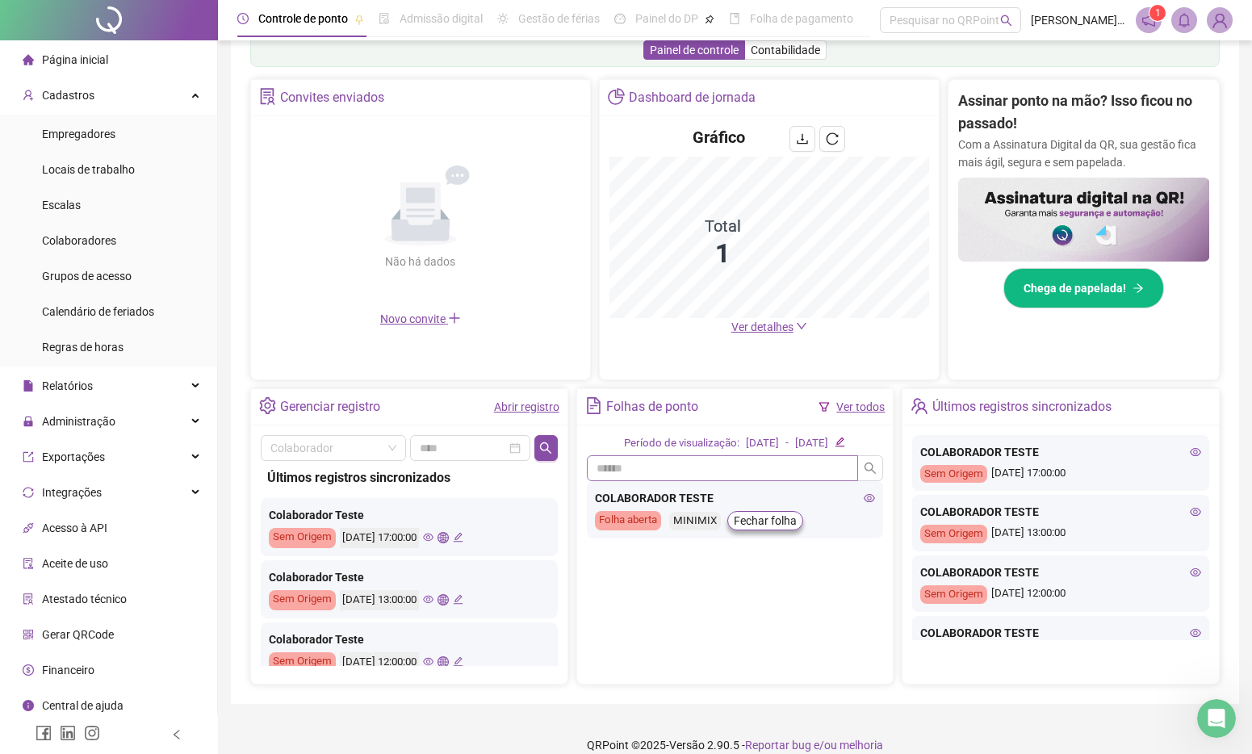
scroll to position [297, 0]
